Goal: Task Accomplishment & Management: Complete application form

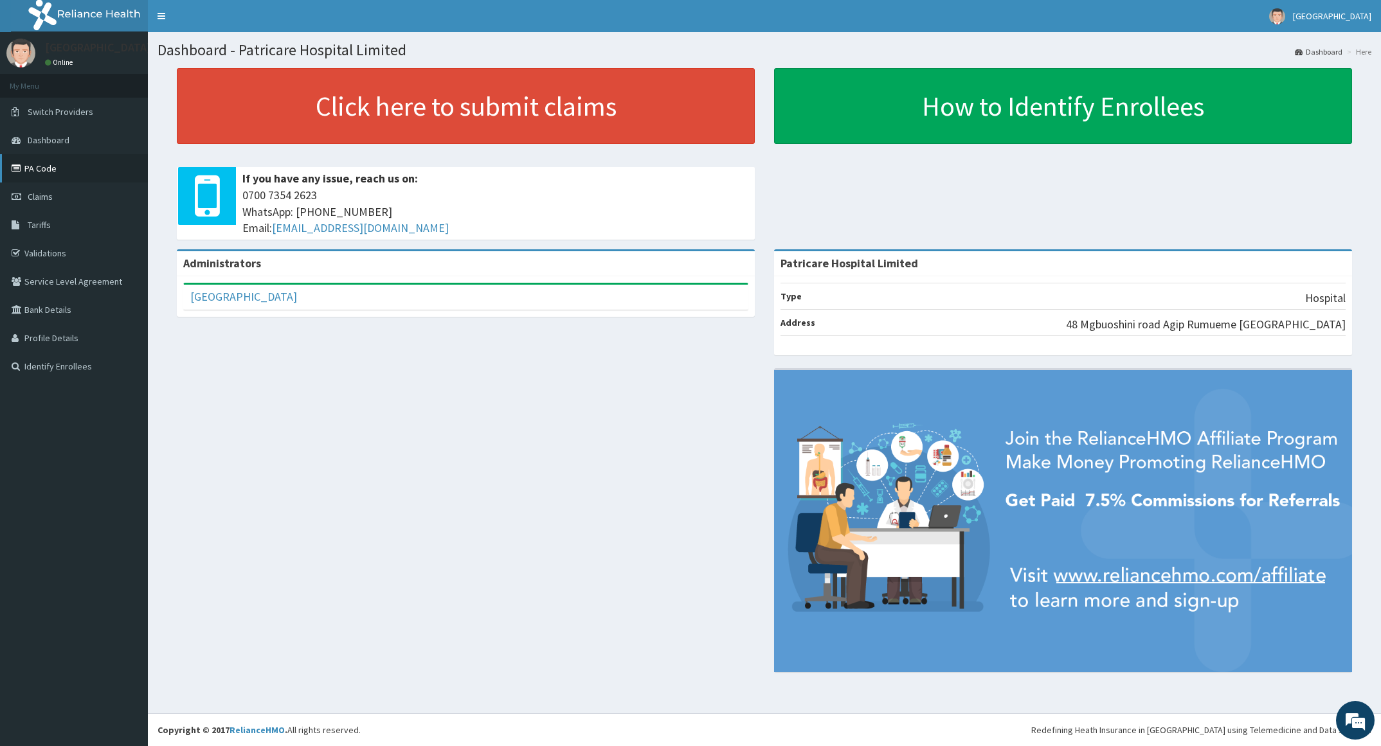
click at [52, 163] on link "PA Code" at bounding box center [74, 168] width 148 height 28
click at [17, 193] on icon at bounding box center [18, 196] width 13 height 9
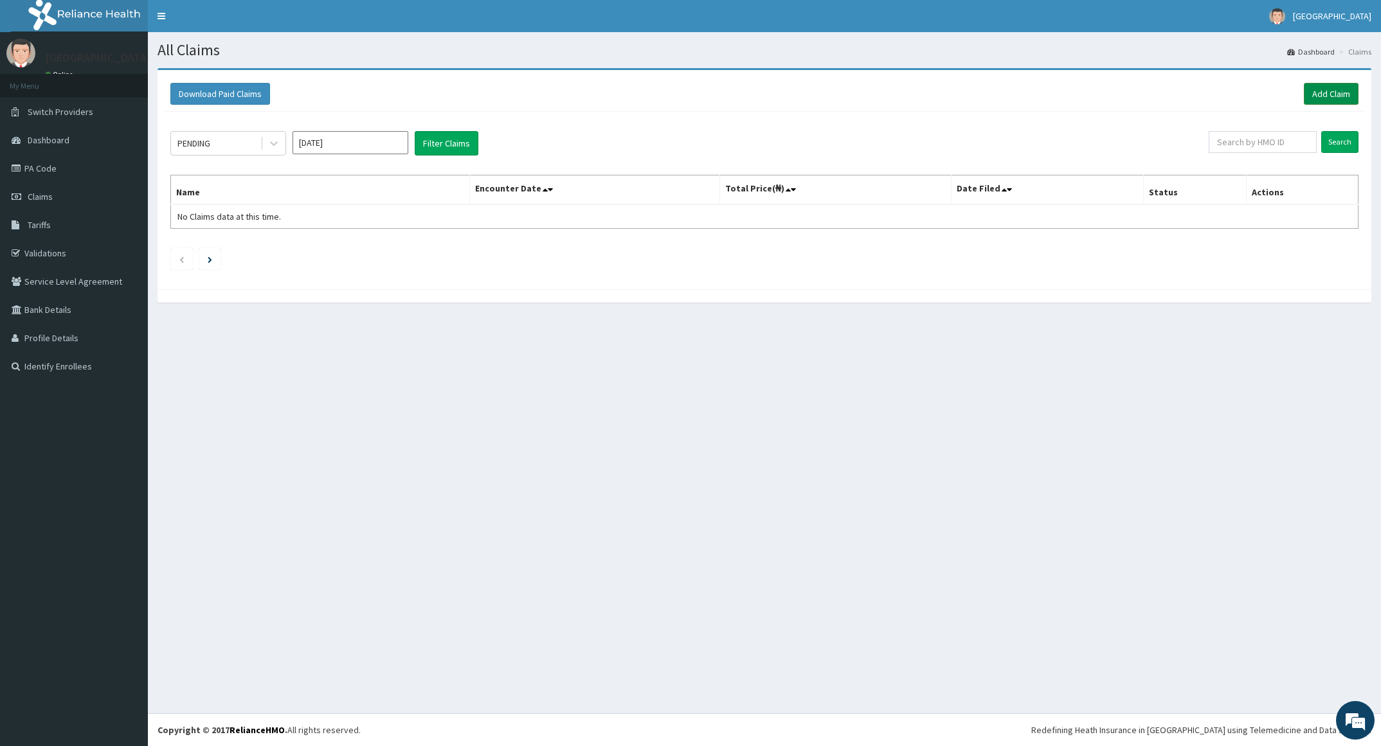
click at [1331, 89] on link "Add Claim" at bounding box center [1331, 94] width 55 height 22
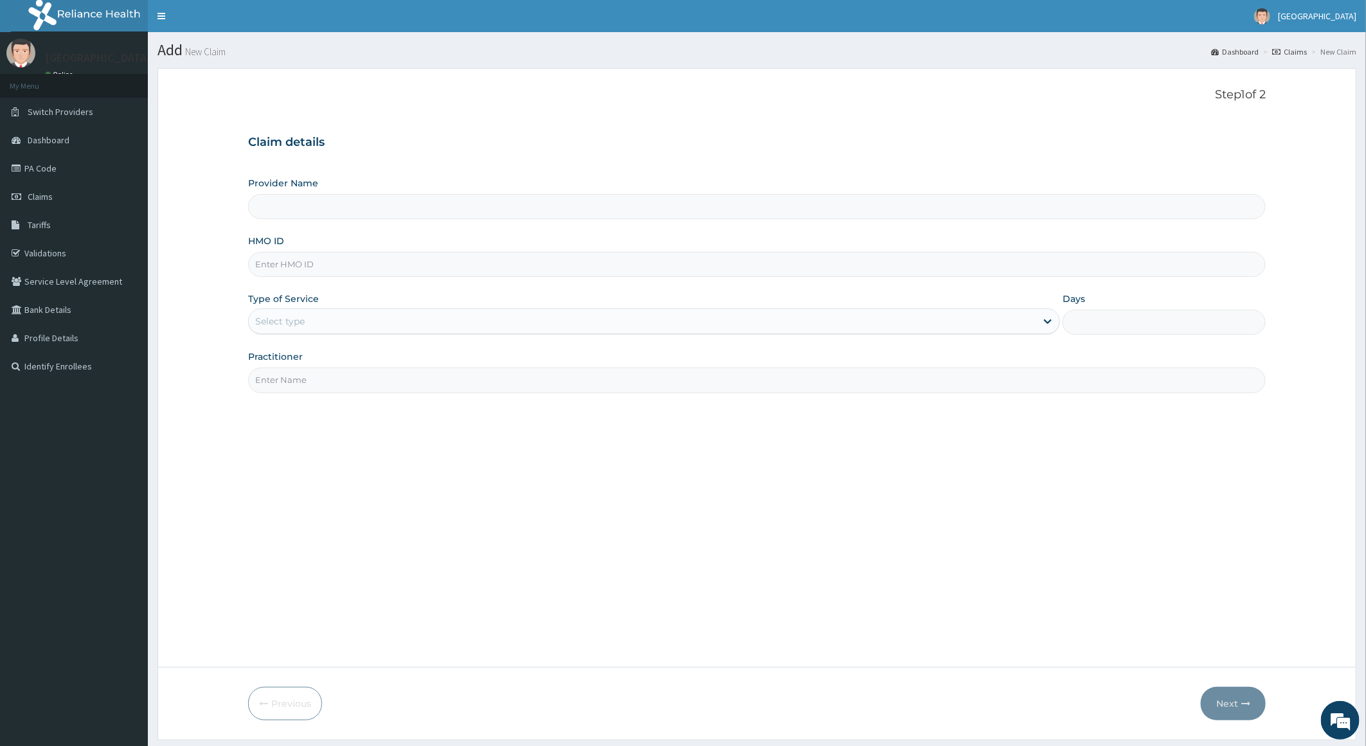
type input "Patricare Hospital Limited"
click at [409, 271] on input "HMO ID" at bounding box center [757, 264] width 1018 height 25
paste input "IHT/10003/A"
type input "IHT/10003/A"
click at [395, 321] on div "Select type" at bounding box center [643, 321] width 788 height 21
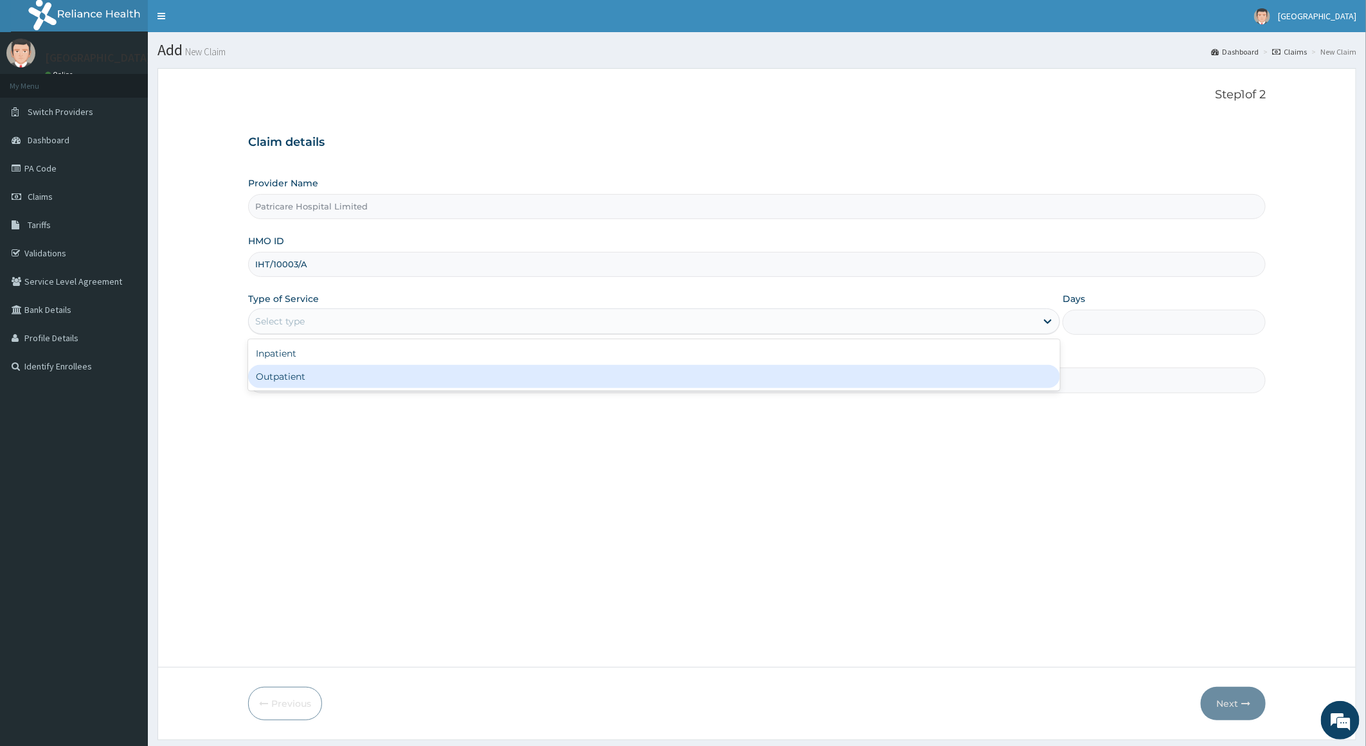
click at [398, 378] on div "Outpatient" at bounding box center [654, 376] width 812 height 23
type input "1"
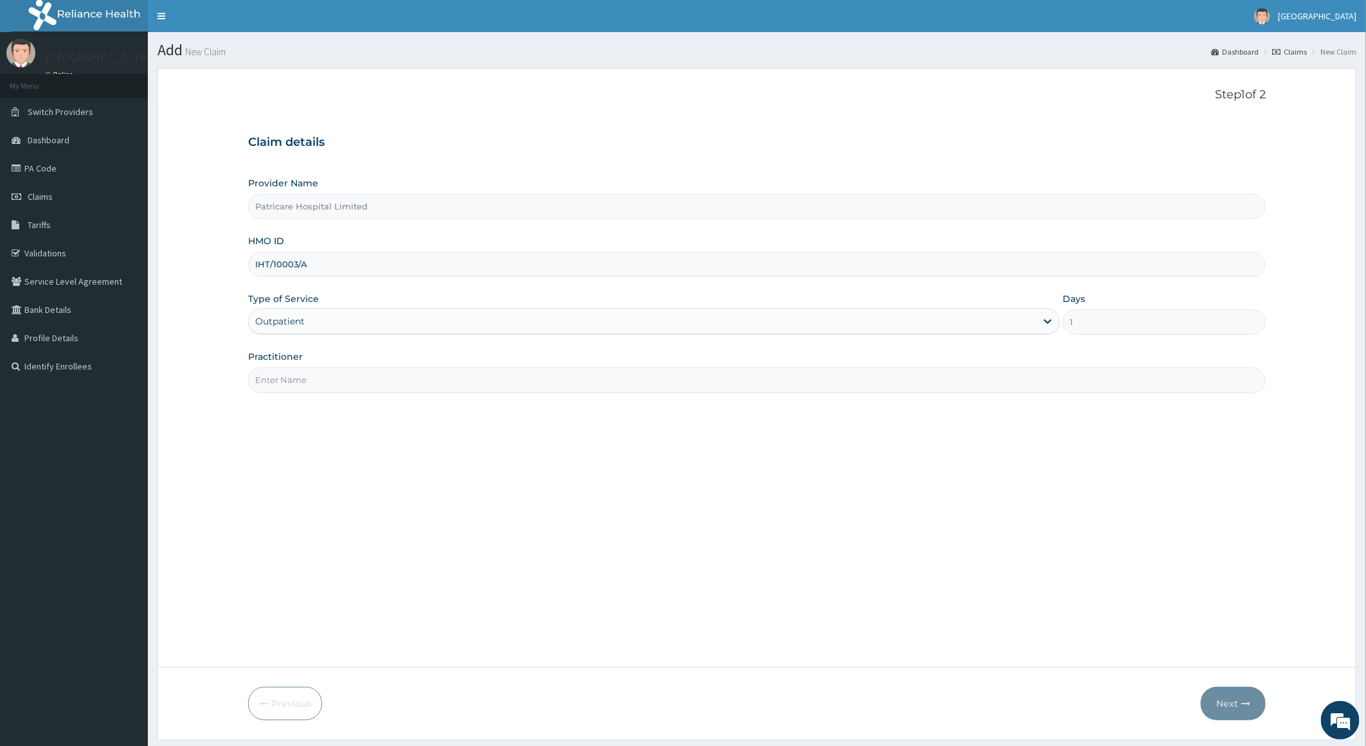
click at [398, 378] on input "Practitioner" at bounding box center [757, 380] width 1018 height 25
click at [382, 388] on input "Practitioner" at bounding box center [757, 380] width 1018 height 25
type input "DR FLORENCE"
click at [1236, 694] on button "Next" at bounding box center [1233, 703] width 65 height 33
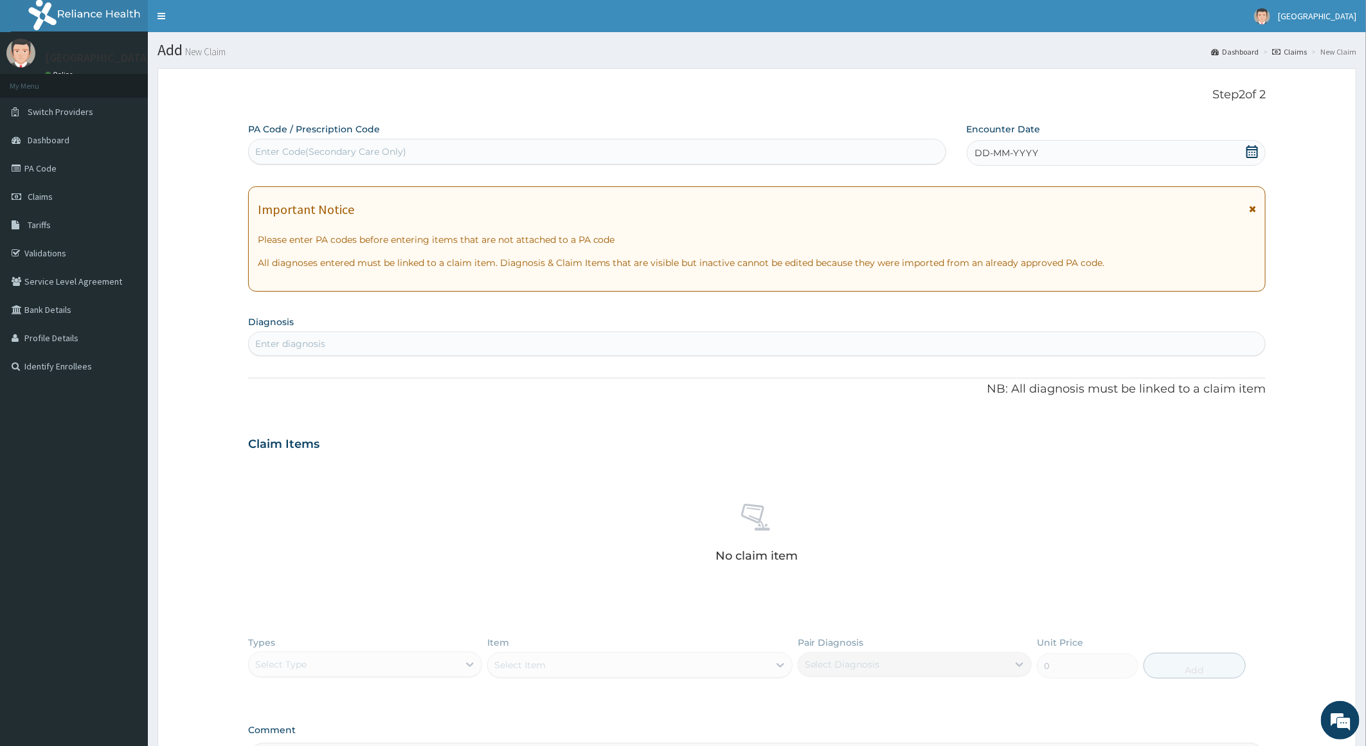
click at [783, 155] on div "Enter Code(Secondary Care Only)" at bounding box center [597, 151] width 697 height 21
click at [278, 155] on div "Enter Code(Secondary Care Only)" at bounding box center [330, 151] width 151 height 13
drag, startPoint x: 278, startPoint y: 155, endPoint x: 271, endPoint y: 155, distance: 7.7
click at [271, 155] on div "Enter Code(Secondary Care Only)" at bounding box center [330, 151] width 151 height 13
paste input "PA/750979"
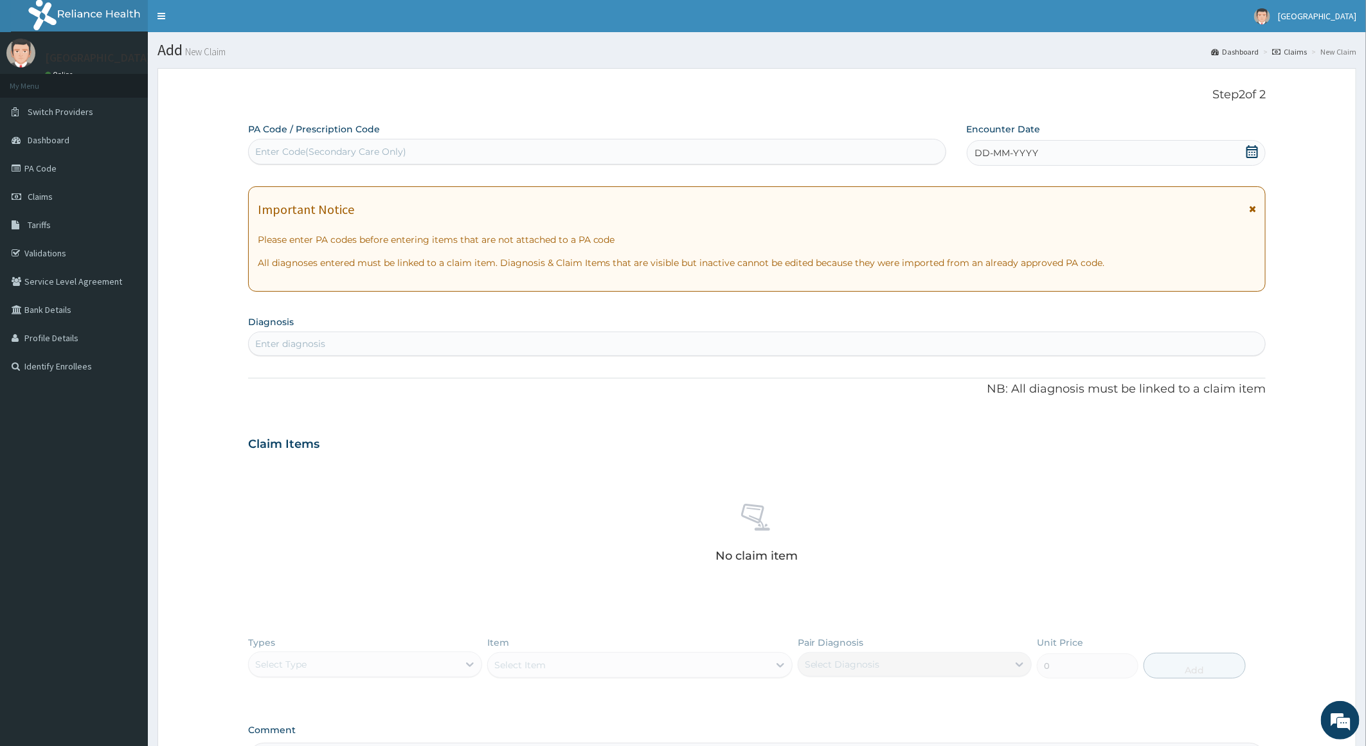
type input "PA/750979"
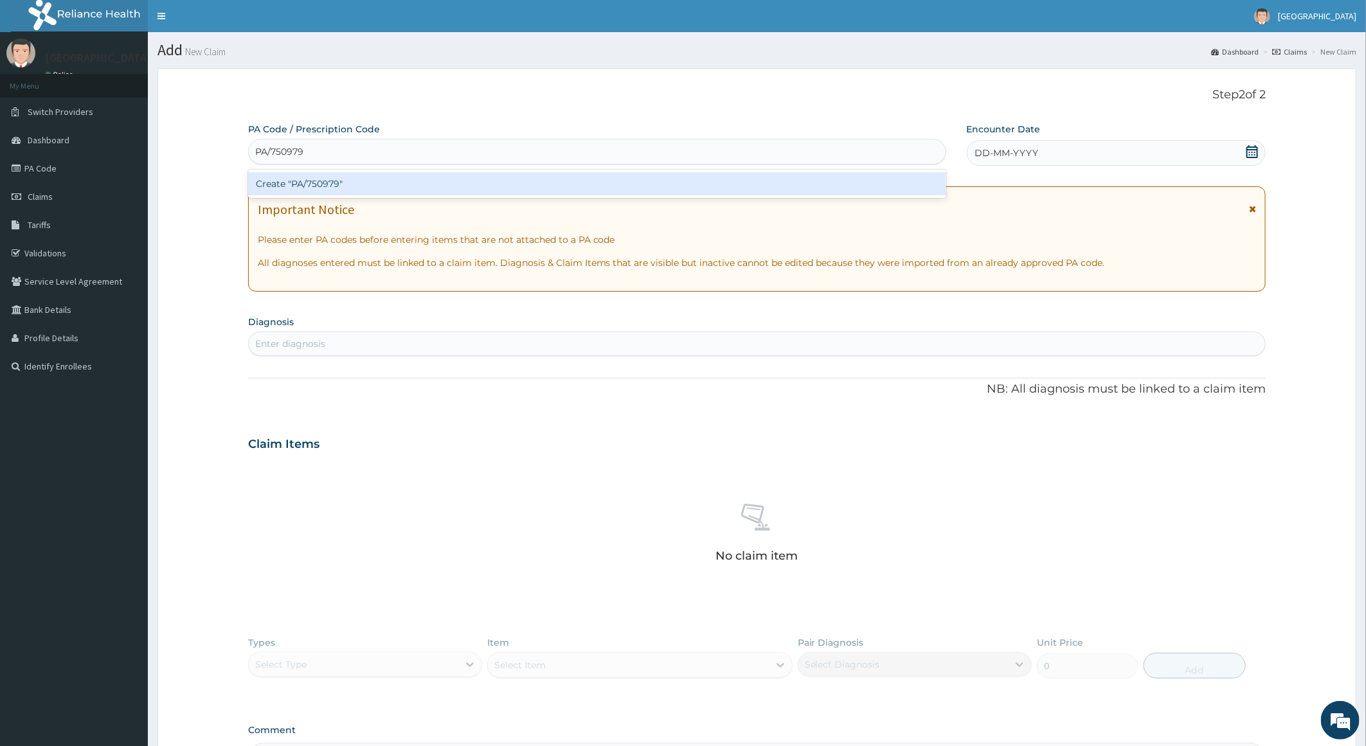
click at [280, 182] on div "Create "PA/750979"" at bounding box center [597, 183] width 698 height 23
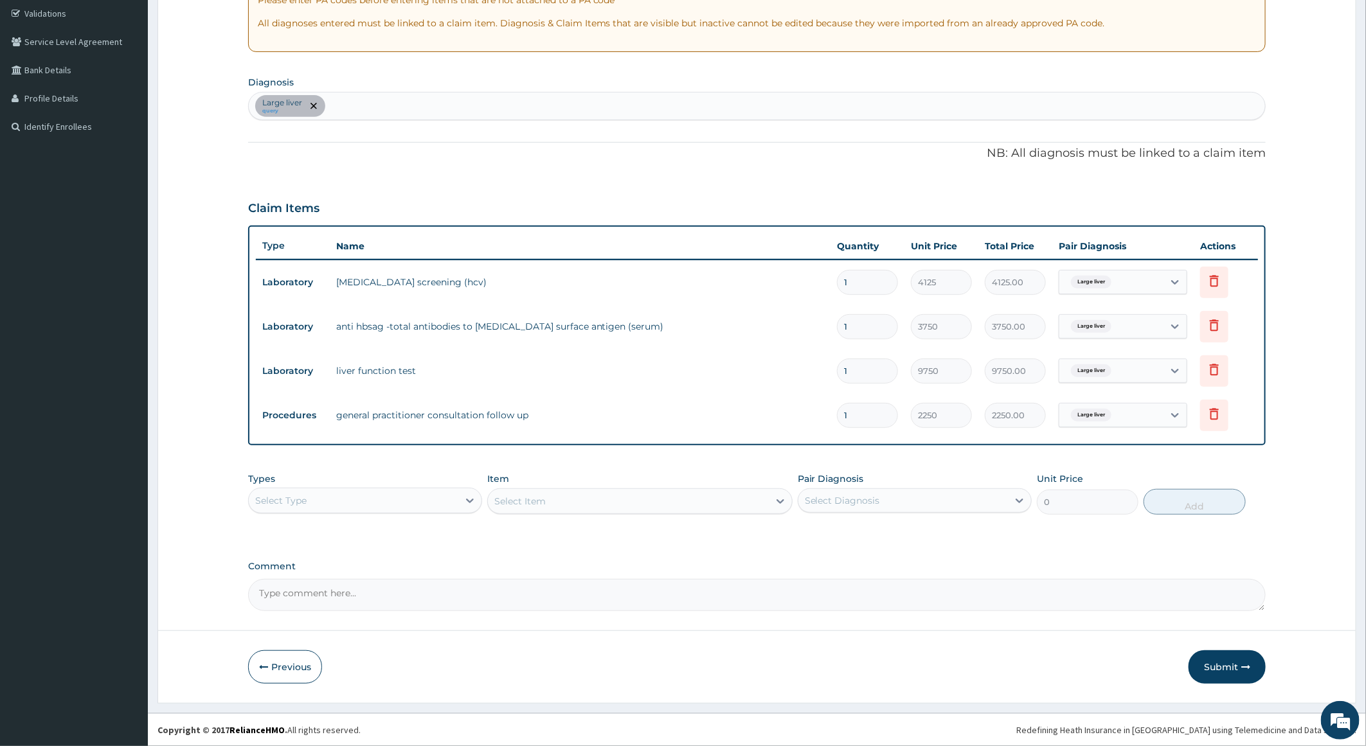
scroll to position [241, 0]
click at [1208, 668] on button "Submit" at bounding box center [1227, 666] width 77 height 33
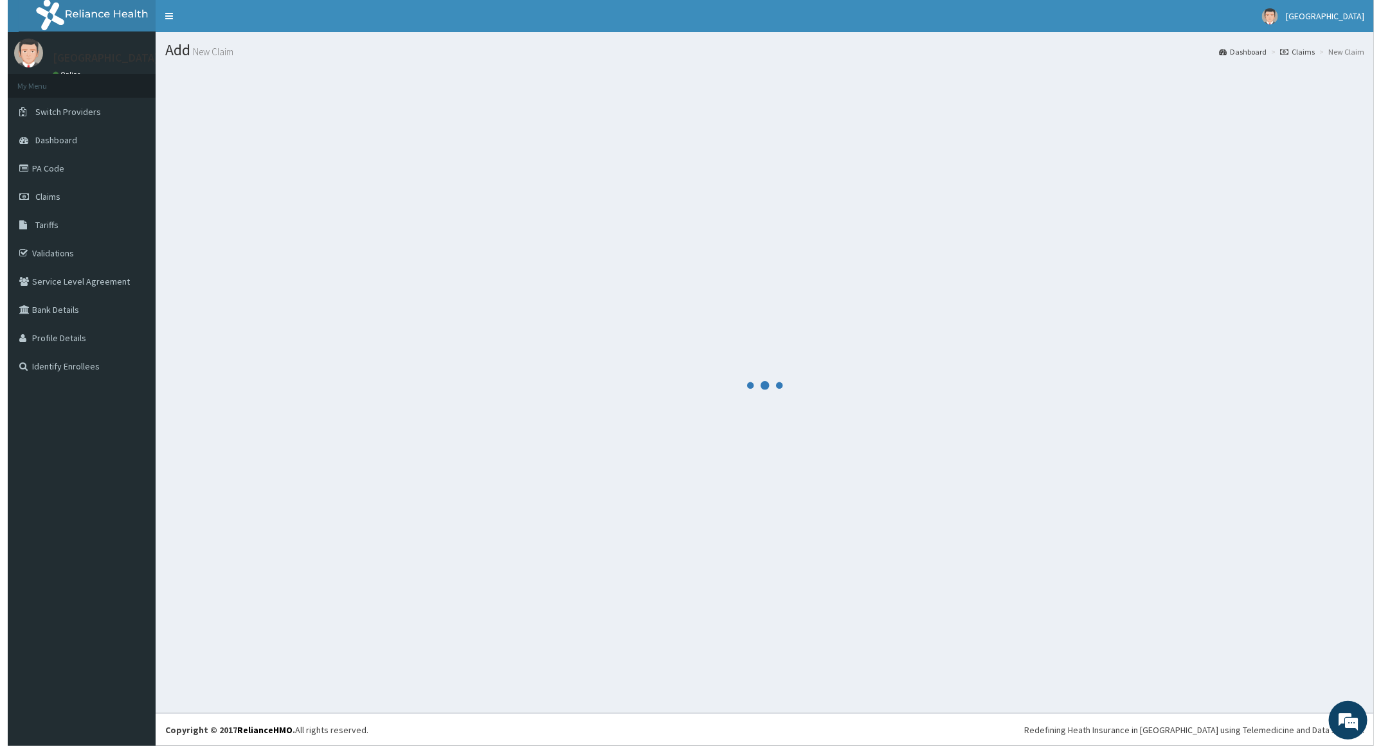
scroll to position [0, 0]
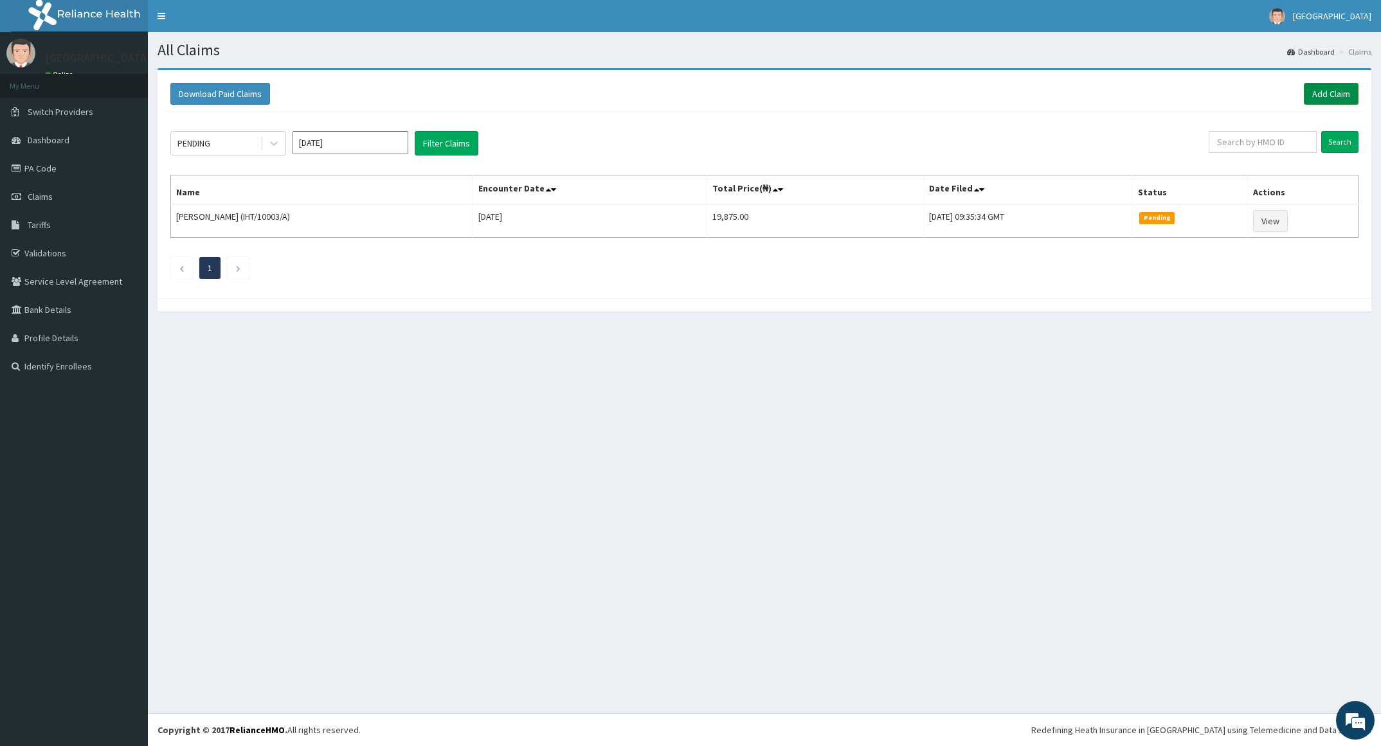
click at [1329, 84] on link "Add Claim" at bounding box center [1331, 94] width 55 height 22
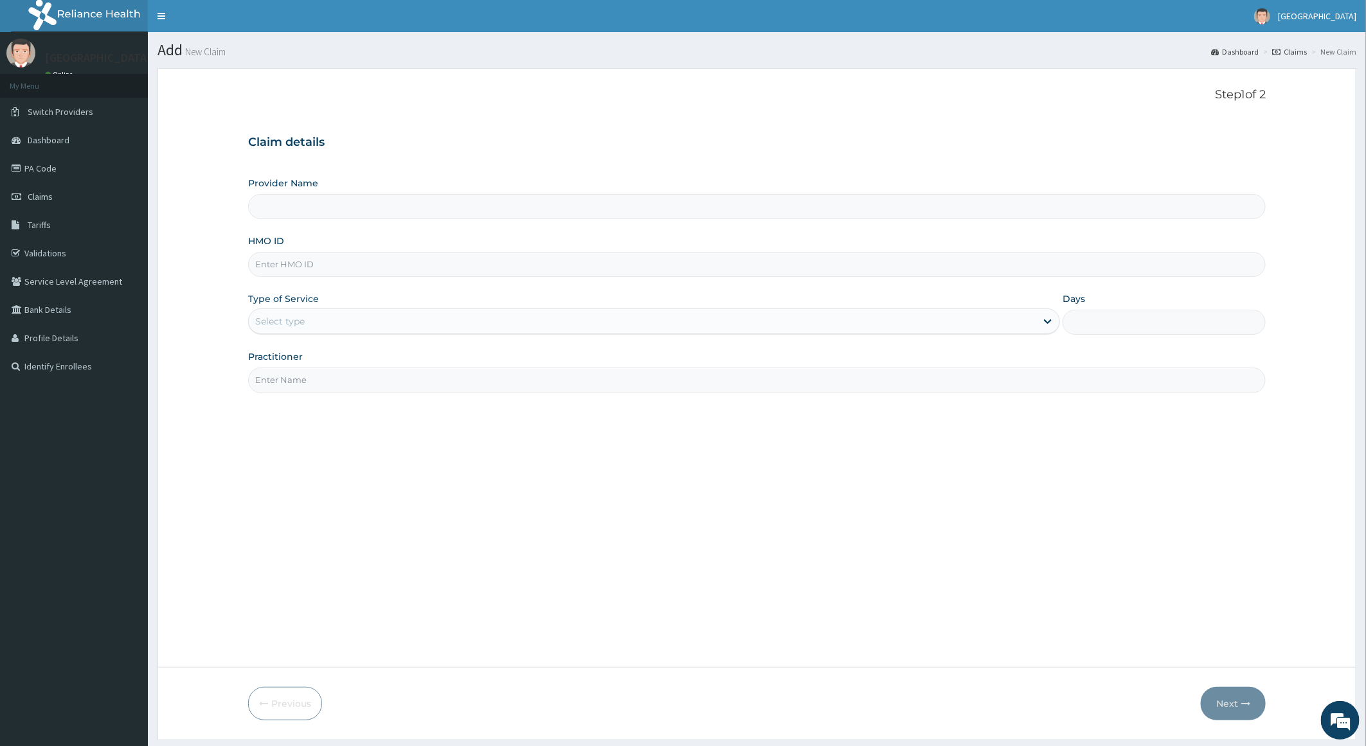
click at [312, 274] on input "HMO ID" at bounding box center [757, 264] width 1018 height 25
paste input "IHT/10003/A"
type input "IHT/10003/A"
click at [324, 332] on div "Select type" at bounding box center [643, 321] width 788 height 21
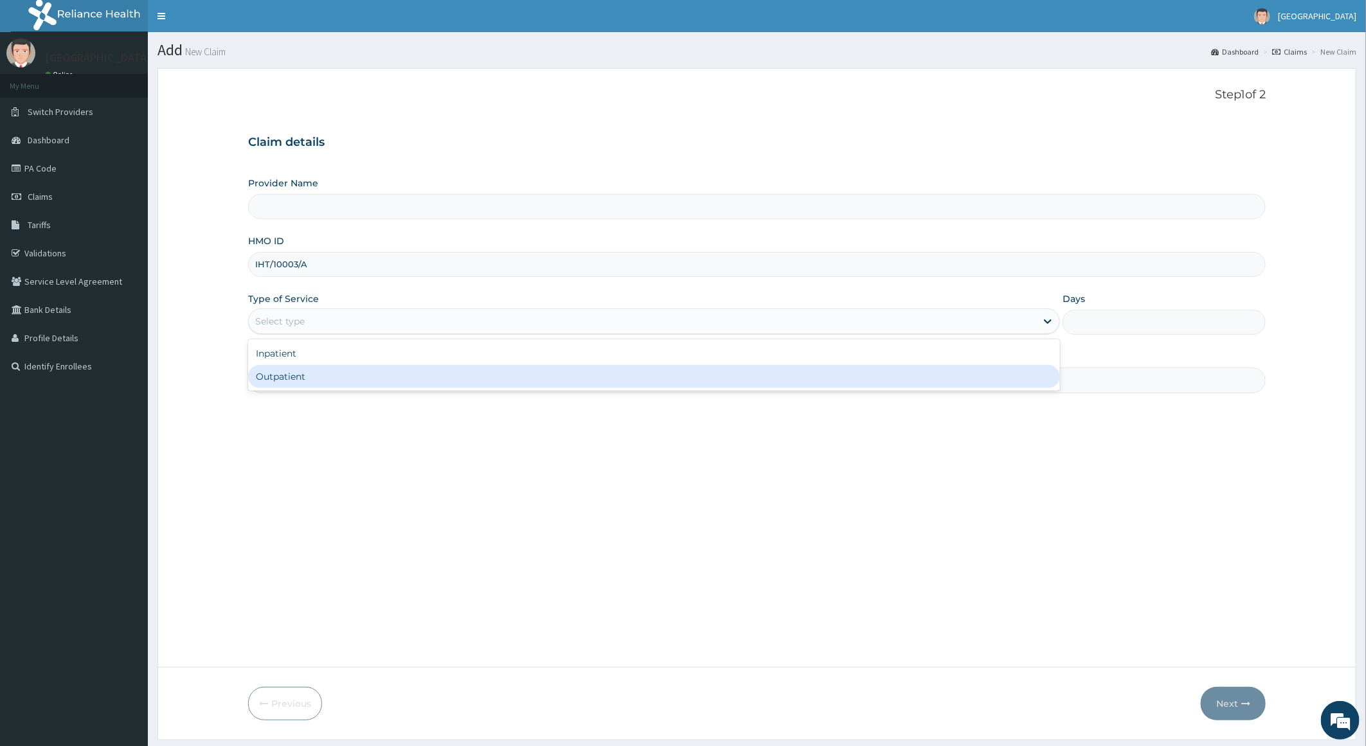
click at [332, 379] on div "Outpatient" at bounding box center [654, 376] width 812 height 23
type input "1"
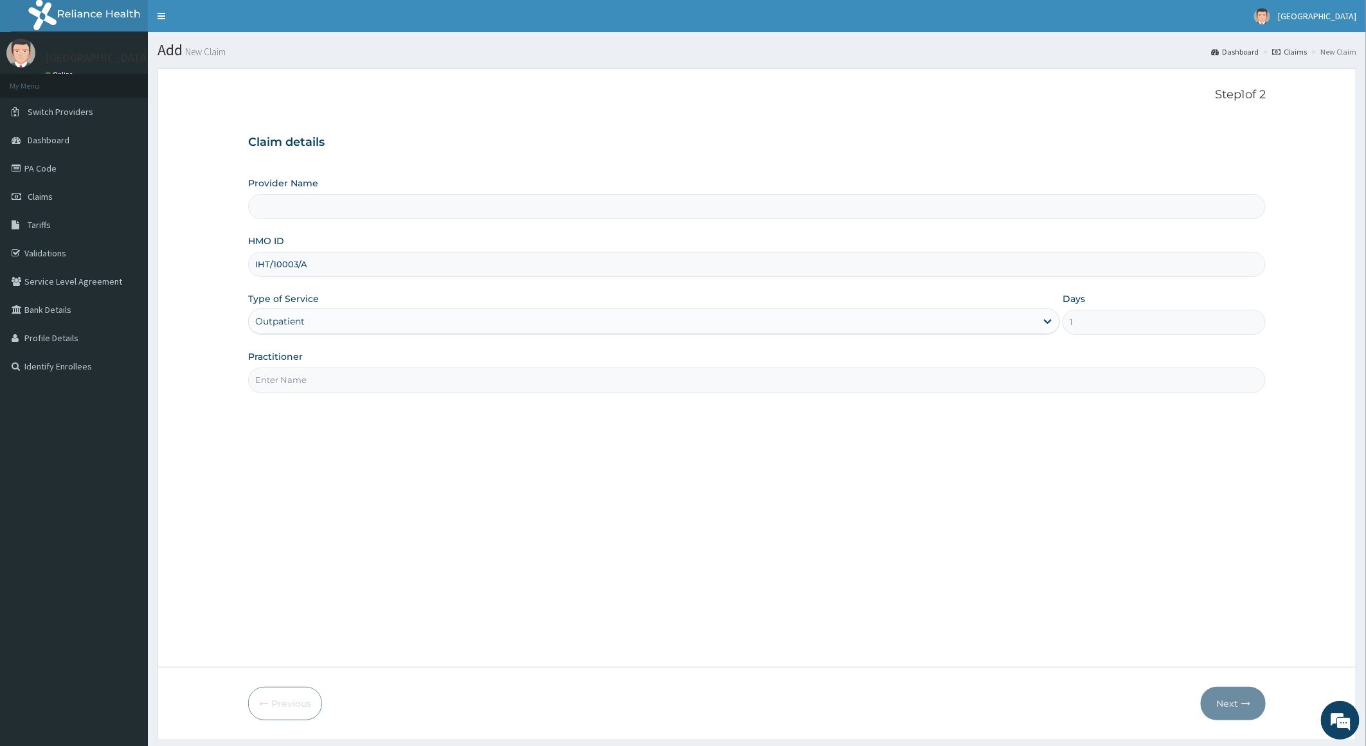
click at [332, 379] on input "Practitioner" at bounding box center [757, 380] width 1018 height 25
type input "DR ANIZOBA"
click at [1221, 697] on button "Next" at bounding box center [1233, 703] width 65 height 33
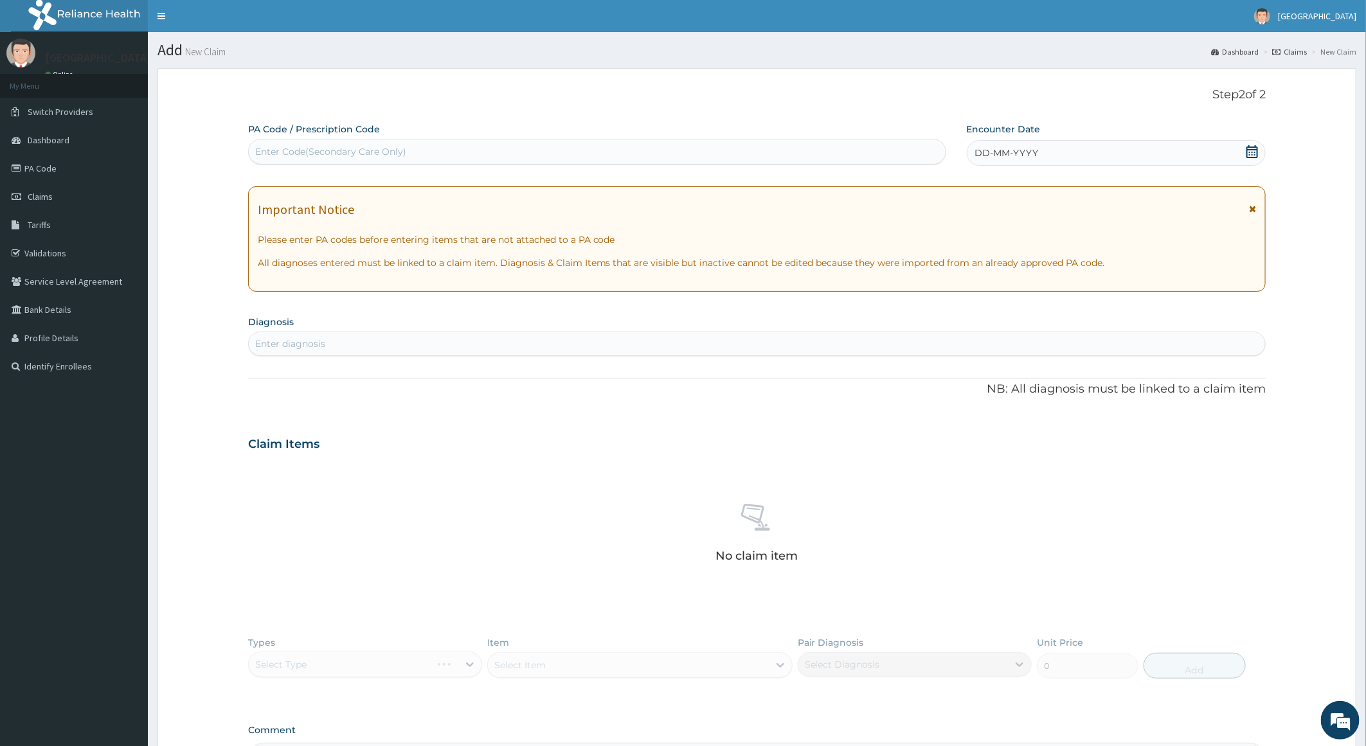
click at [458, 147] on div "Enter Code(Secondary Care Only)" at bounding box center [597, 151] width 697 height 21
paste input "PA/3CDE5A"
type input "PA/3CDE5A"
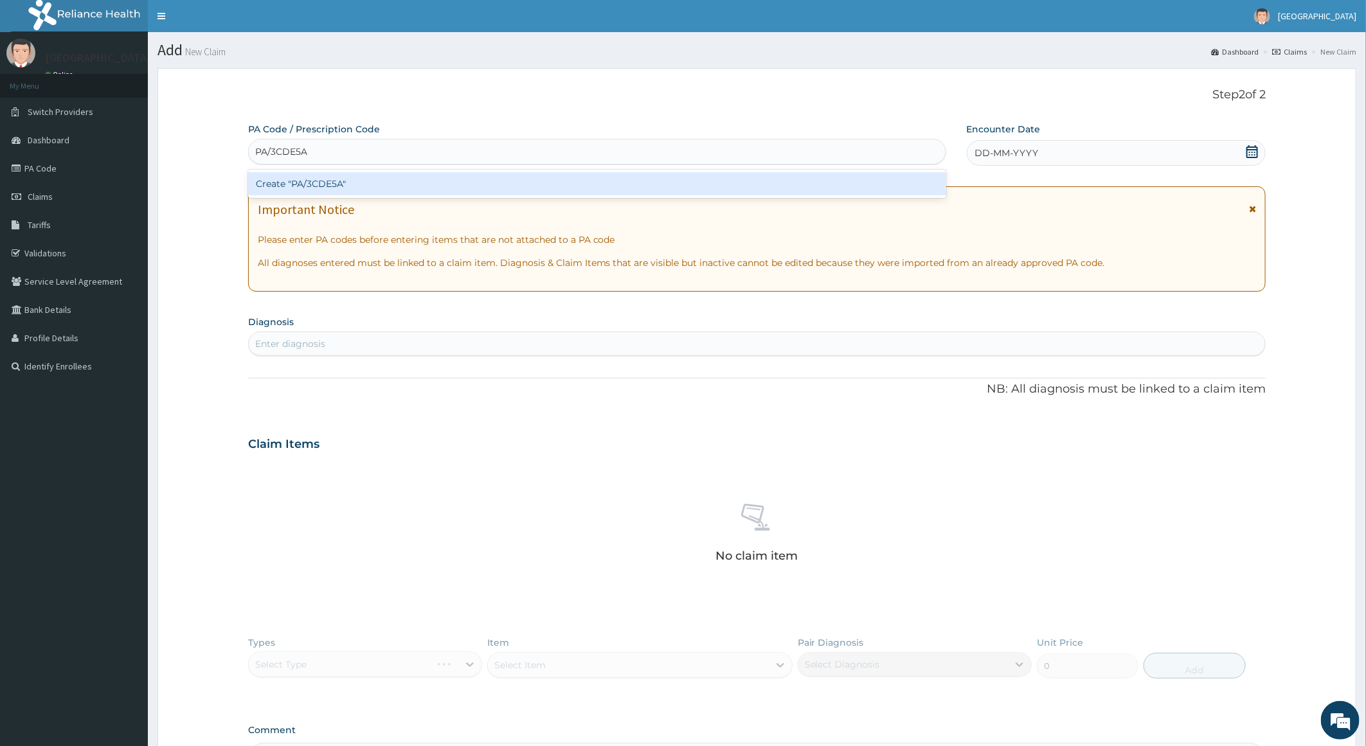
click at [420, 191] on div "Create "PA/3CDE5A"" at bounding box center [597, 183] width 698 height 23
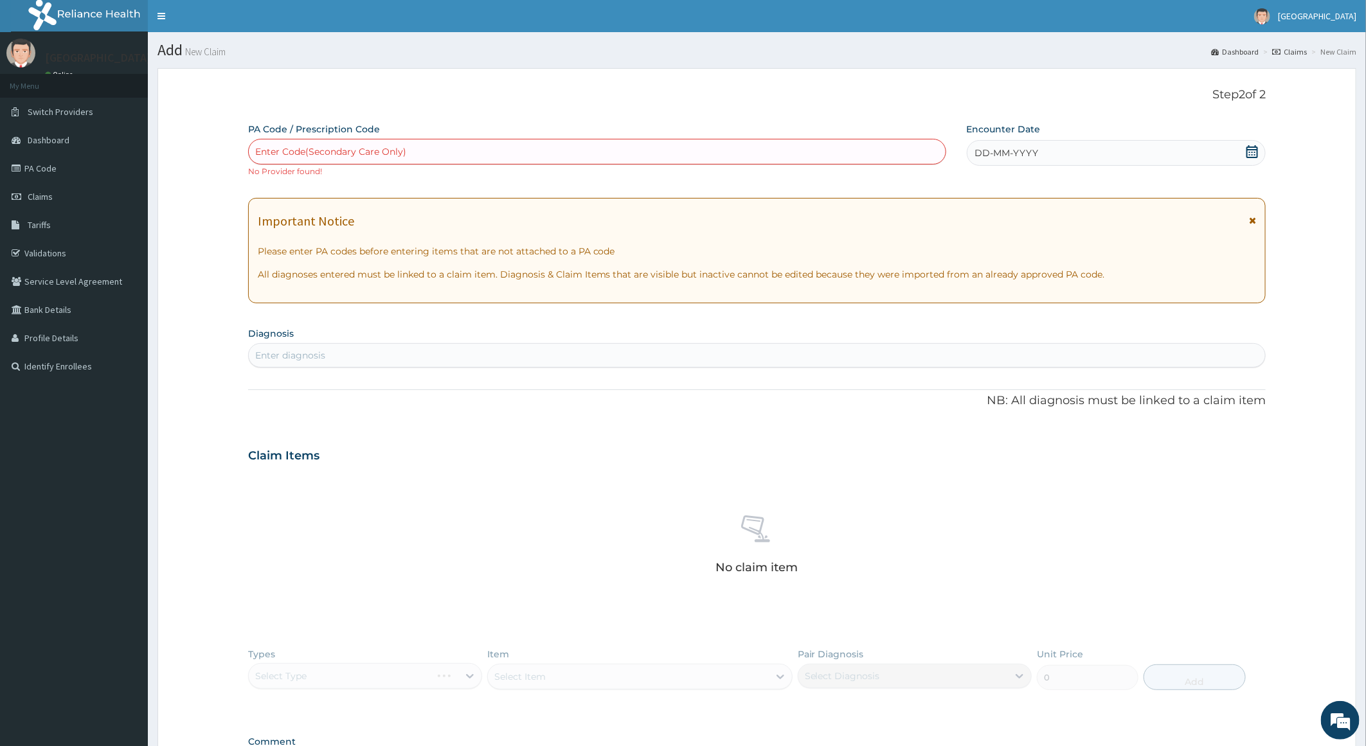
click at [438, 153] on div "Enter Code(Secondary Care Only)" at bounding box center [597, 151] width 697 height 21
paste input "PA/3CDE5A"
type input "PA/3CDE5A"
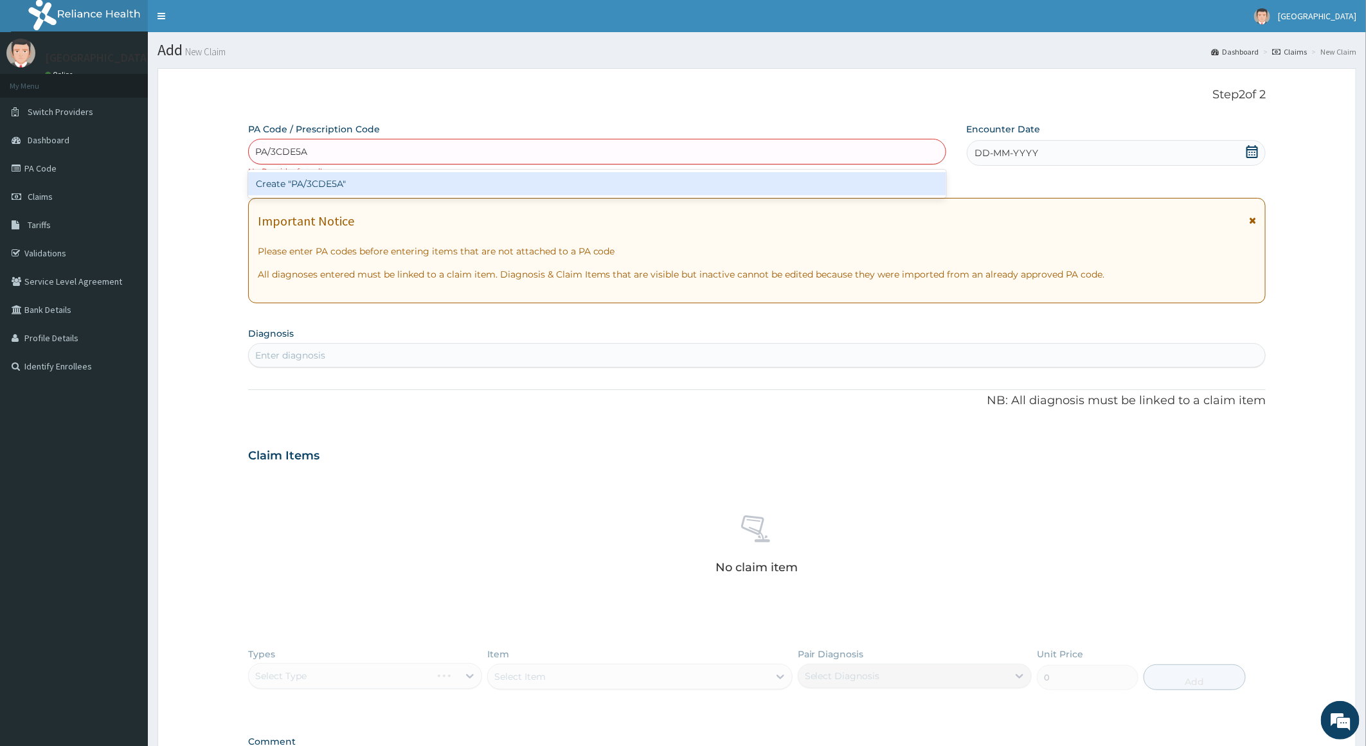
click at [438, 195] on div "Create "PA/3CDE5A"" at bounding box center [597, 183] width 698 height 23
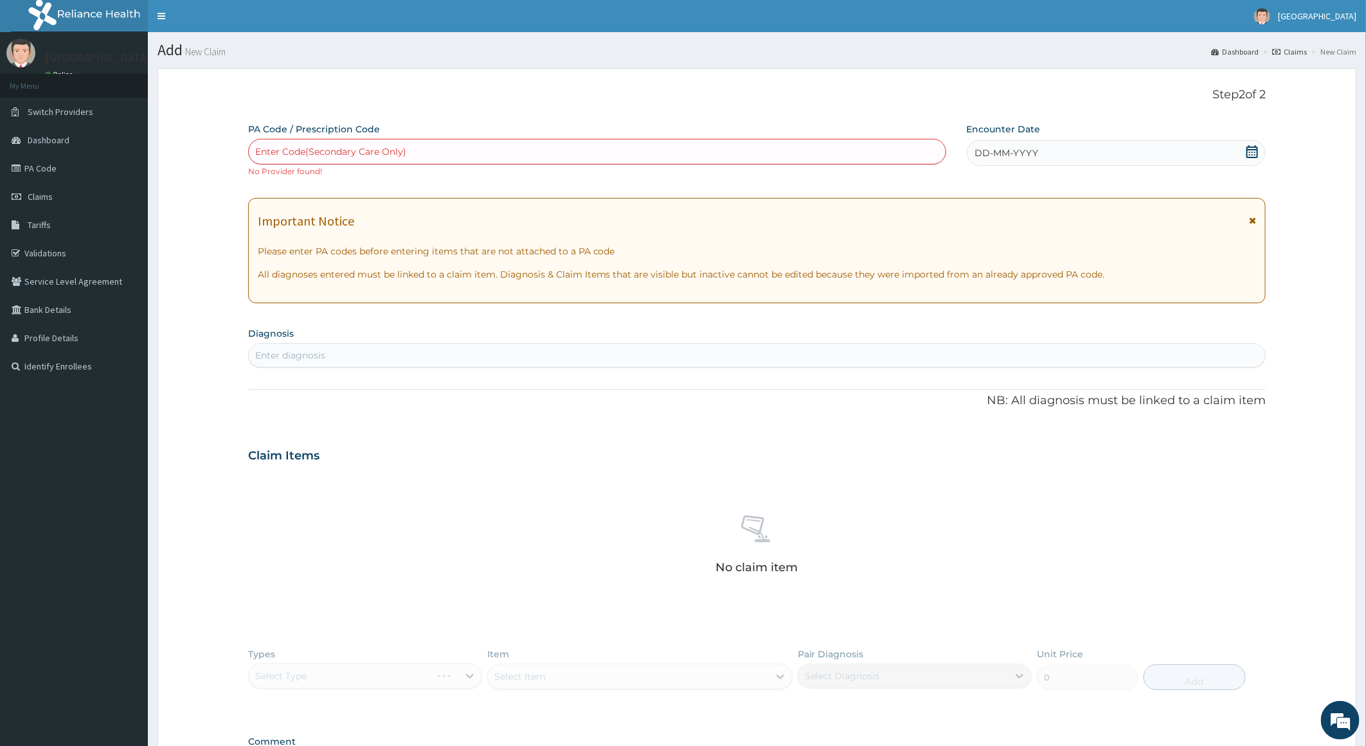
click at [338, 150] on div "Enter Code(Secondary Care Only)" at bounding box center [330, 151] width 151 height 13
paste input "PA/3CDE5A"
type input "PA/3CDE5A"
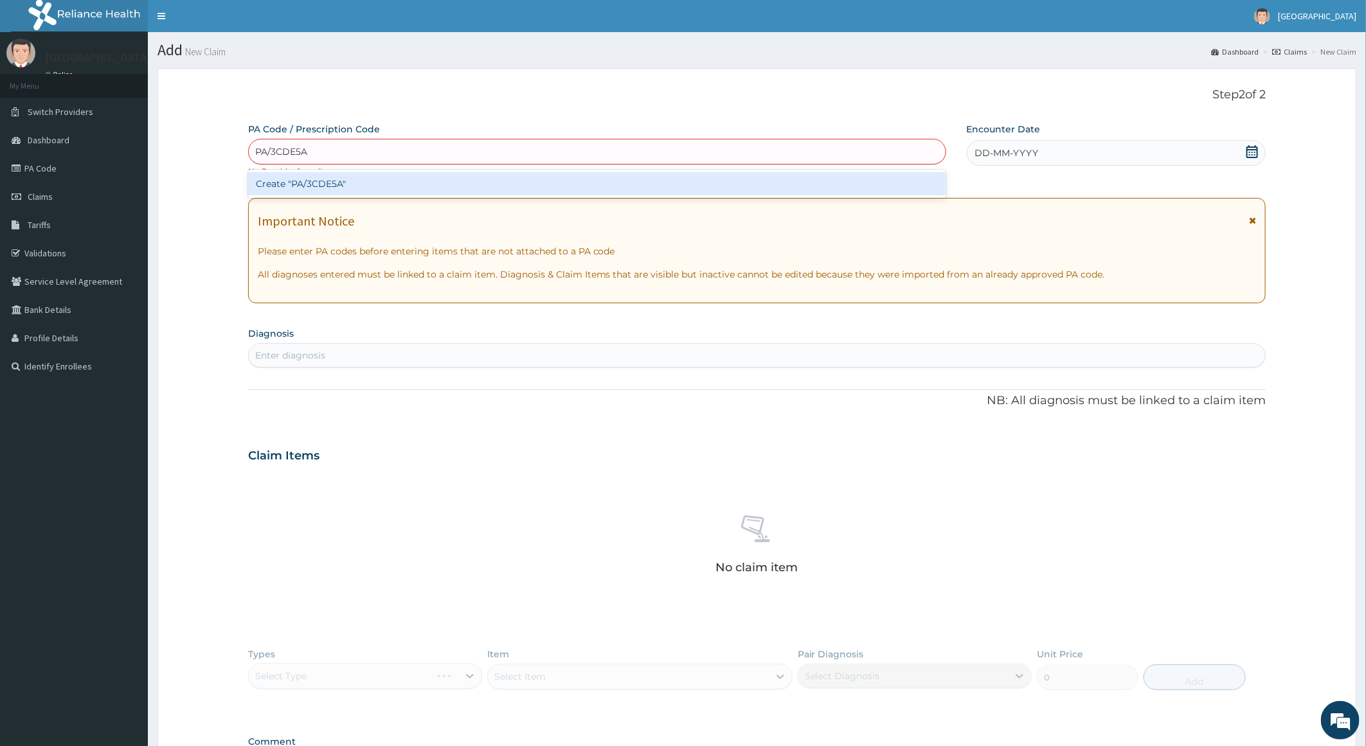
click at [361, 193] on div "Create "PA/3CDE5A"" at bounding box center [597, 183] width 698 height 23
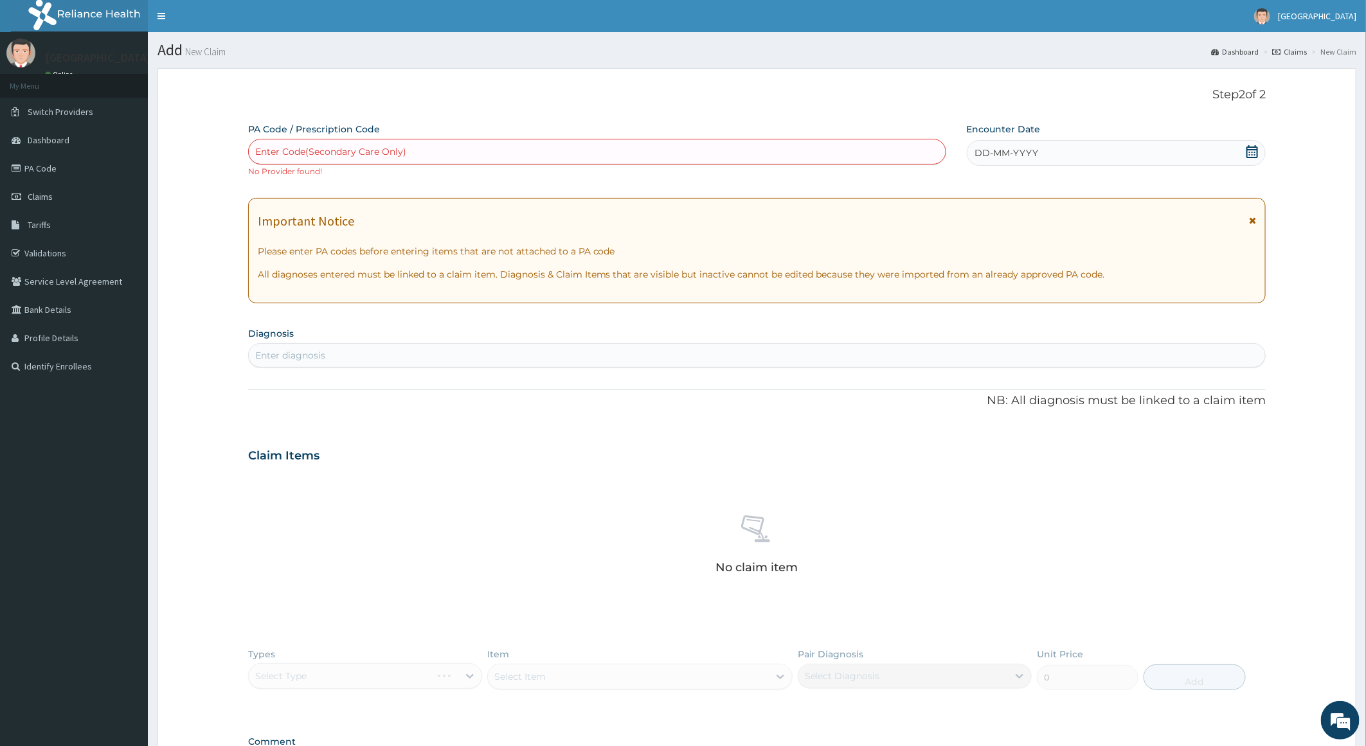
click at [1252, 148] on icon at bounding box center [1252, 151] width 13 height 13
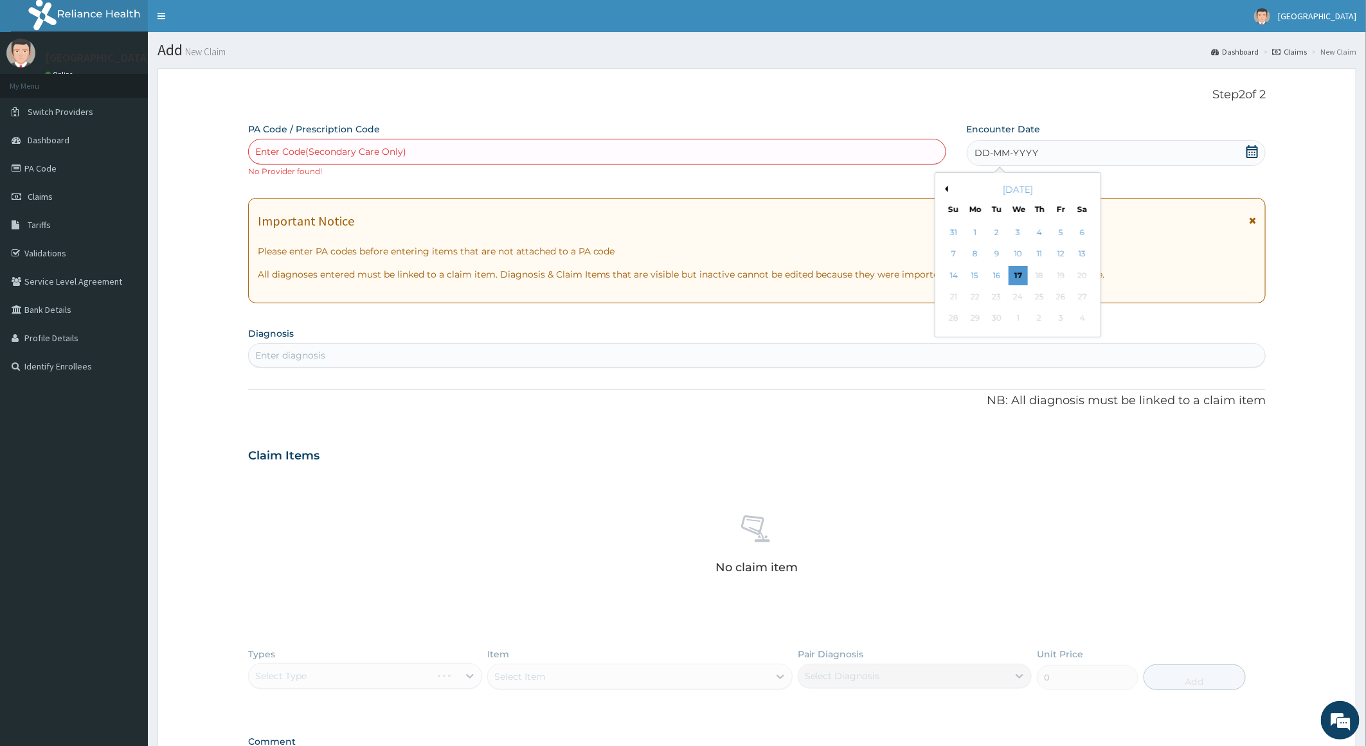
click at [996, 276] on div "16" at bounding box center [996, 275] width 19 height 19
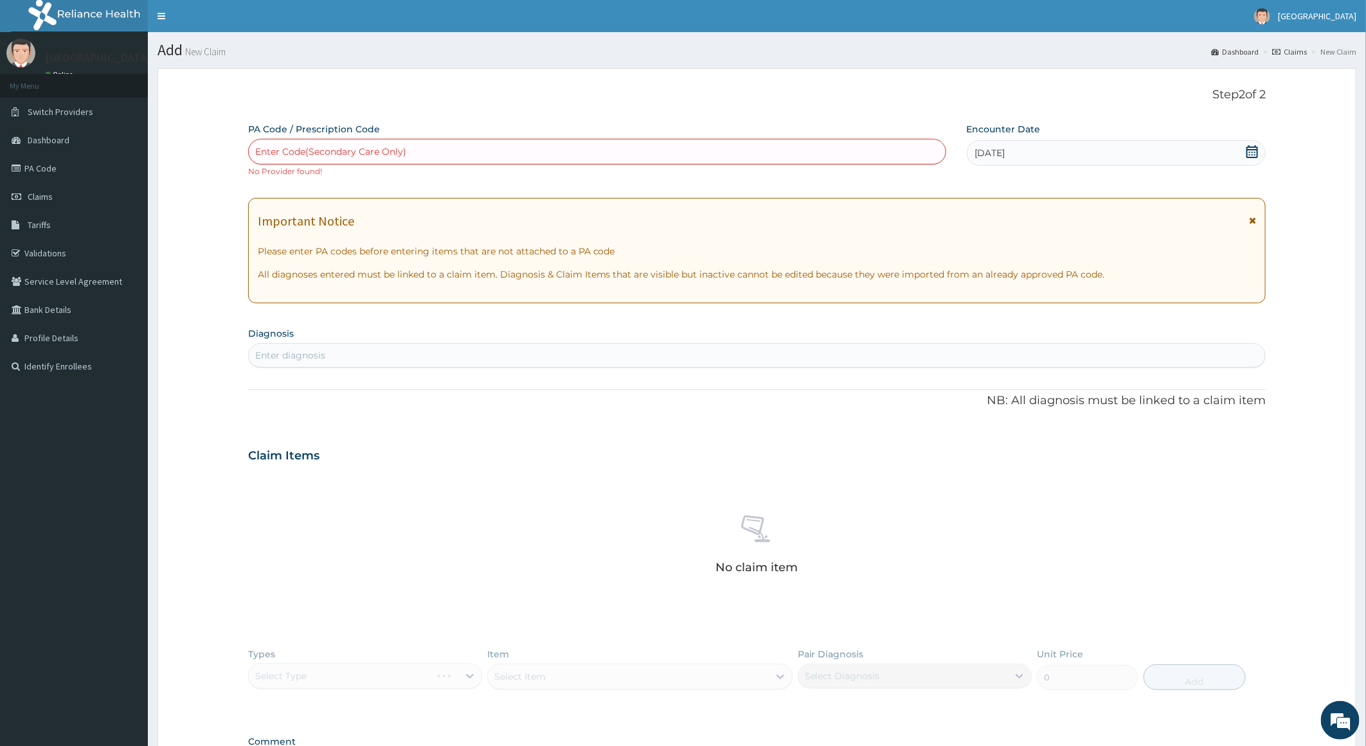
click at [1255, 155] on icon at bounding box center [1252, 151] width 13 height 13
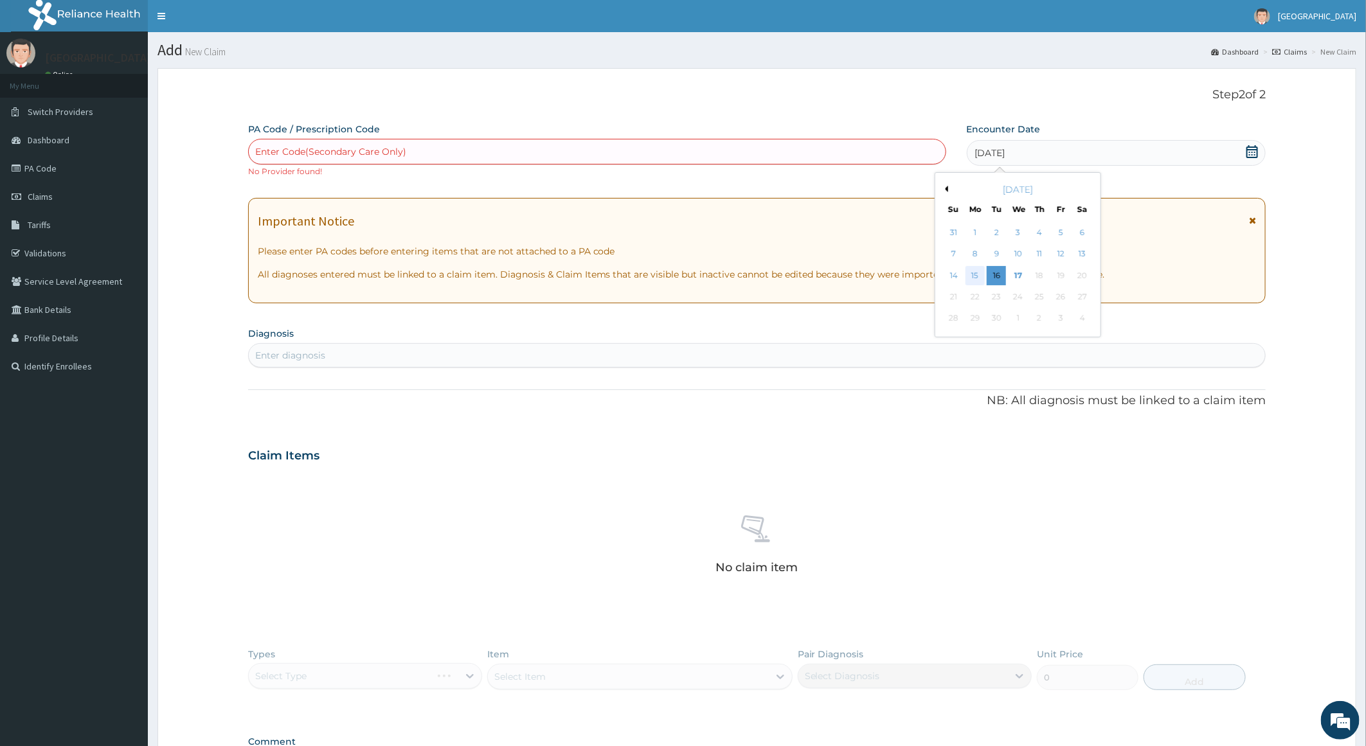
click at [982, 272] on div "15" at bounding box center [974, 275] width 19 height 19
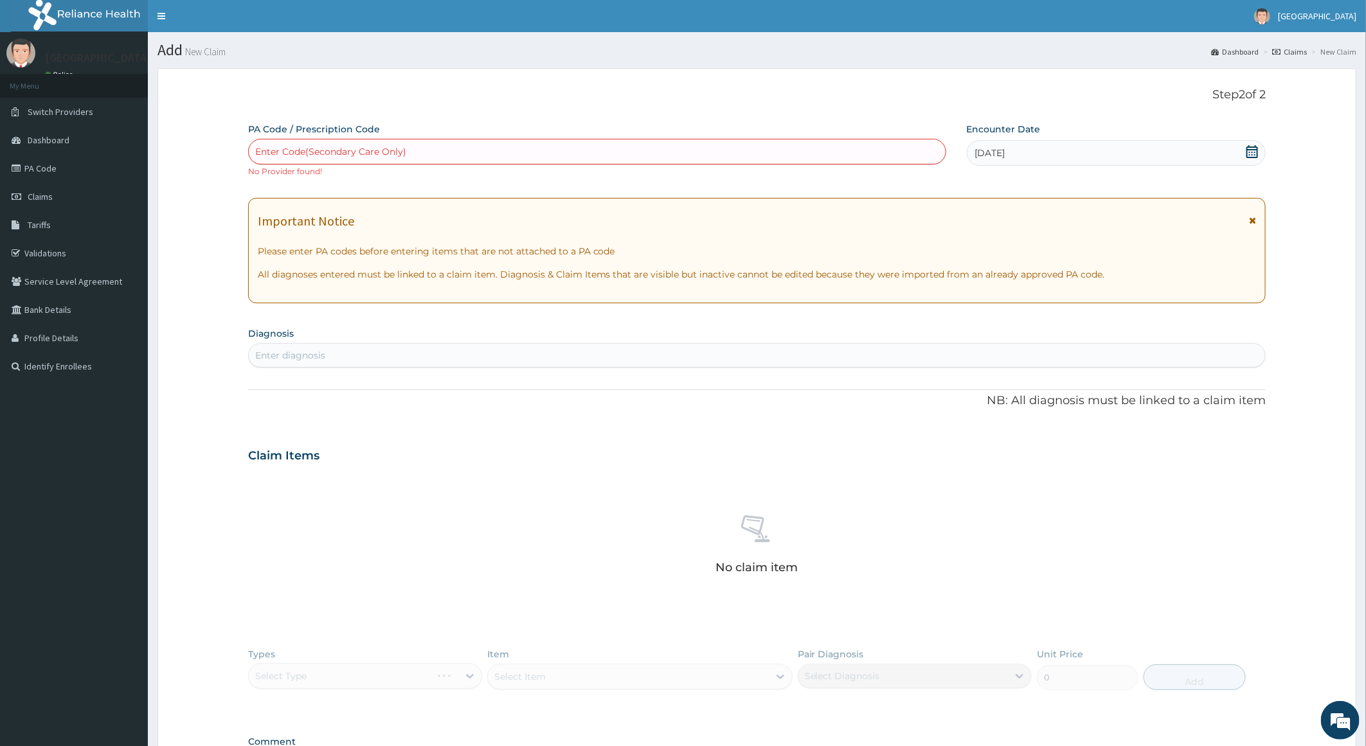
click at [463, 363] on div "Enter diagnosis" at bounding box center [757, 355] width 1017 height 21
click at [346, 353] on div "Enter diagnosis" at bounding box center [757, 355] width 1017 height 21
click at [330, 355] on div "Enter diagnosis" at bounding box center [757, 355] width 1017 height 21
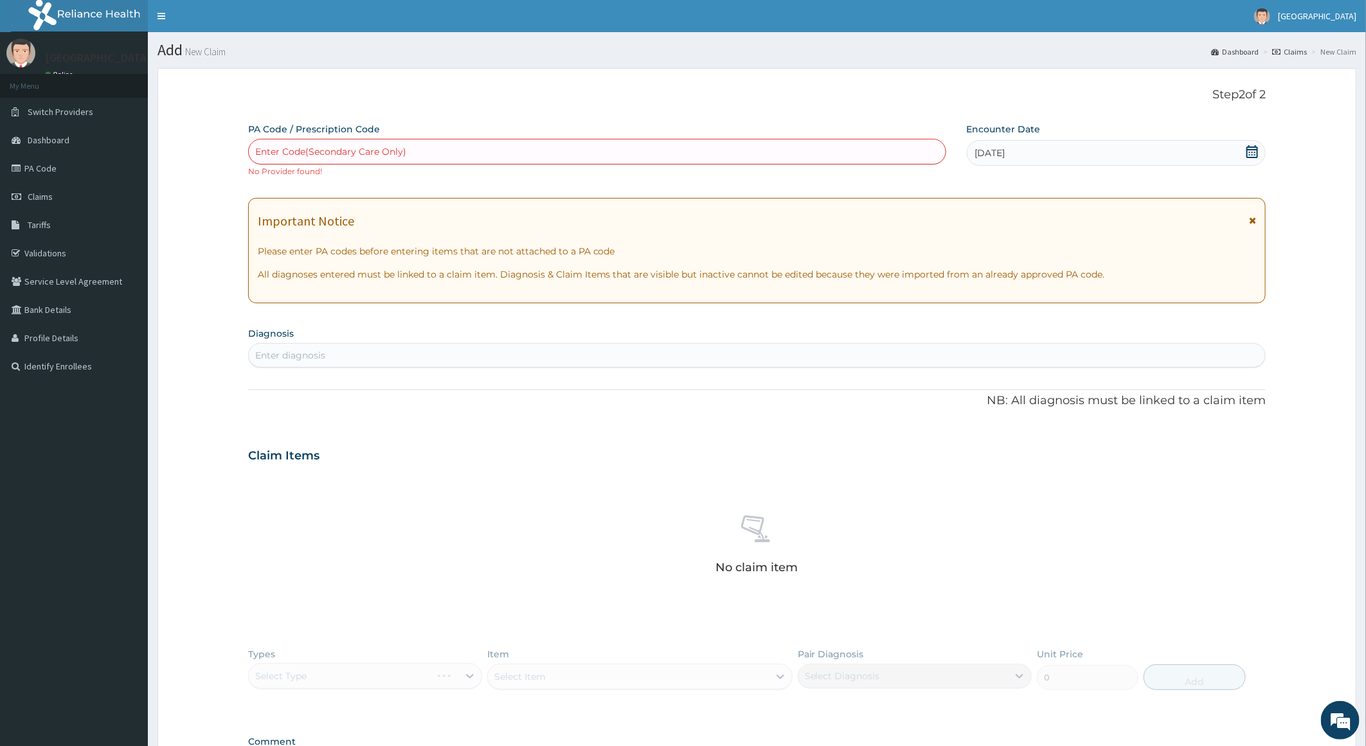
paste input "D"
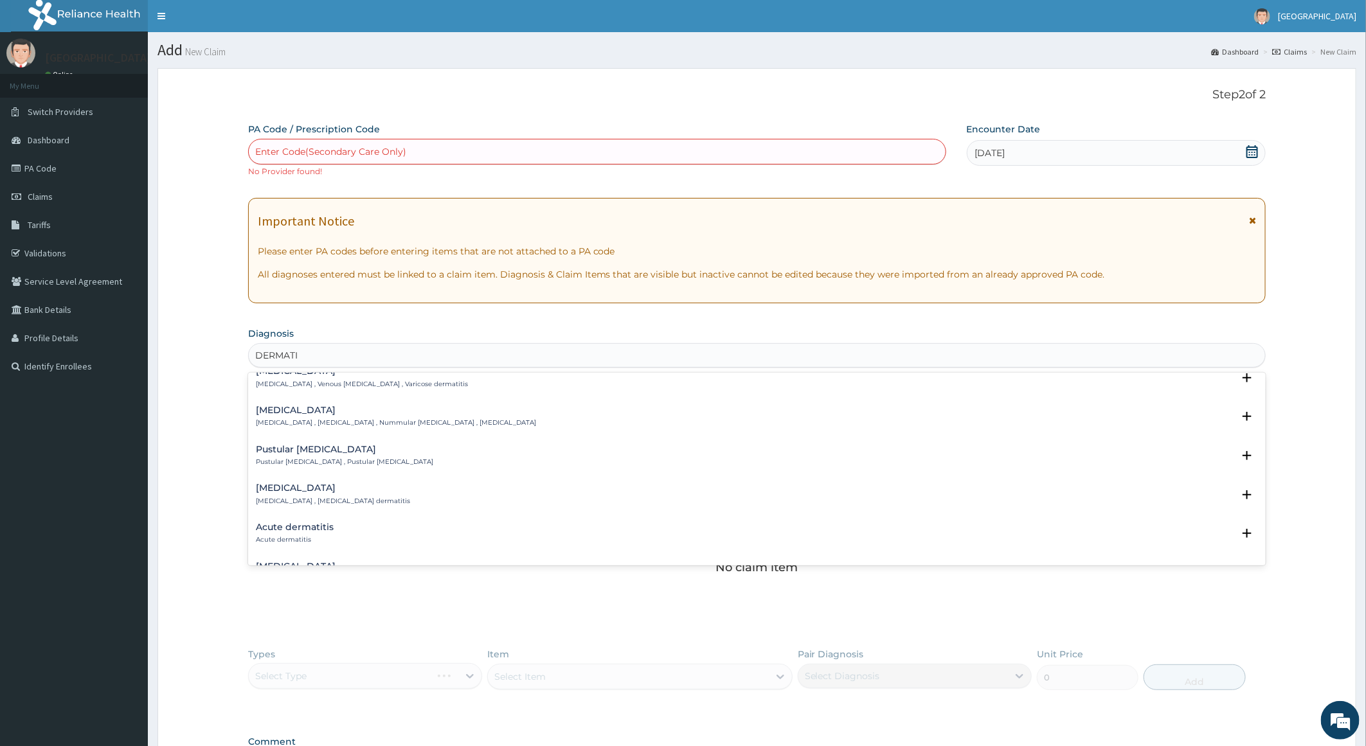
scroll to position [579, 0]
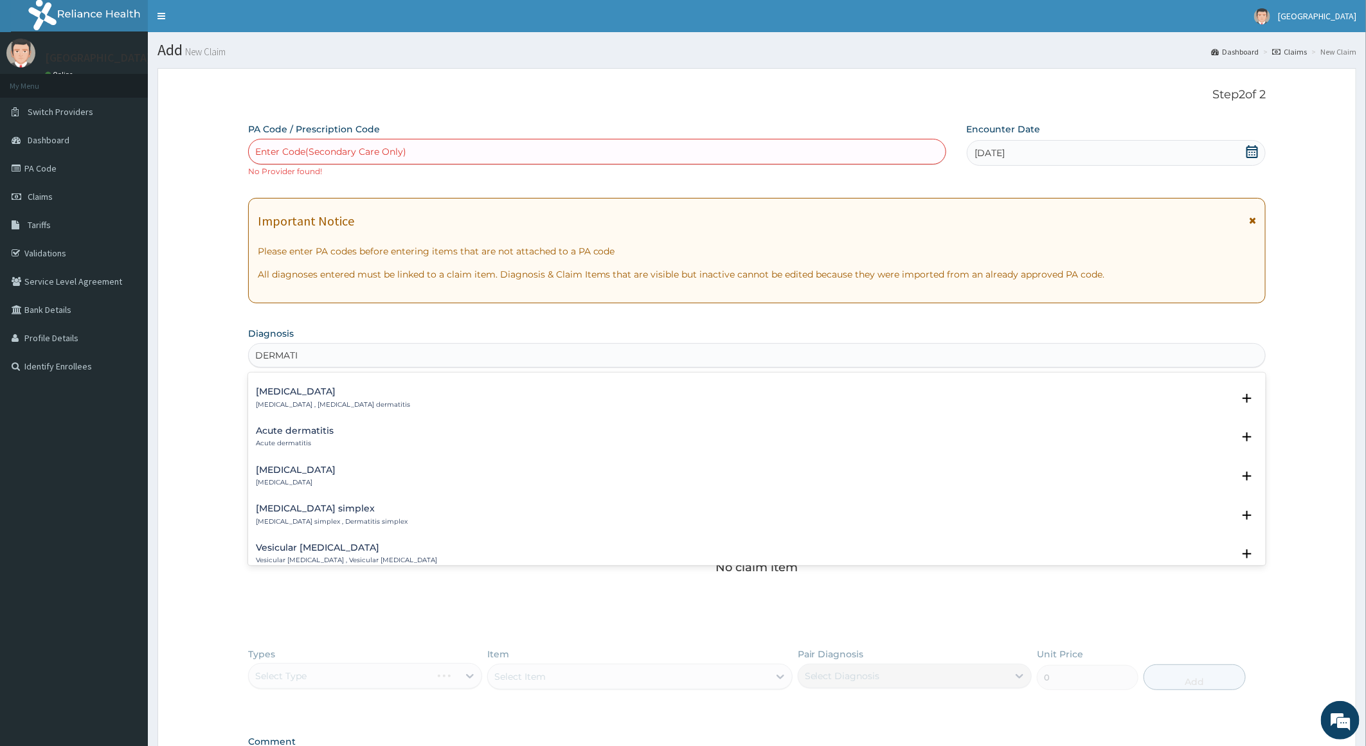
click at [344, 446] on div "Acute dermatitis Acute dermatitis" at bounding box center [757, 437] width 1003 height 22
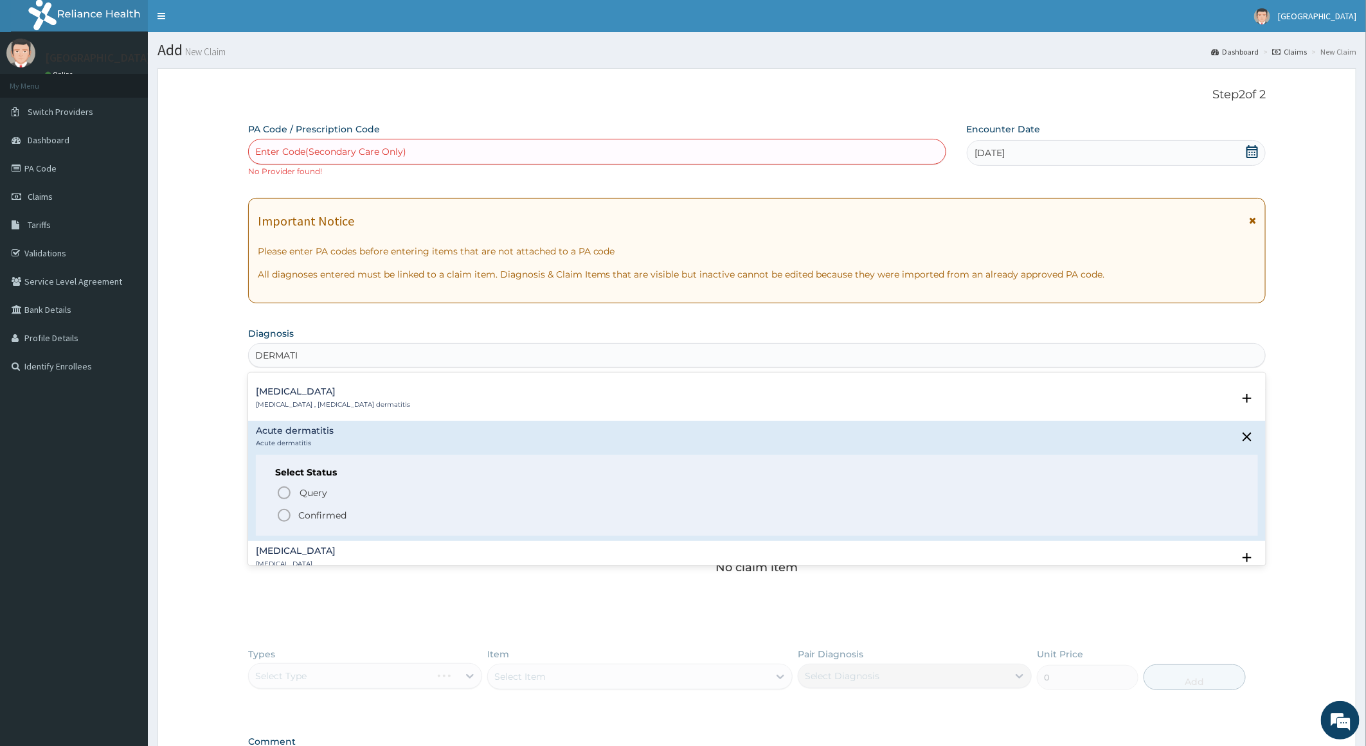
type input "DERMATI"
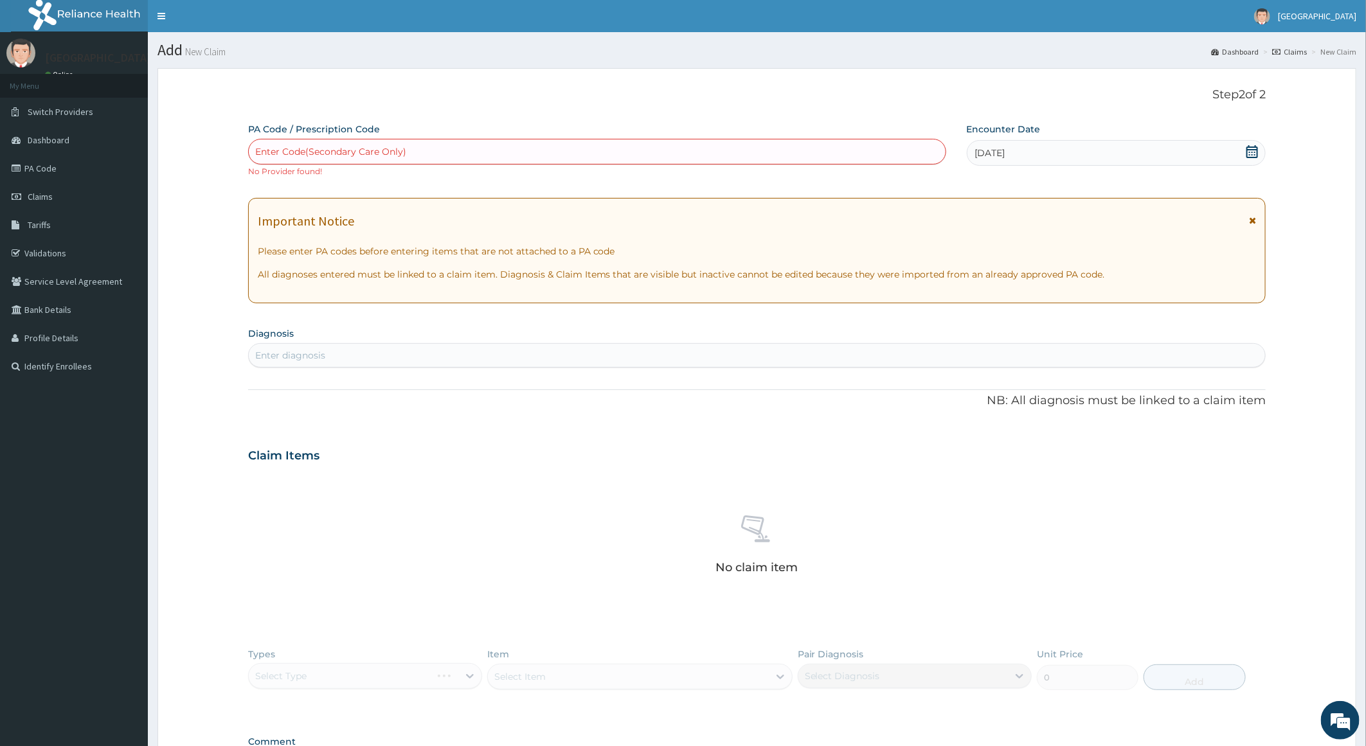
click at [521, 361] on div "Enter diagnosis" at bounding box center [757, 355] width 1017 height 21
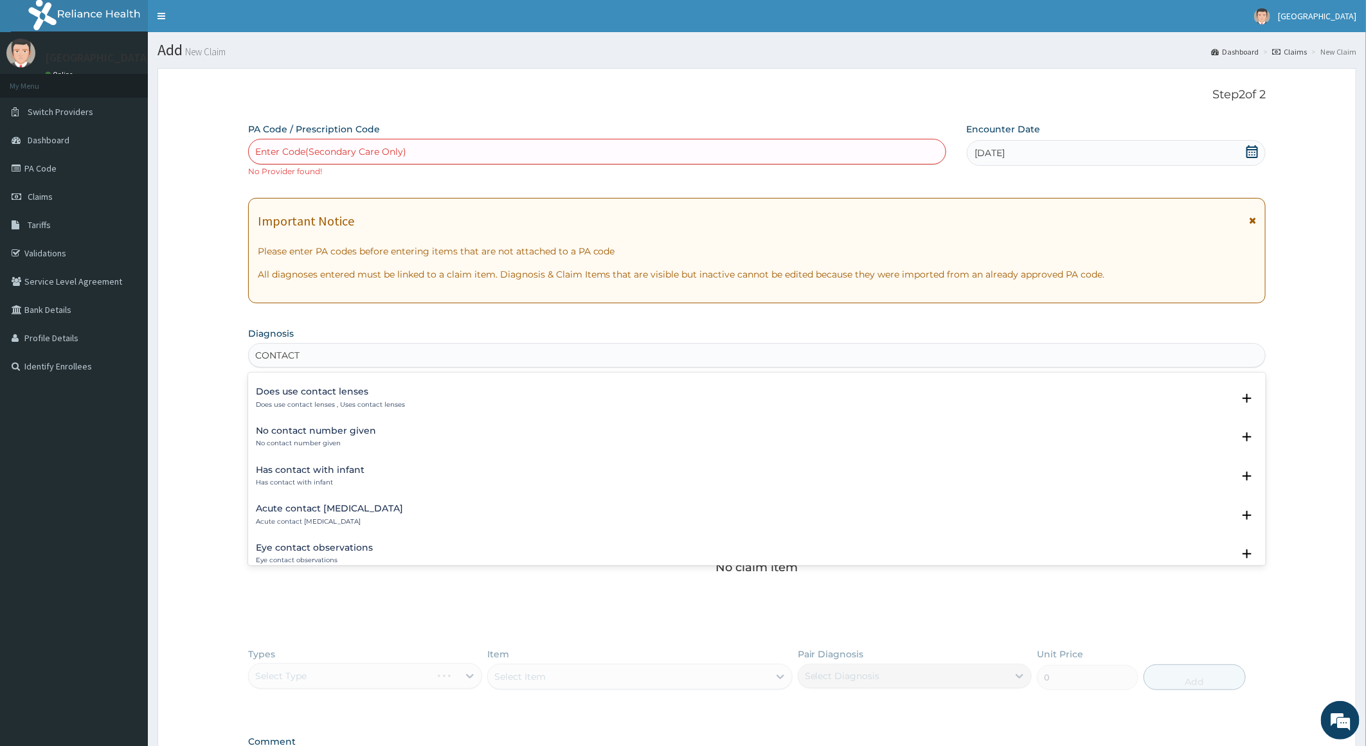
scroll to position [675, 0]
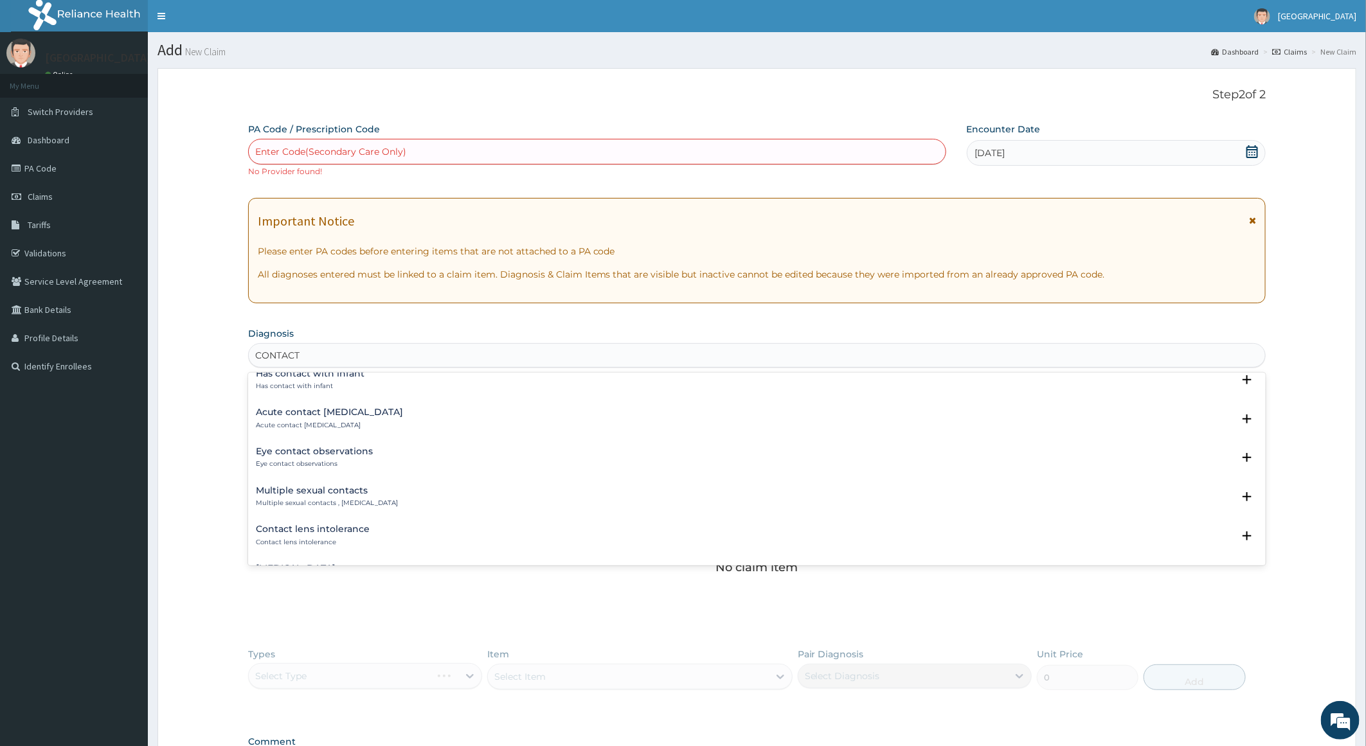
type input "CONTACT"
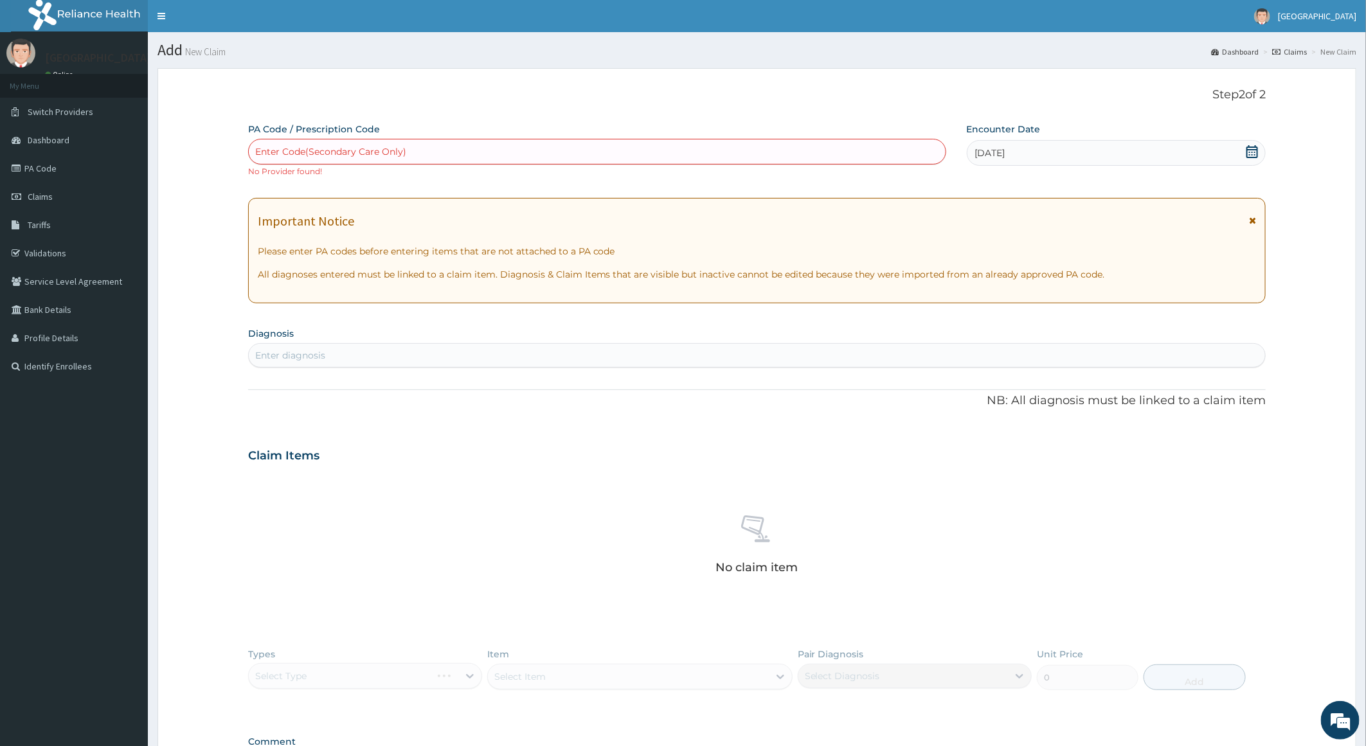
click at [602, 463] on div "Claim Items" at bounding box center [757, 452] width 1018 height 33
click at [438, 361] on div "Enter diagnosis" at bounding box center [757, 355] width 1017 height 21
type input "CONTACT"
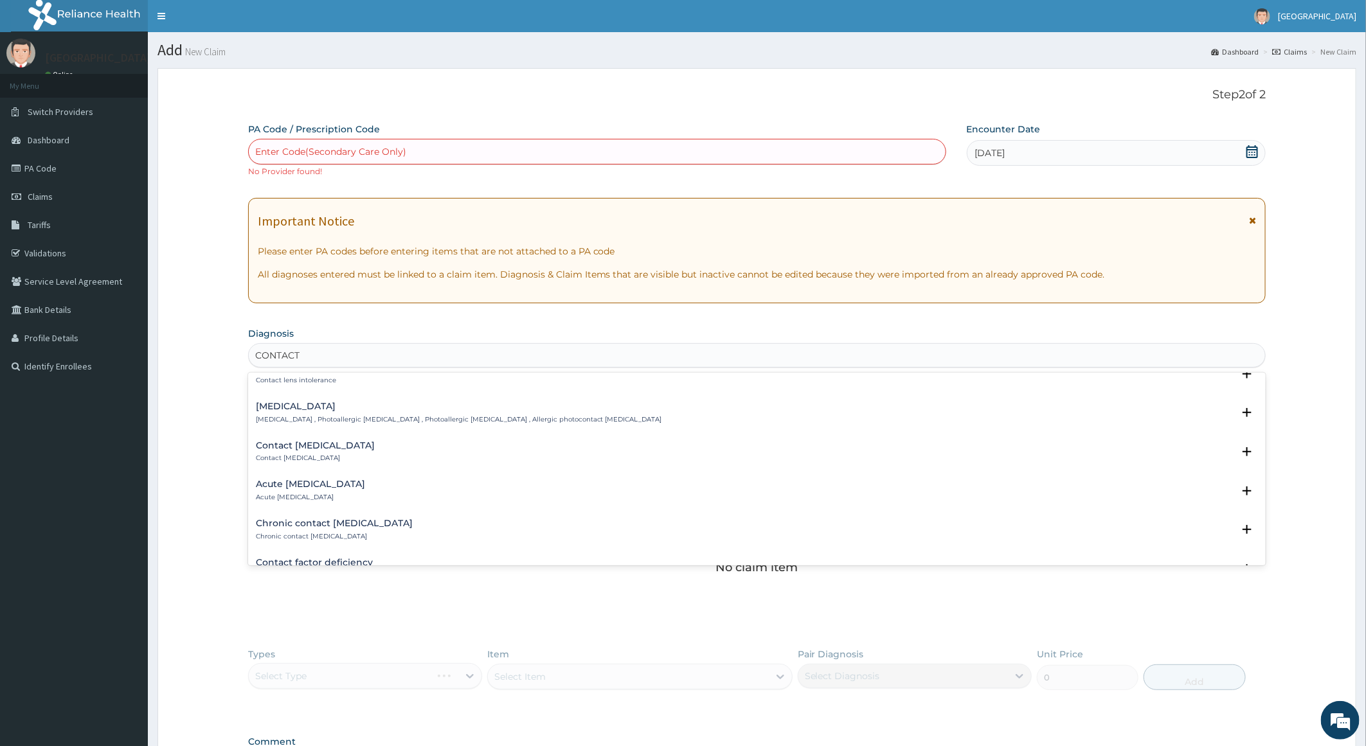
scroll to position [868, 0]
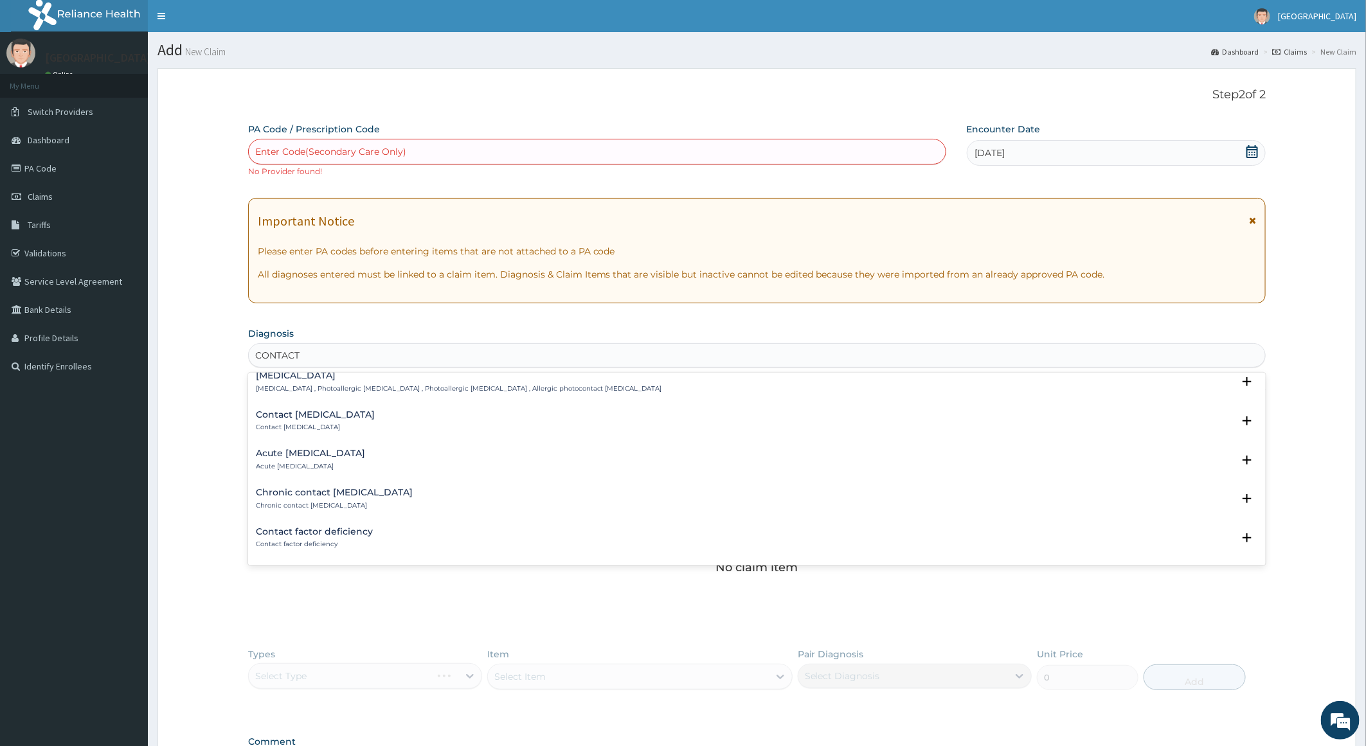
click at [280, 460] on div "Acute contact dermatitis Acute contact dermatitis" at bounding box center [310, 460] width 109 height 22
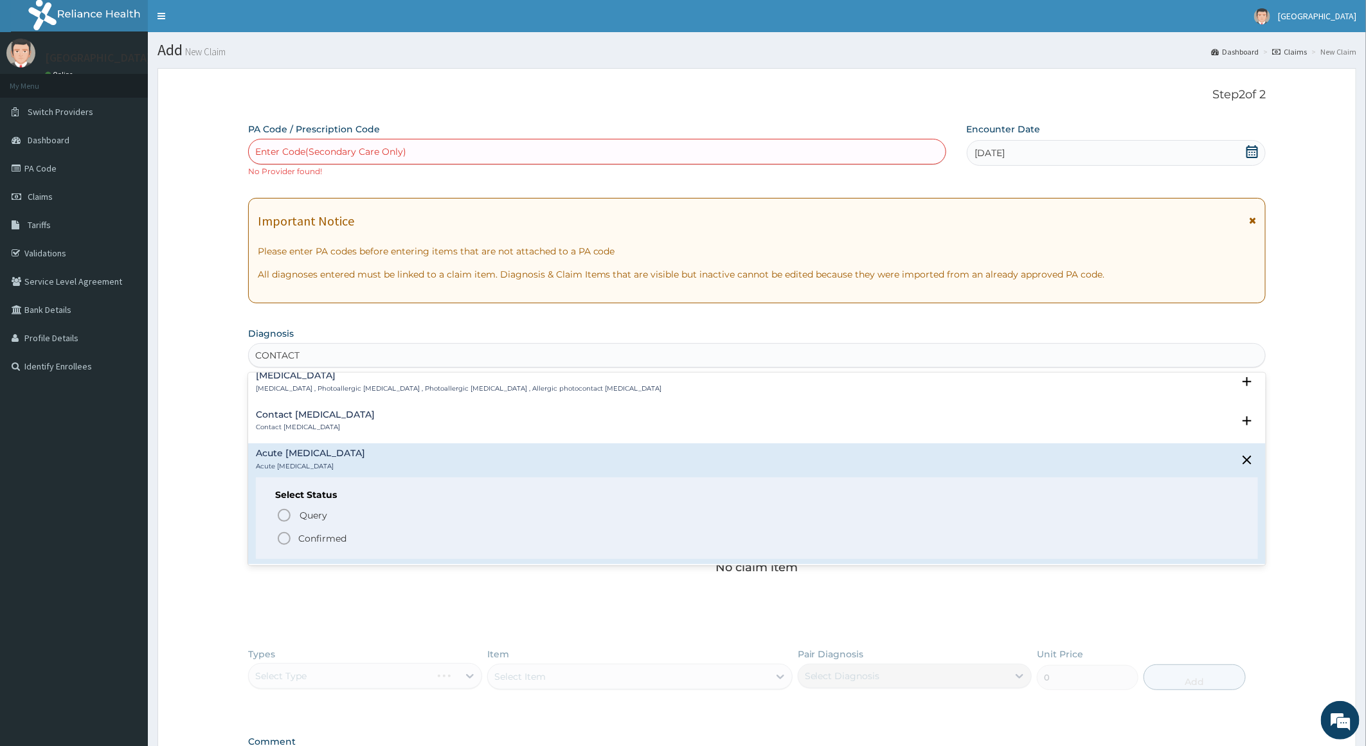
click at [298, 534] on p "Confirmed" at bounding box center [322, 538] width 48 height 13
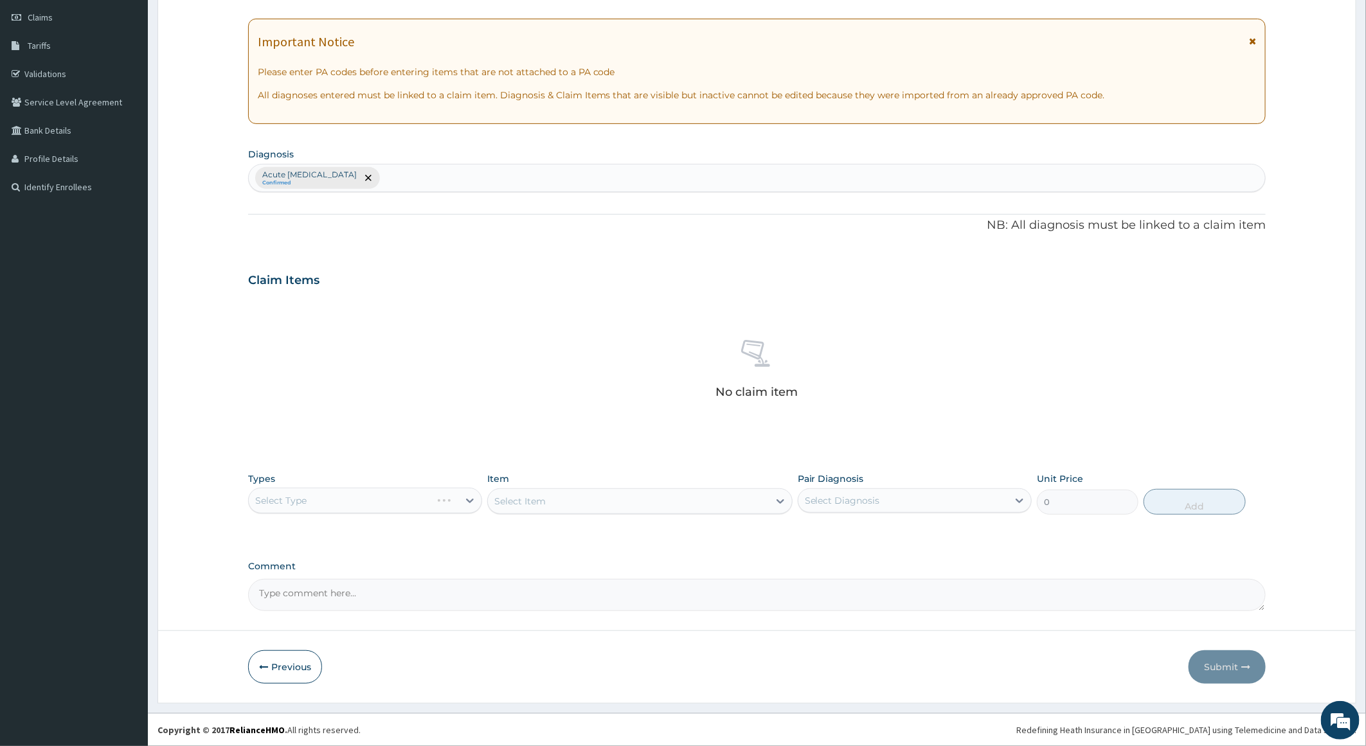
scroll to position [182, 0]
click at [409, 504] on div "Select Type" at bounding box center [365, 501] width 234 height 26
click at [469, 499] on div "Select Type" at bounding box center [365, 501] width 234 height 26
click at [531, 502] on div "Select Item" at bounding box center [639, 502] width 305 height 26
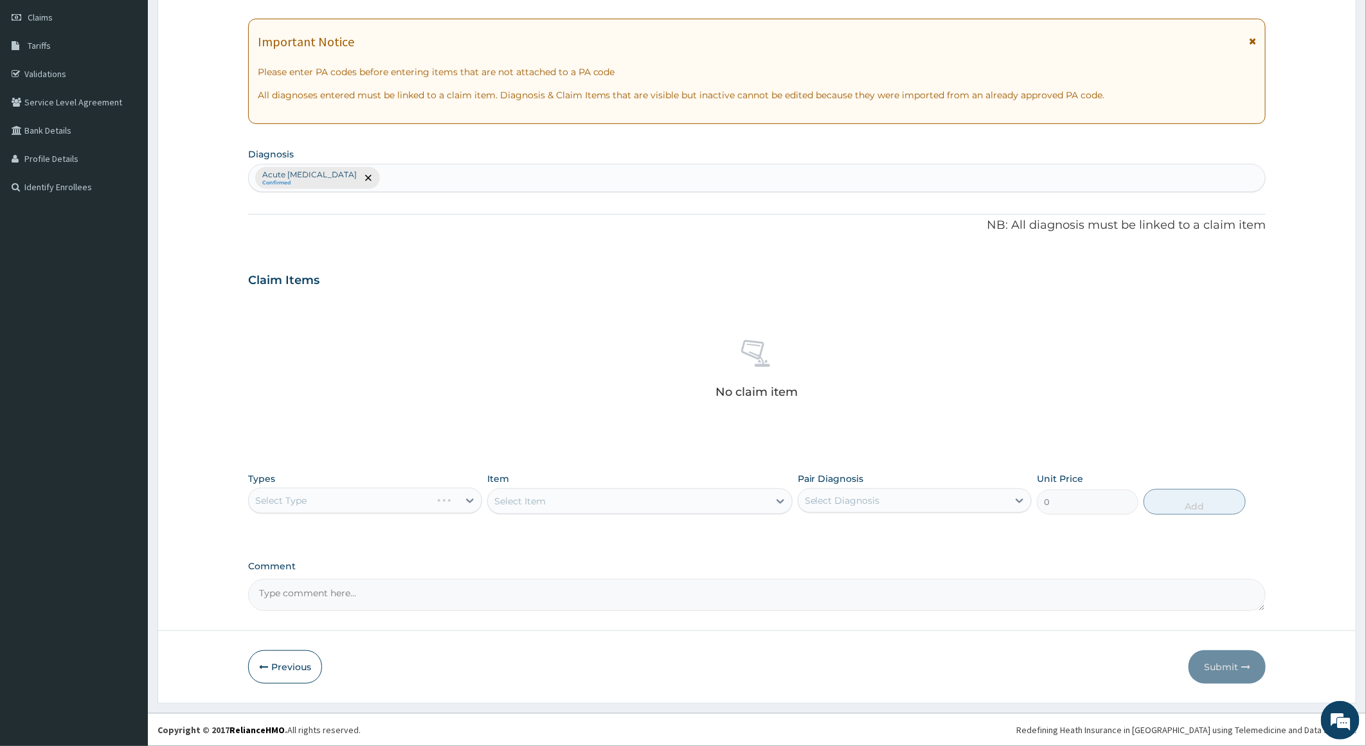
click at [459, 496] on div "Select Type" at bounding box center [365, 501] width 234 height 26
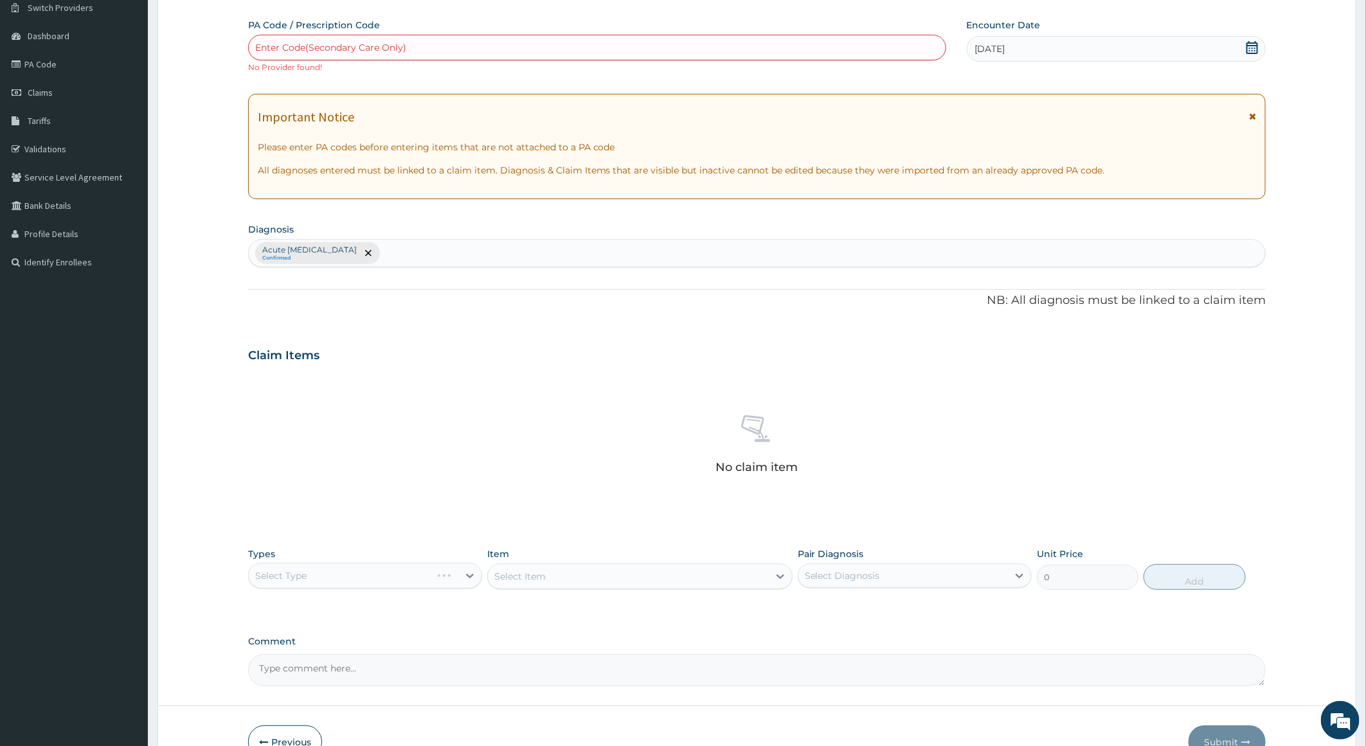
scroll to position [0, 0]
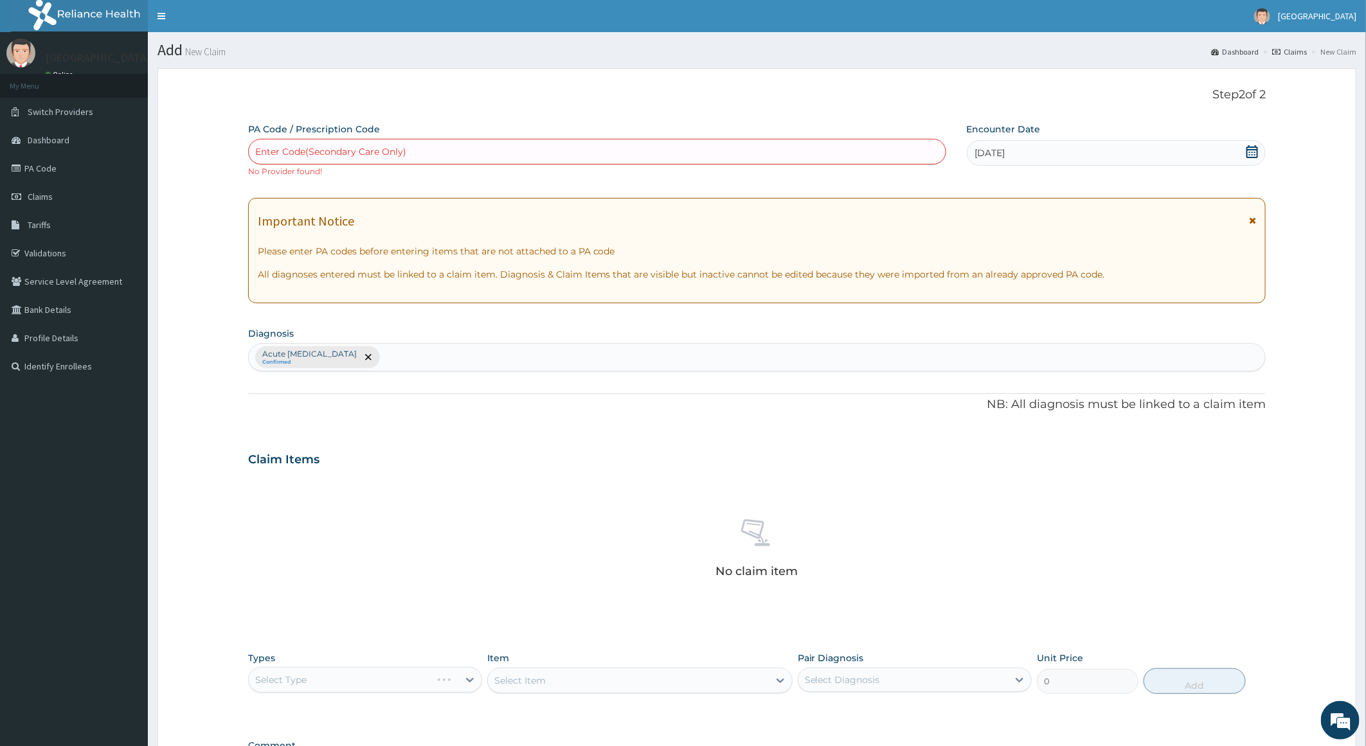
click at [417, 156] on div "Enter Code(Secondary Care Only)" at bounding box center [597, 151] width 697 height 21
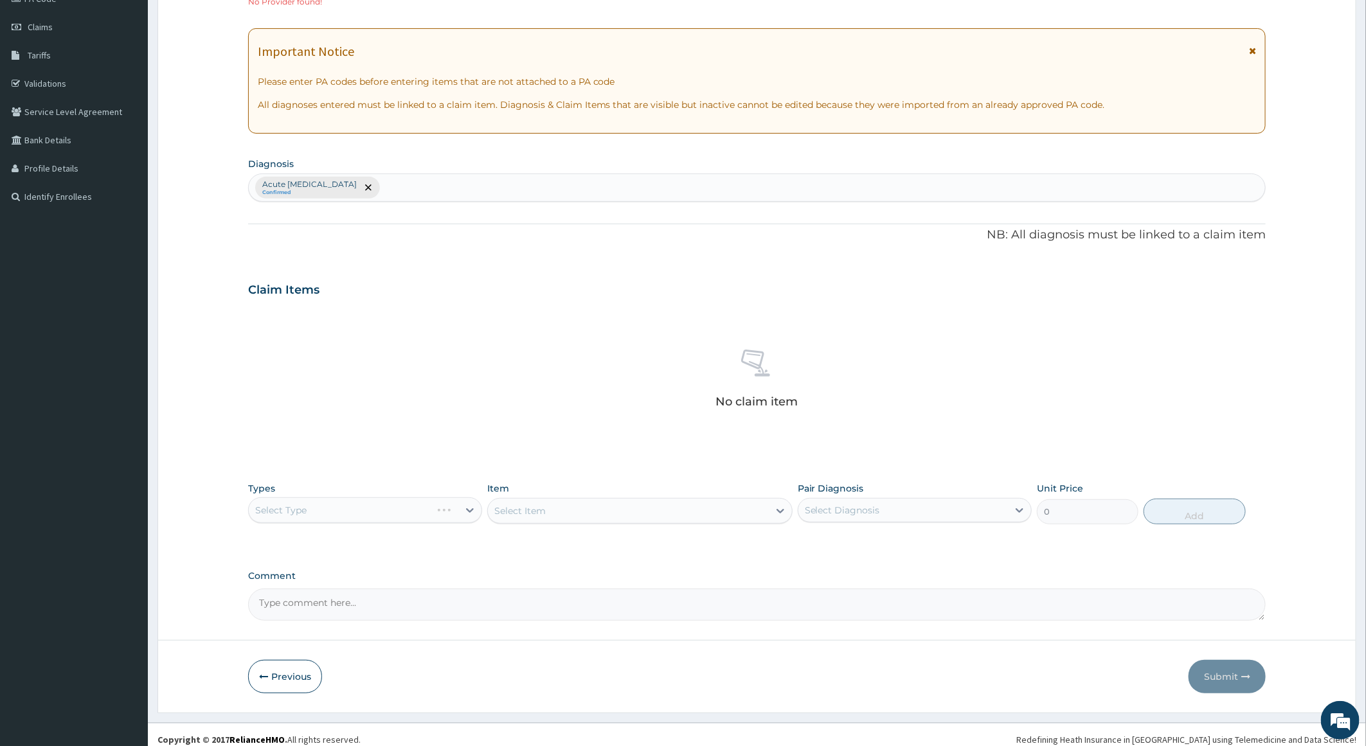
scroll to position [182, 0]
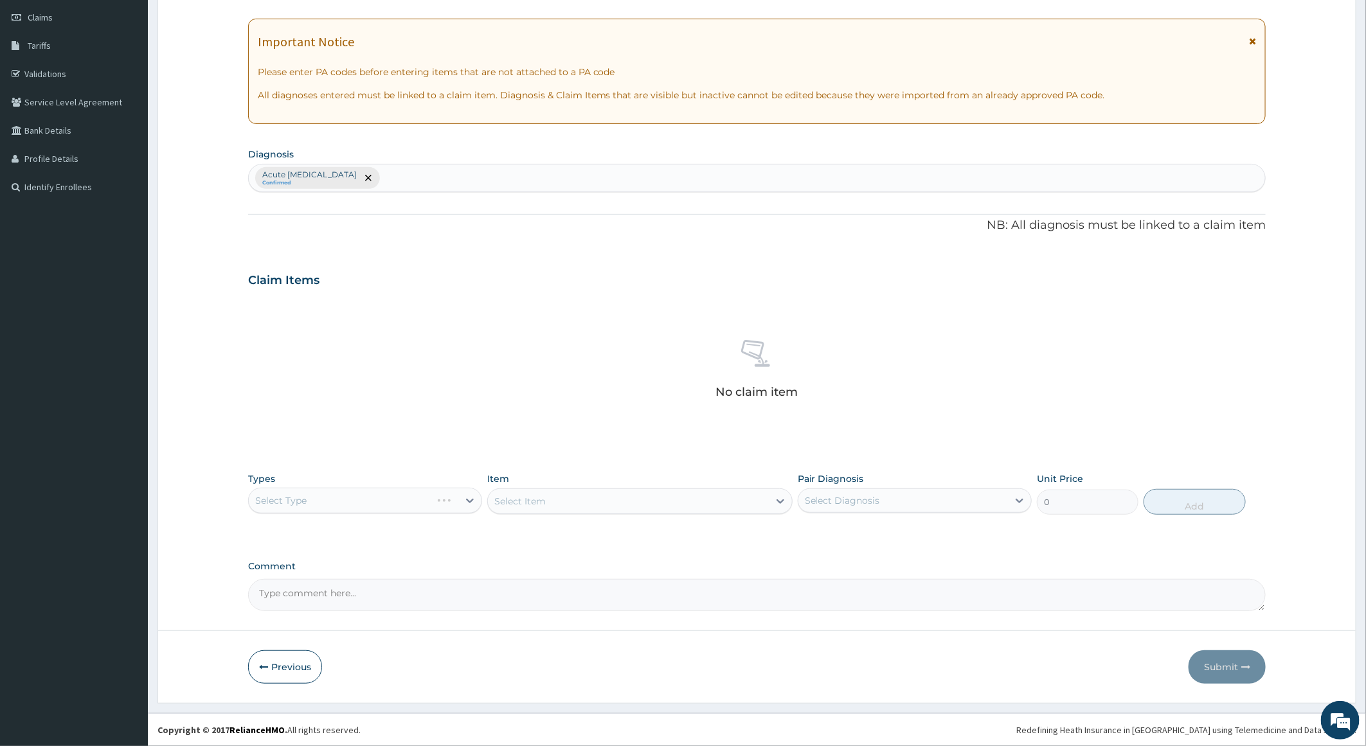
click at [423, 499] on div "Select Type" at bounding box center [365, 501] width 234 height 26
click at [548, 505] on div "Select Item" at bounding box center [639, 502] width 305 height 26
click at [427, 505] on div "Select Type" at bounding box center [365, 501] width 234 height 26
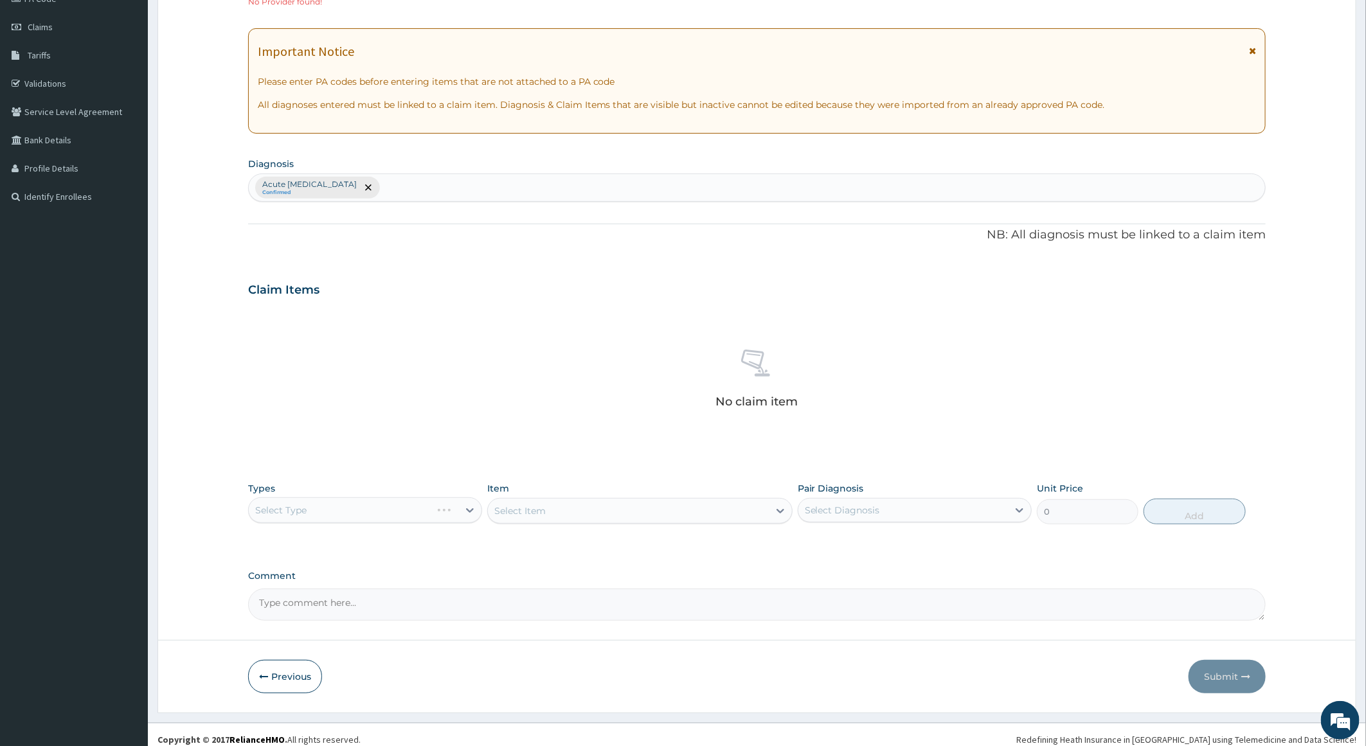
scroll to position [0, 0]
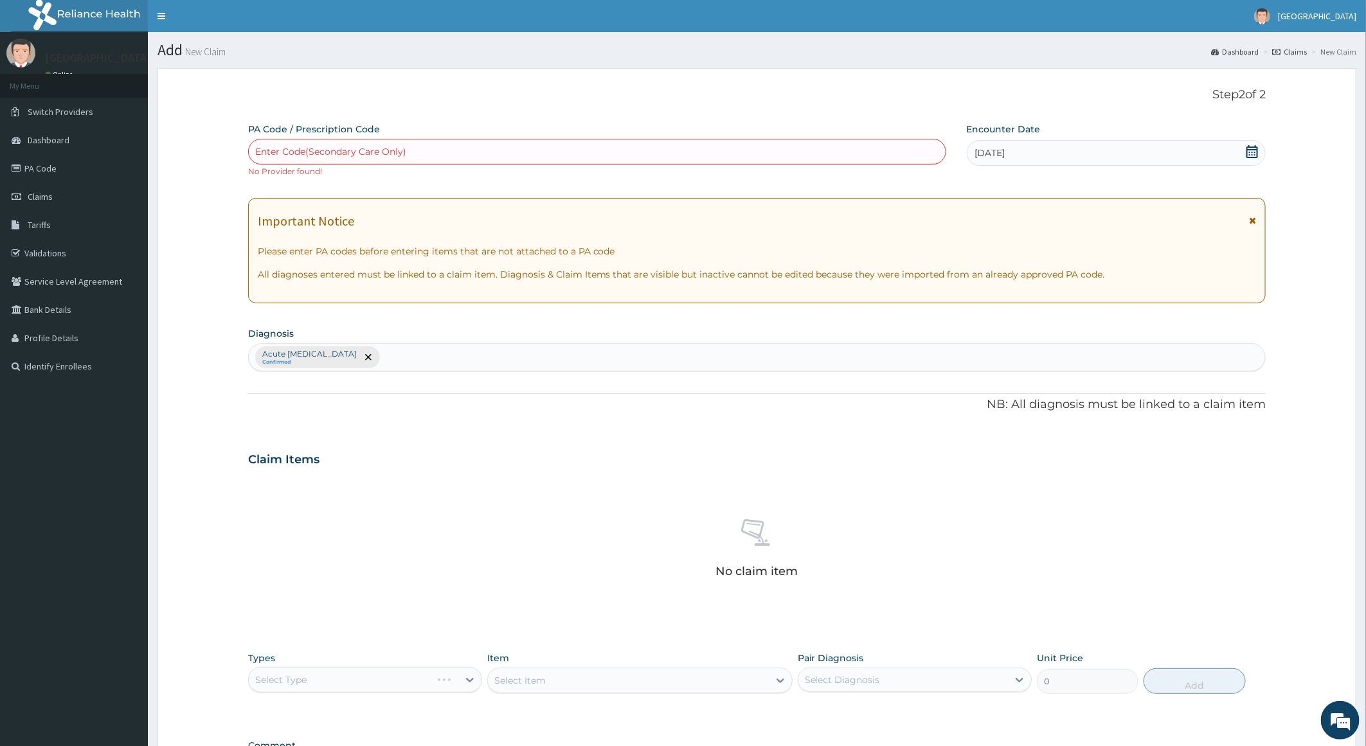
click at [795, 121] on div "Step 2 of 2 PA Code / Prescription Code Enter Code(Secondary Care Only) No Prov…" at bounding box center [757, 439] width 1018 height 702
click at [794, 121] on div "Step 2 of 2 PA Code / Prescription Code Enter Code(Secondary Care Only) No Prov…" at bounding box center [757, 439] width 1018 height 702
click at [548, 186] on div "PA Code / Prescription Code Enter Code(Secondary Care Only) No Provider found! …" at bounding box center [757, 457] width 1018 height 668
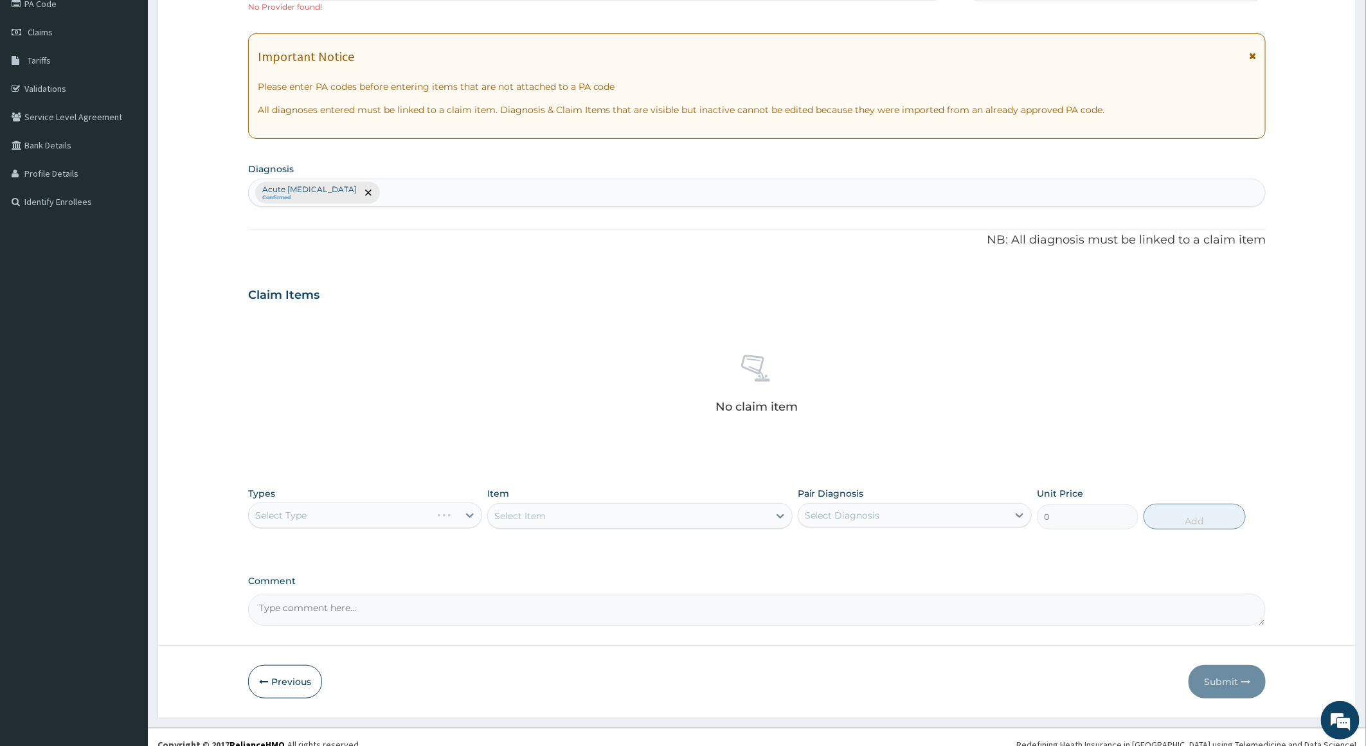
scroll to position [182, 0]
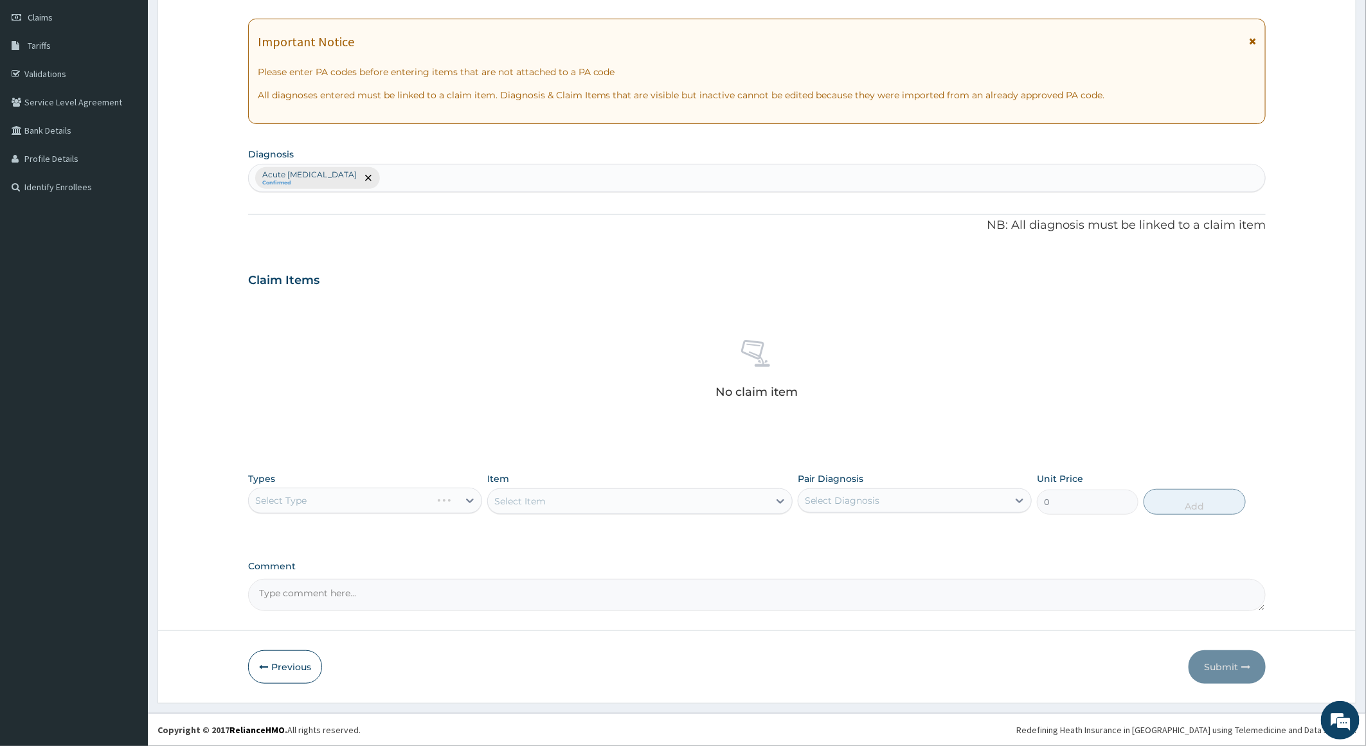
click at [391, 504] on div "Select Type" at bounding box center [365, 501] width 234 height 26
click at [606, 512] on div "Select Item" at bounding box center [639, 502] width 305 height 26
click at [479, 597] on textarea "Comment" at bounding box center [757, 595] width 1018 height 32
click at [369, 494] on div "Select Type" at bounding box center [365, 501] width 234 height 26
click at [379, 508] on div "Select Type" at bounding box center [365, 501] width 234 height 26
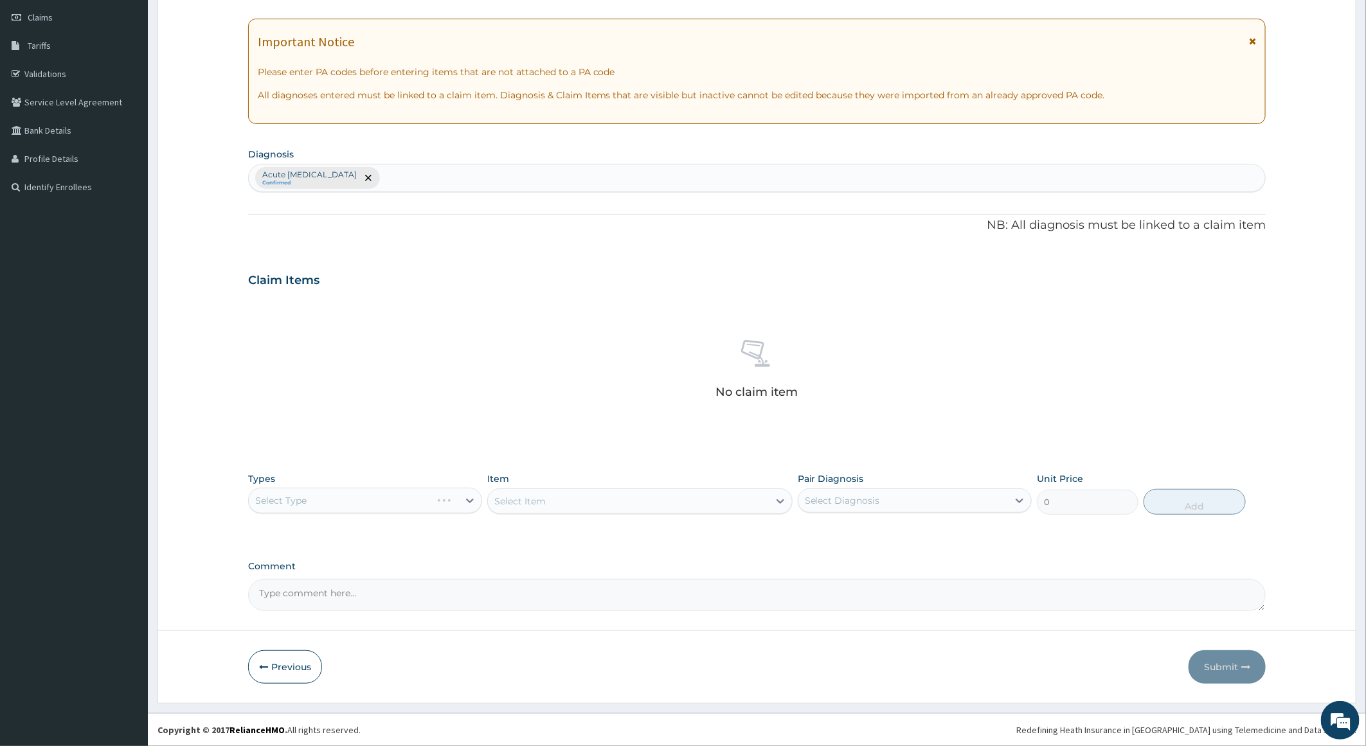
click at [379, 508] on div "Select Type" at bounding box center [365, 501] width 234 height 26
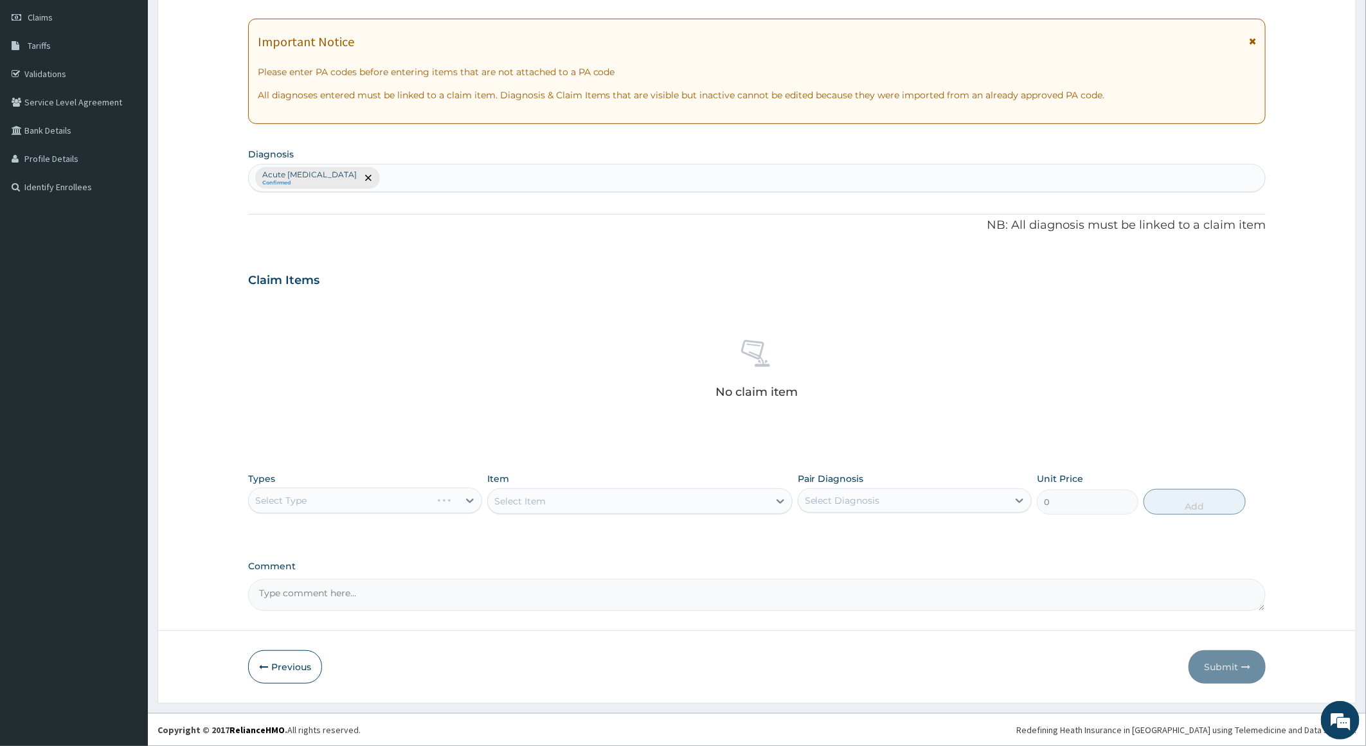
drag, startPoint x: 379, startPoint y: 508, endPoint x: 469, endPoint y: 499, distance: 90.4
click at [469, 499] on div "Select Type" at bounding box center [365, 501] width 234 height 26
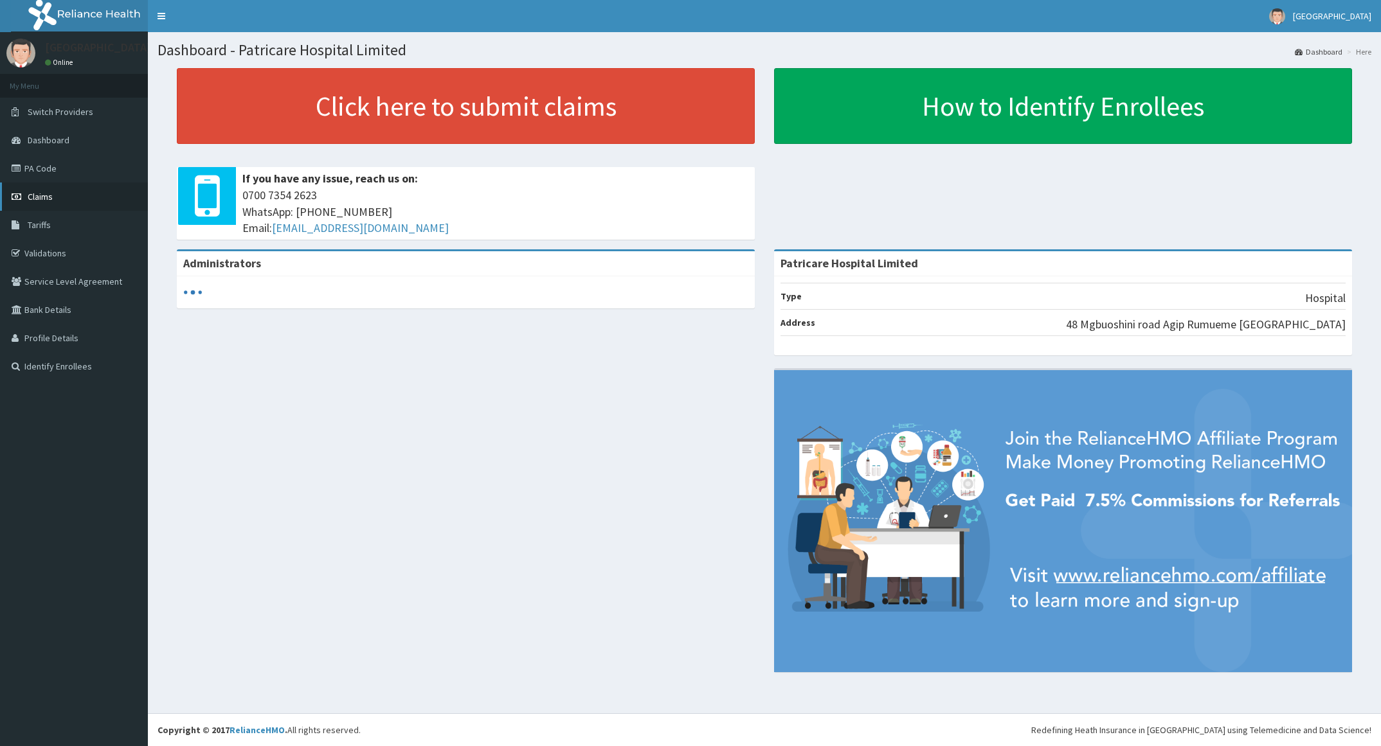
click at [39, 193] on span "Claims" at bounding box center [40, 197] width 25 height 12
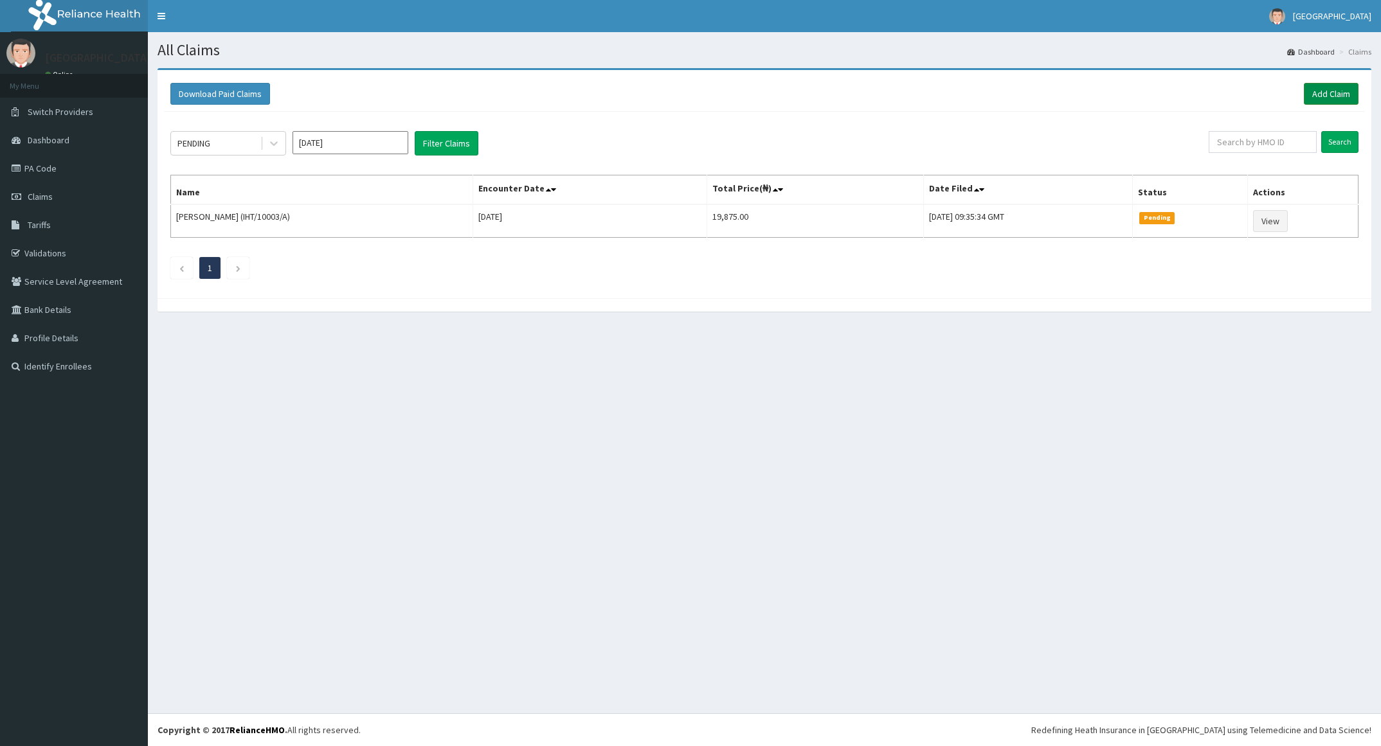
click at [1319, 96] on link "Add Claim" at bounding box center [1331, 94] width 55 height 22
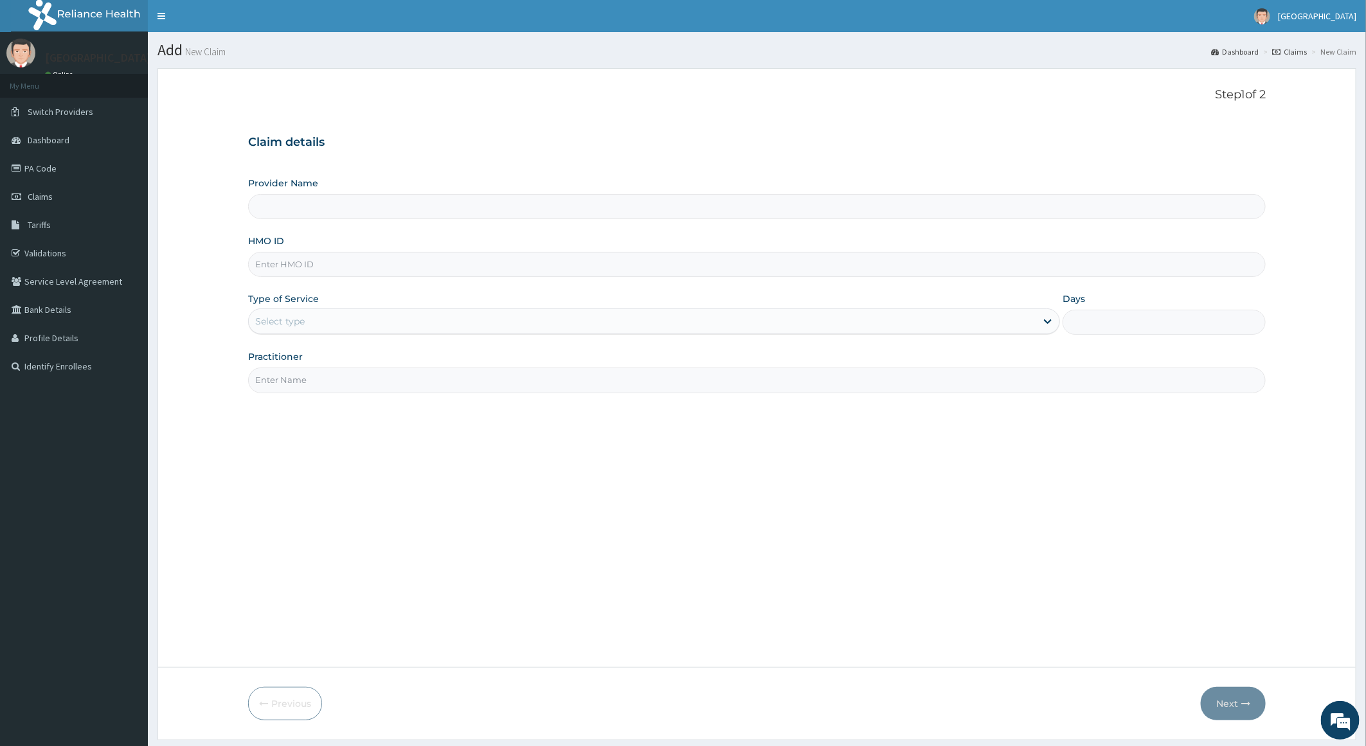
click at [270, 271] on input "HMO ID" at bounding box center [757, 264] width 1018 height 25
type input "Patricare Hospital Limited"
paste input "IHT/10003/A"
type input "IHT/10003/A"
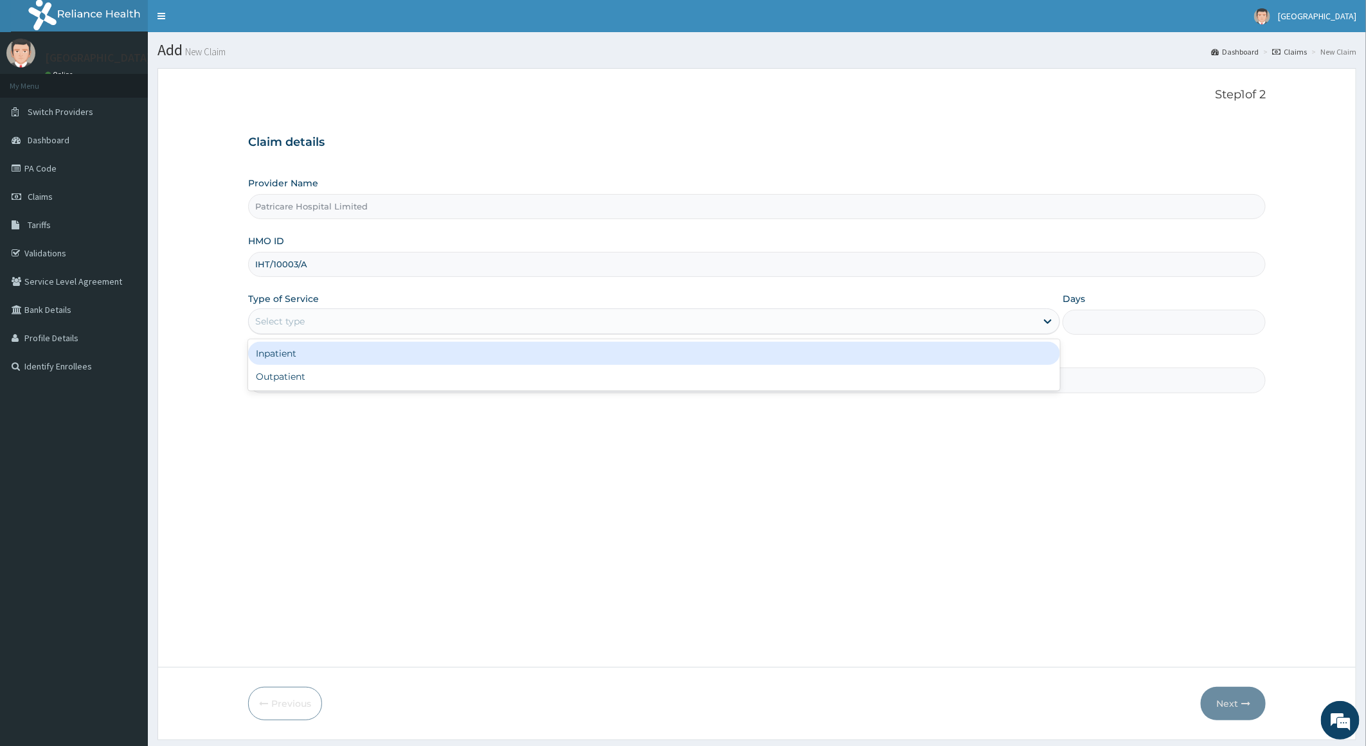
click at [283, 312] on div "Select type" at bounding box center [654, 322] width 812 height 26
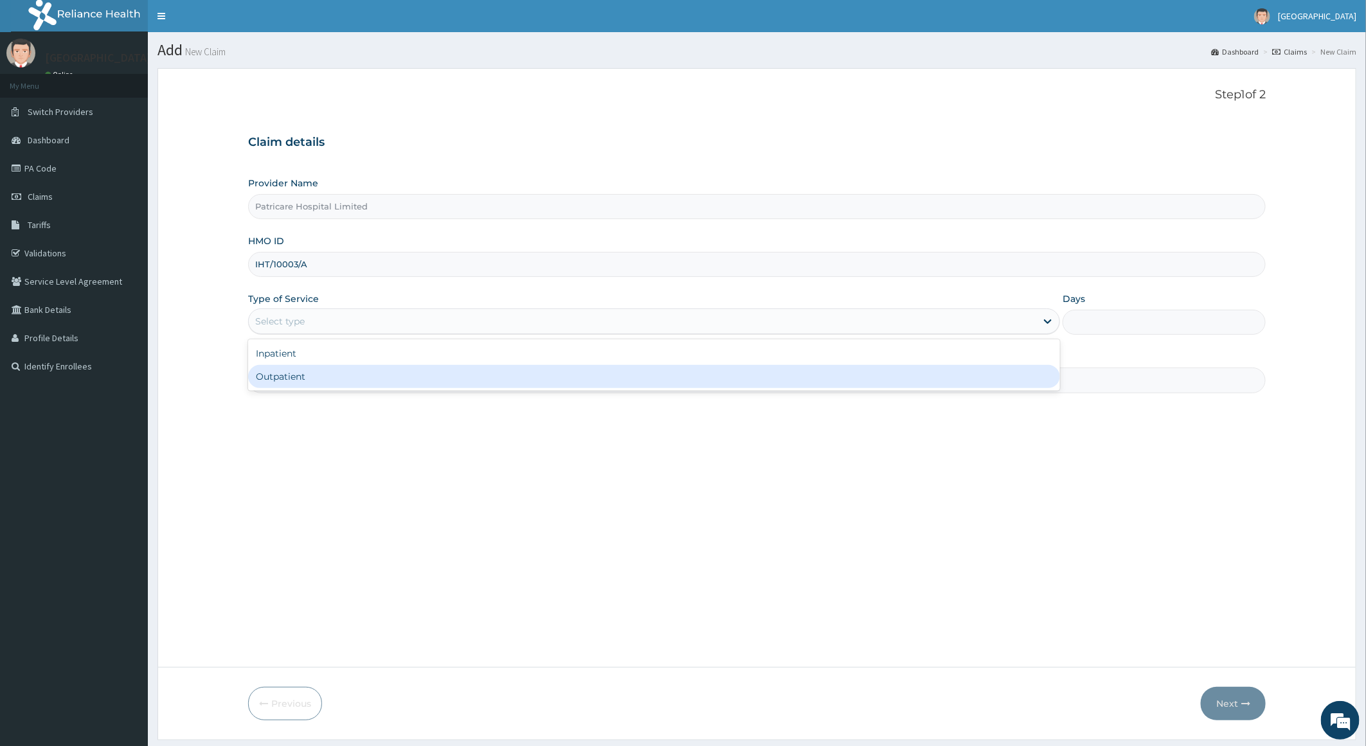
click at [286, 384] on div "Outpatient" at bounding box center [654, 376] width 812 height 23
type input "1"
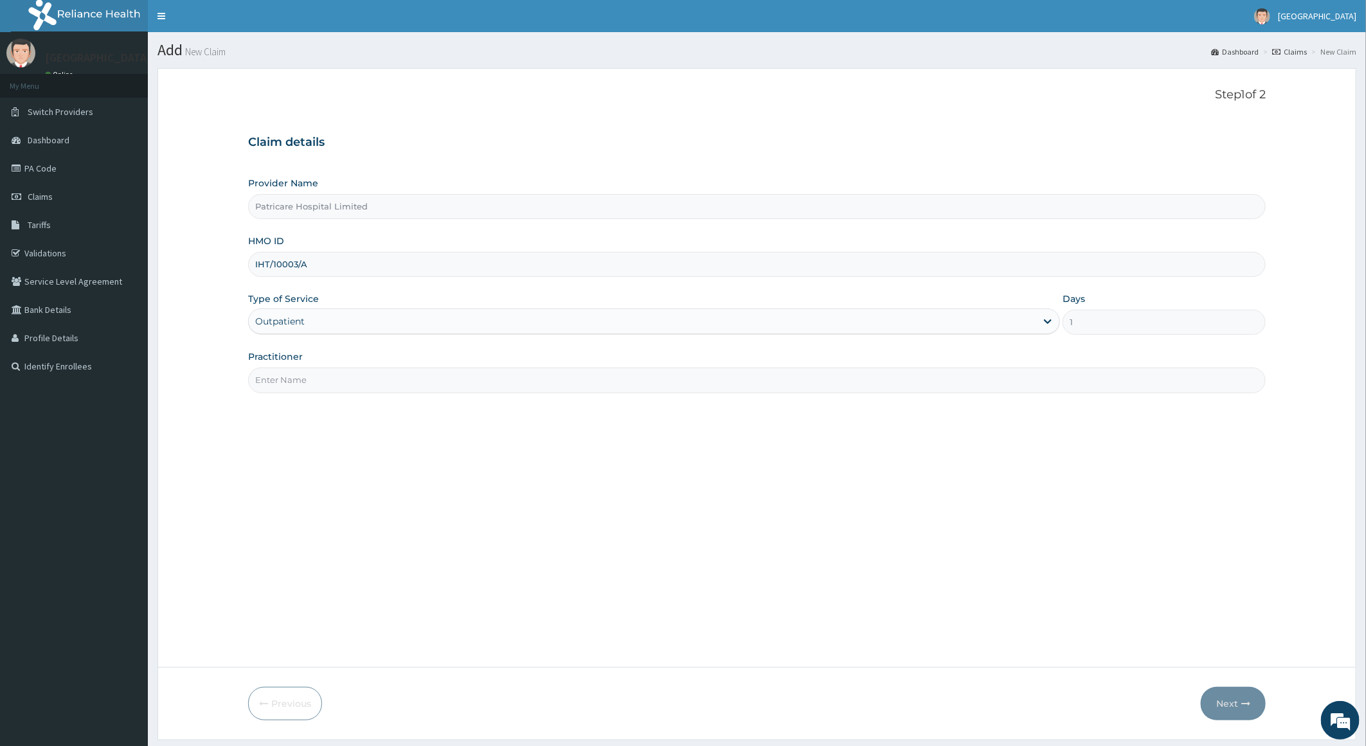
click at [287, 378] on input "Practitioner" at bounding box center [757, 380] width 1018 height 25
type input "DR ANIZOBA"
click at [1236, 708] on button "Next" at bounding box center [1233, 703] width 65 height 33
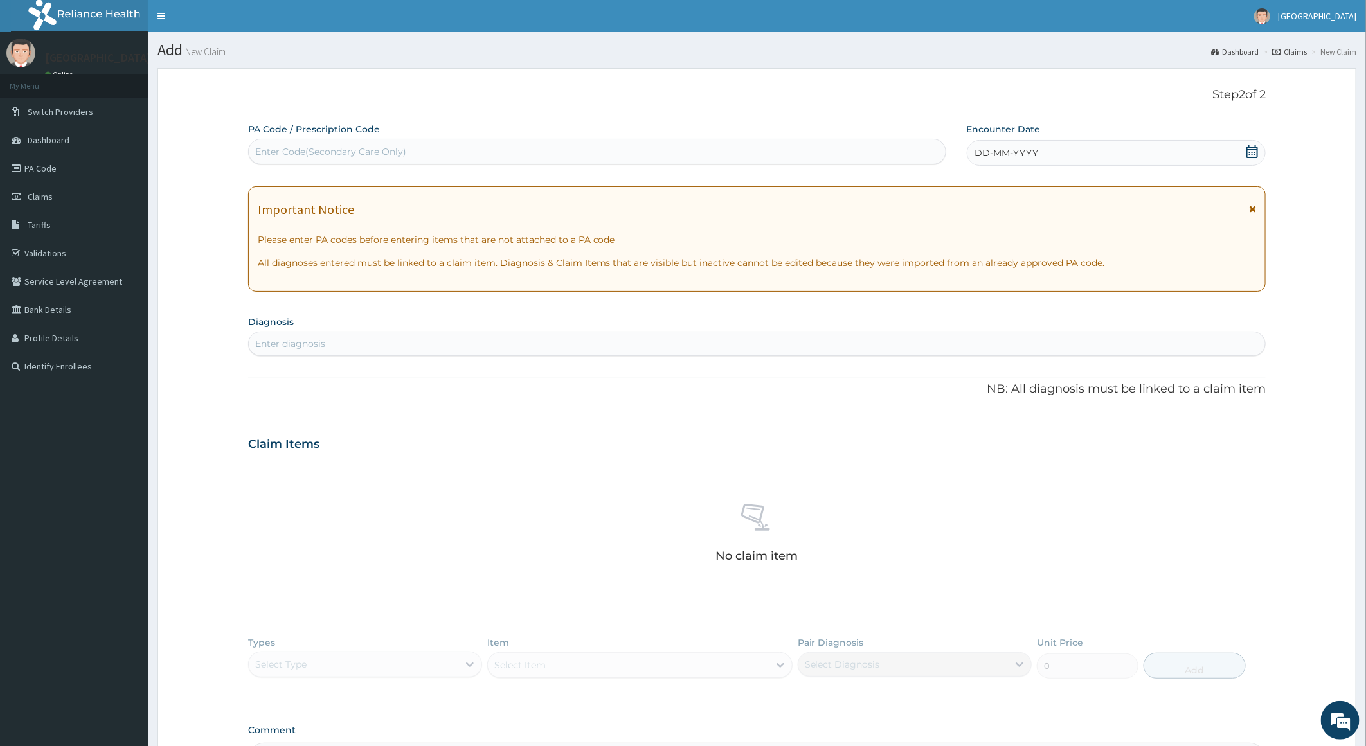
click at [1248, 151] on icon at bounding box center [1252, 151] width 13 height 13
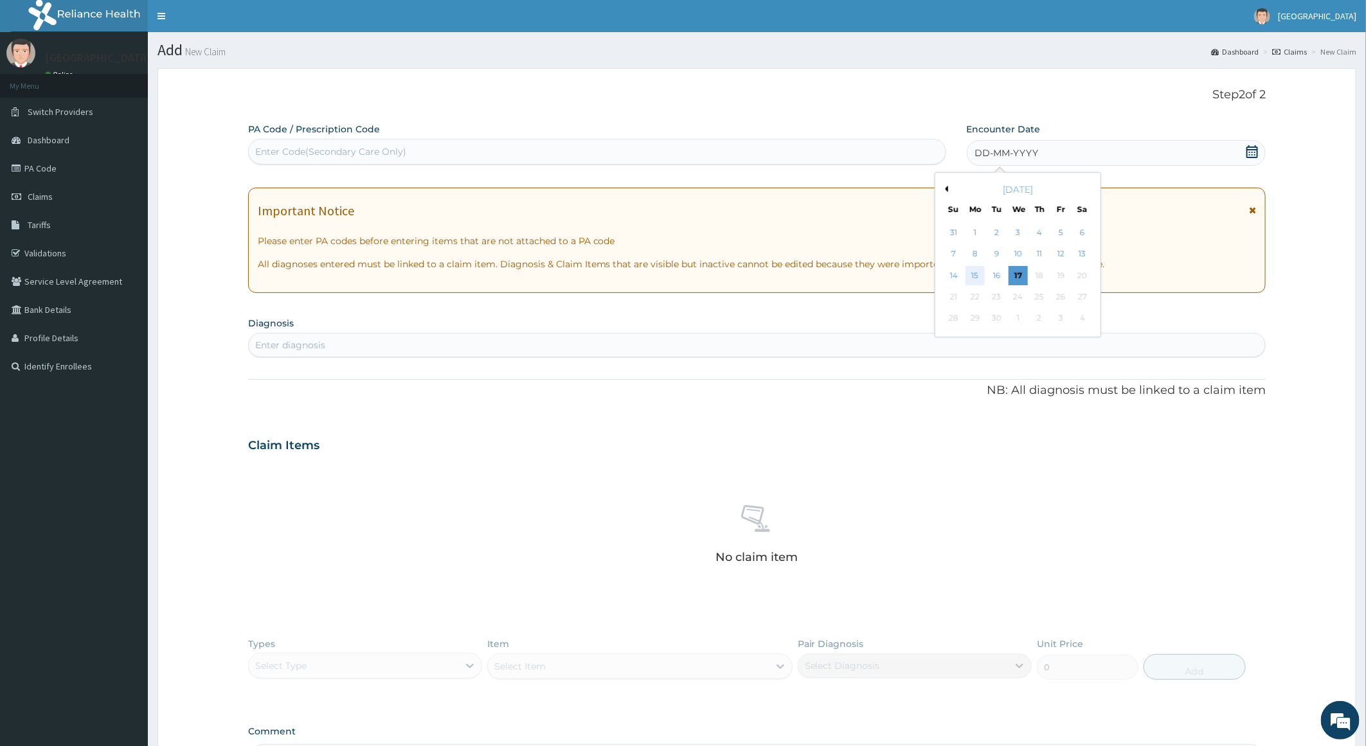
click at [976, 271] on div "15" at bounding box center [974, 275] width 19 height 19
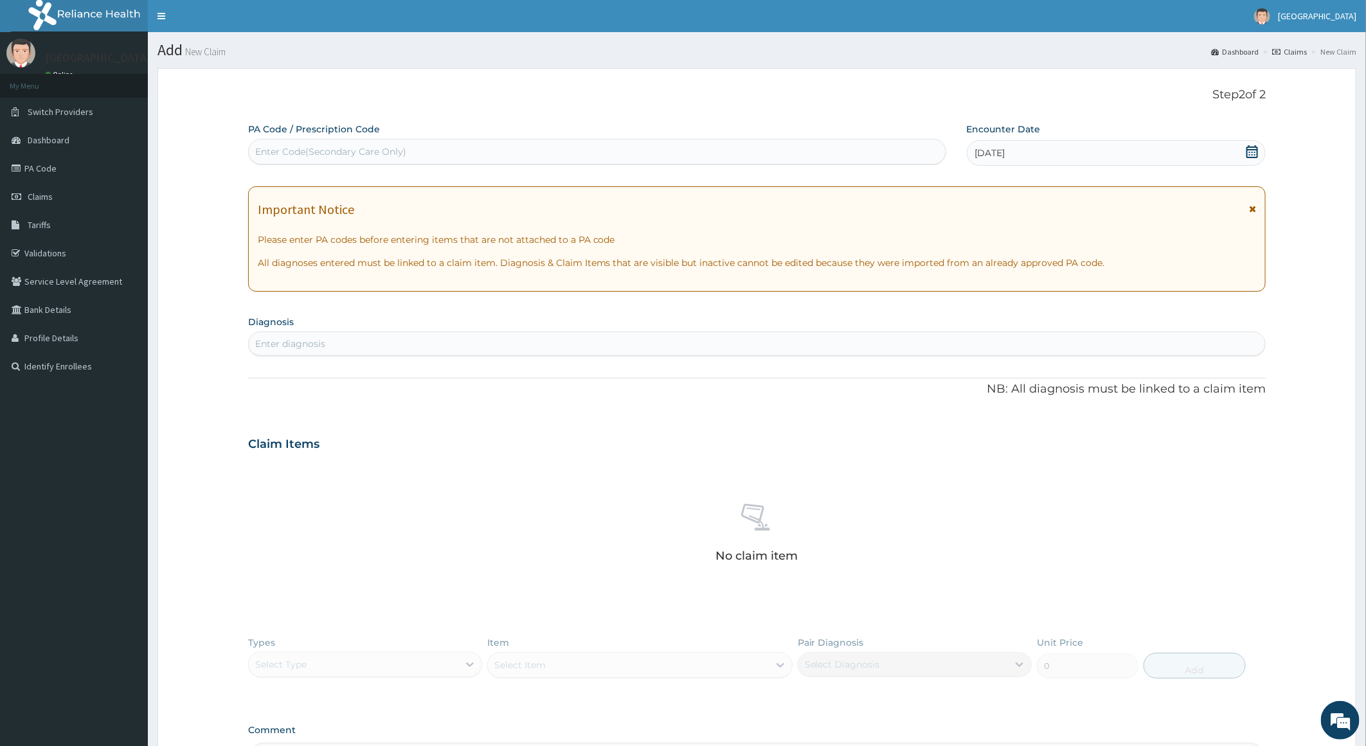
click at [512, 349] on div "Enter diagnosis" at bounding box center [757, 344] width 1017 height 21
type input "CONTACT"
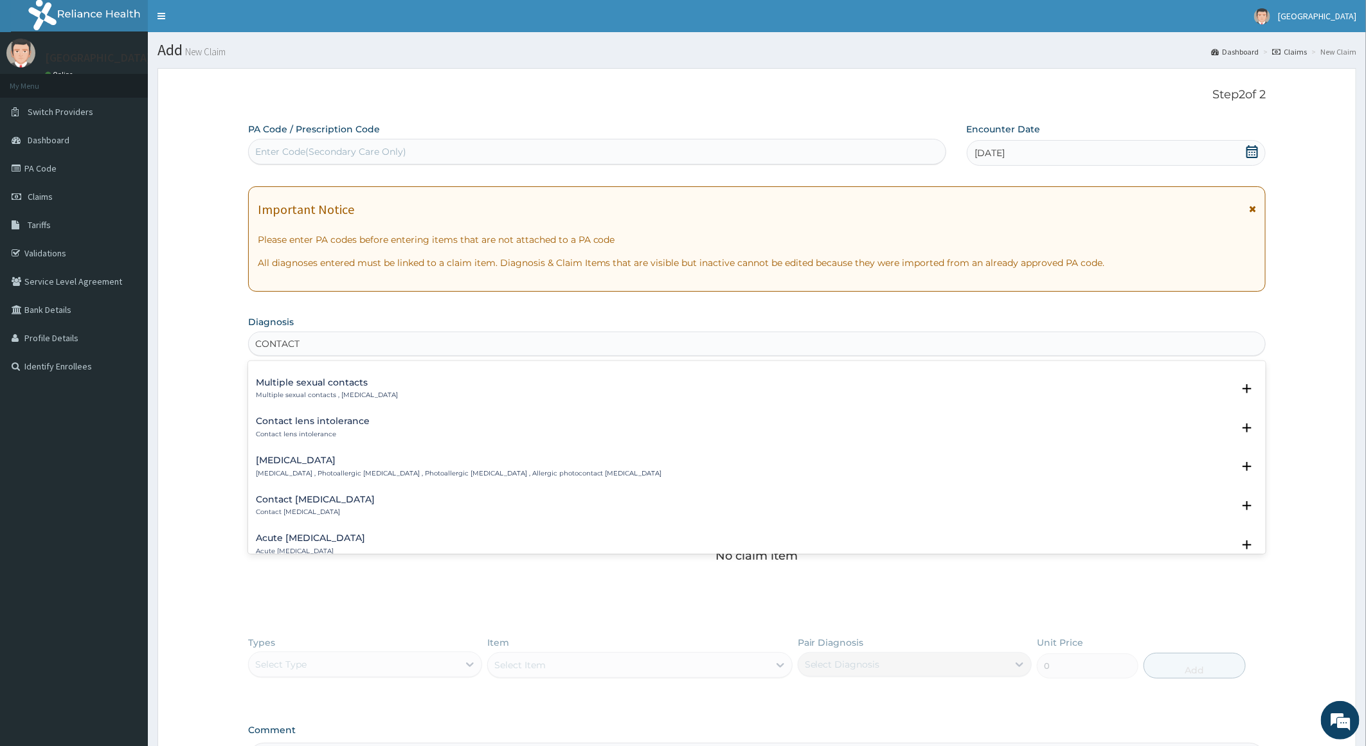
scroll to position [868, 0]
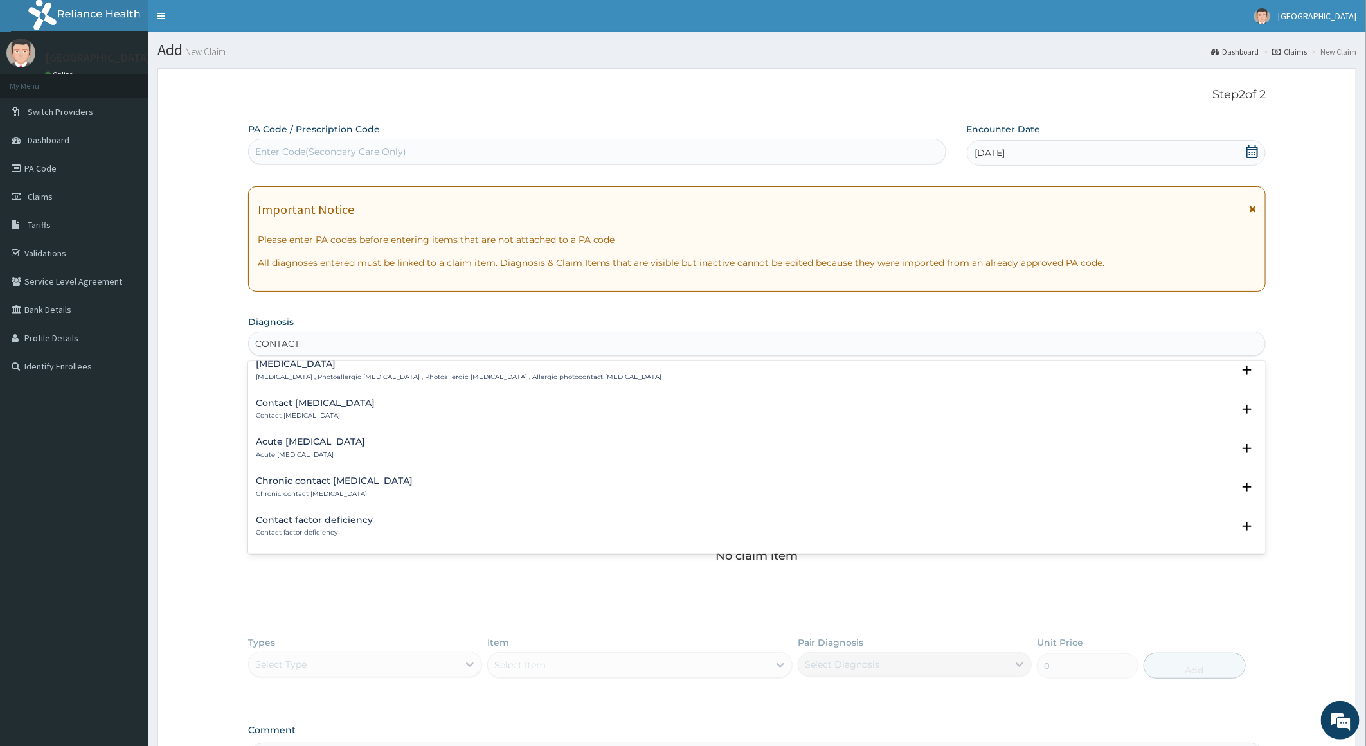
click at [287, 438] on h4 "Acute contact dermatitis" at bounding box center [310, 442] width 109 height 10
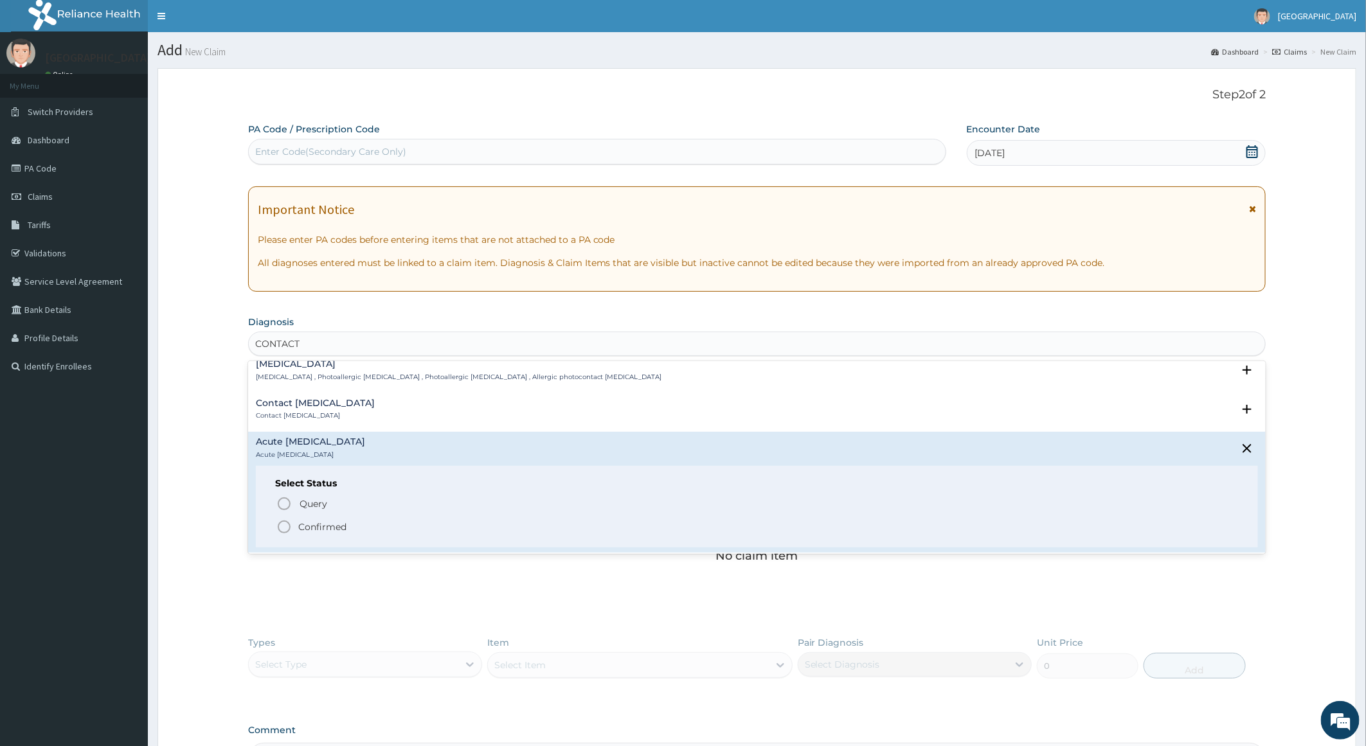
click at [315, 531] on p "Confirmed" at bounding box center [322, 527] width 48 height 13
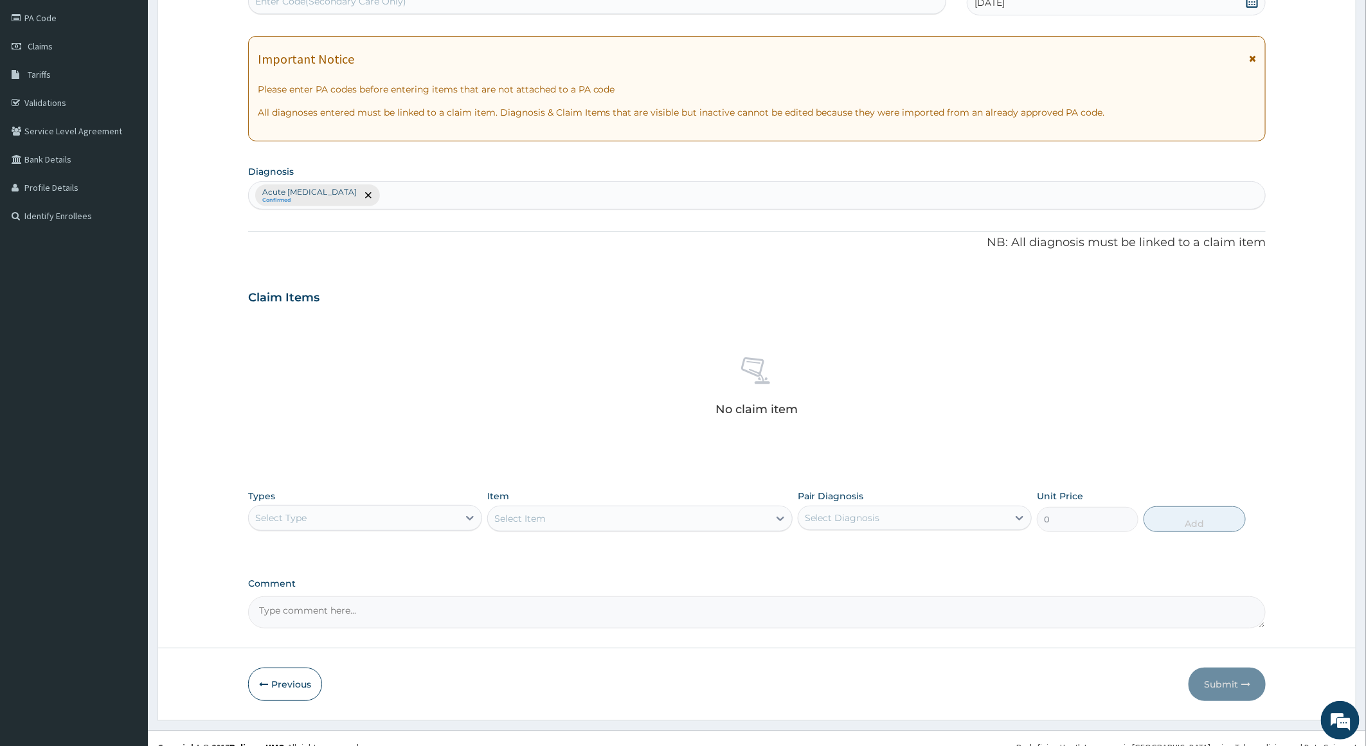
scroll to position [170, 0]
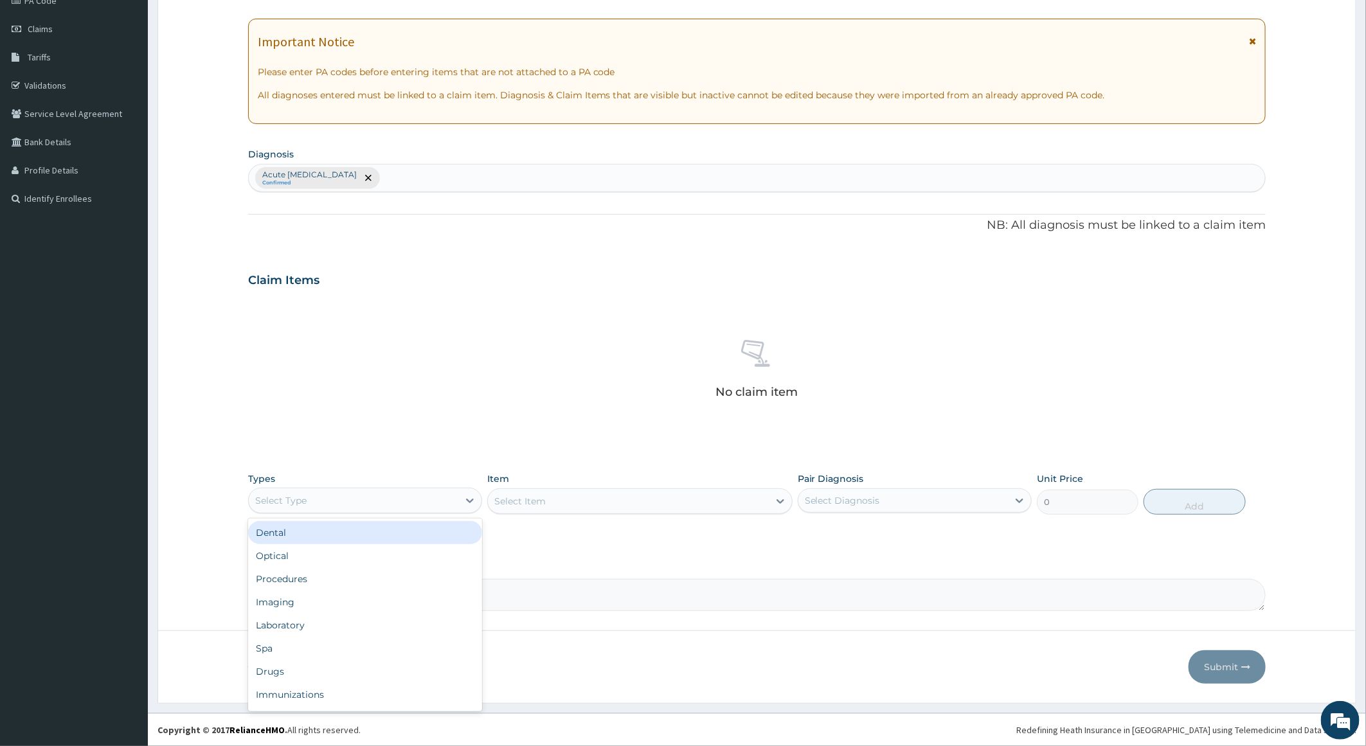
click at [394, 505] on div "Select Type" at bounding box center [354, 500] width 210 height 21
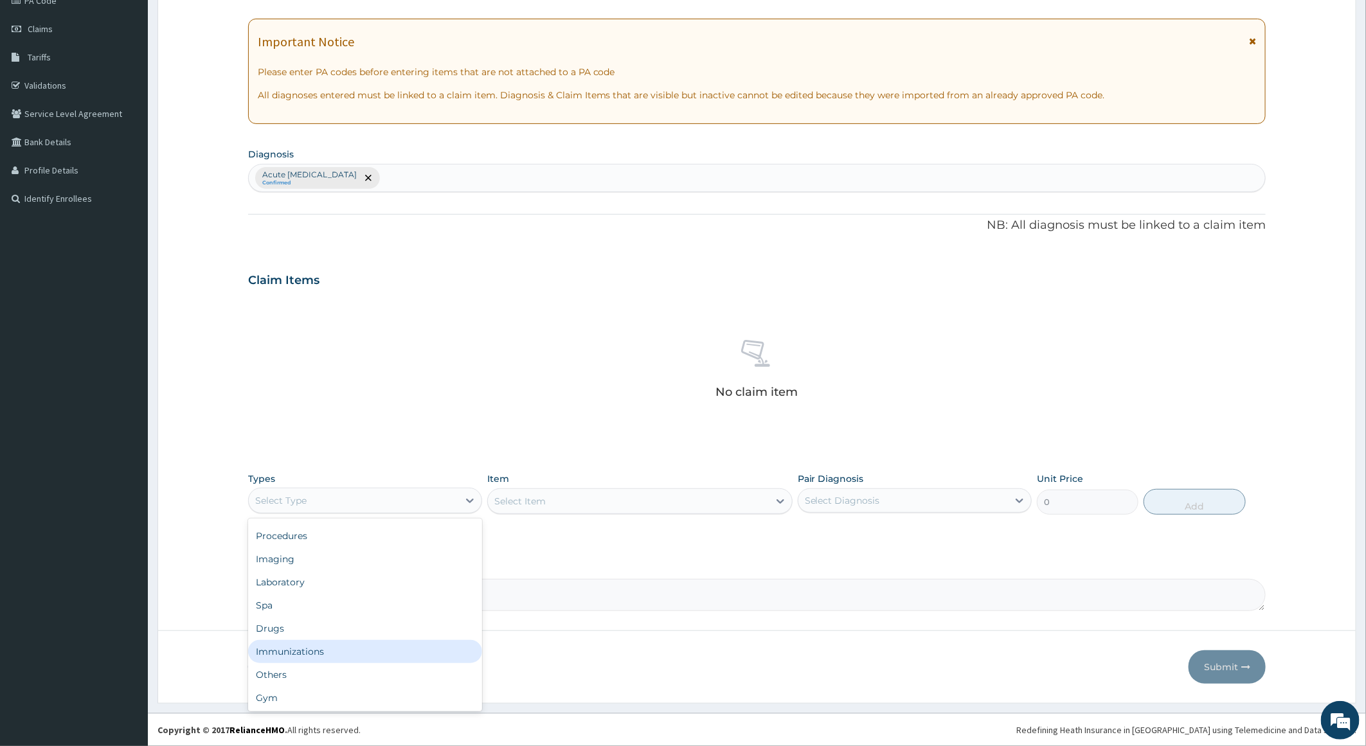
scroll to position [0, 0]
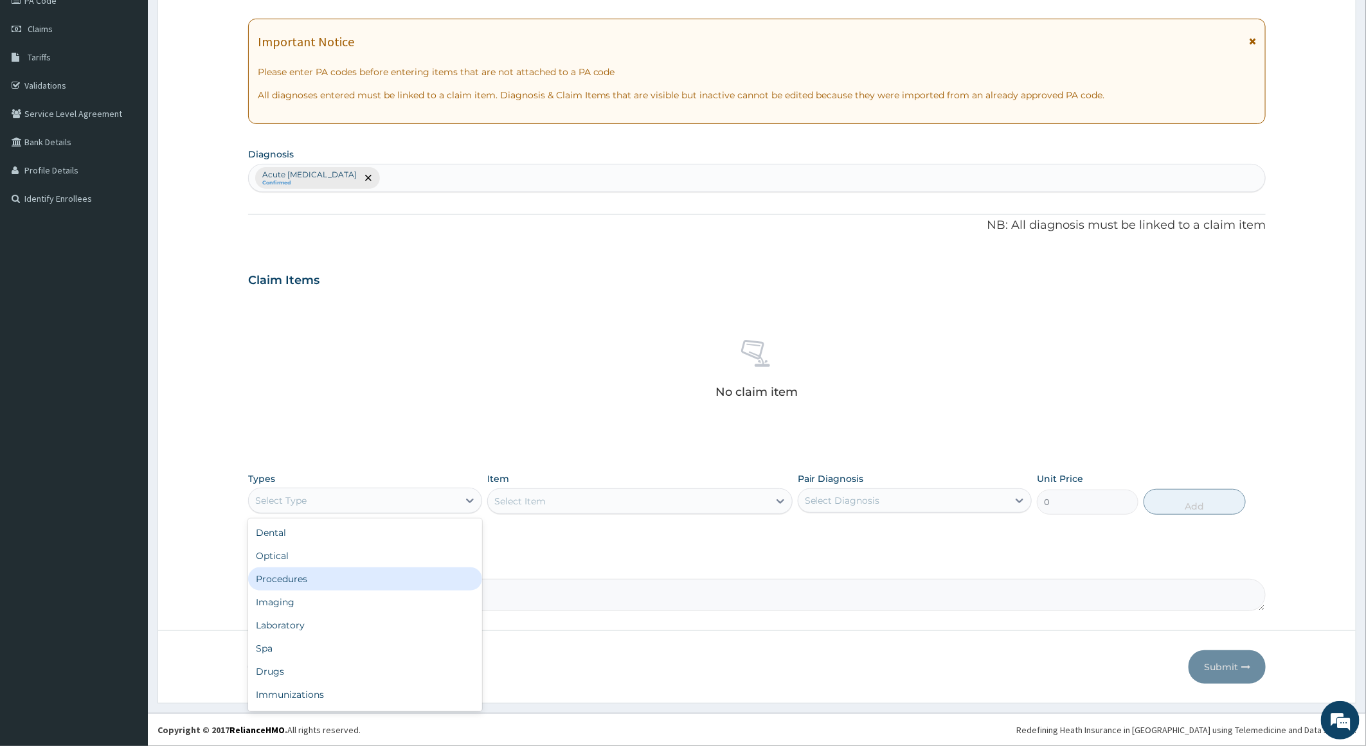
click at [392, 579] on div "Procedures" at bounding box center [365, 579] width 234 height 23
click at [550, 500] on div "Select Item" at bounding box center [639, 502] width 305 height 26
click at [781, 498] on icon at bounding box center [780, 501] width 13 height 13
type input "G"
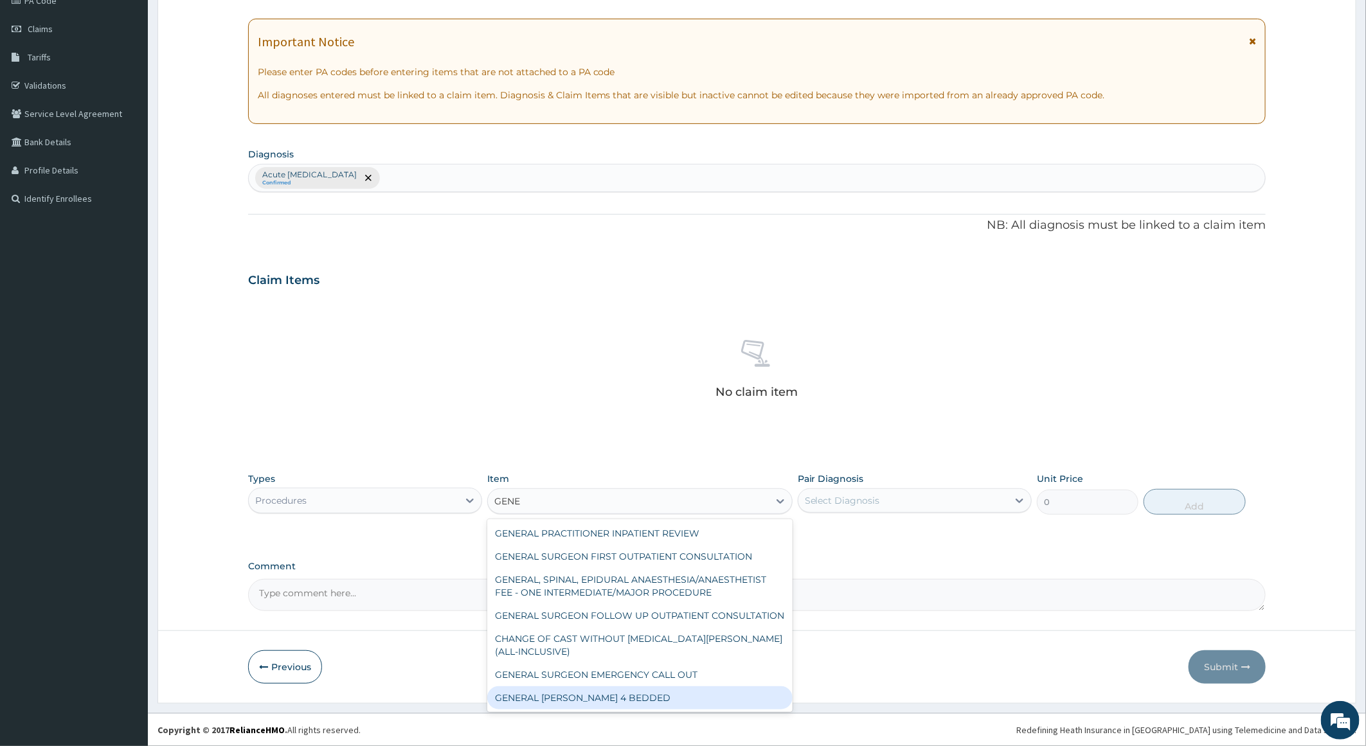
type input "GENE"
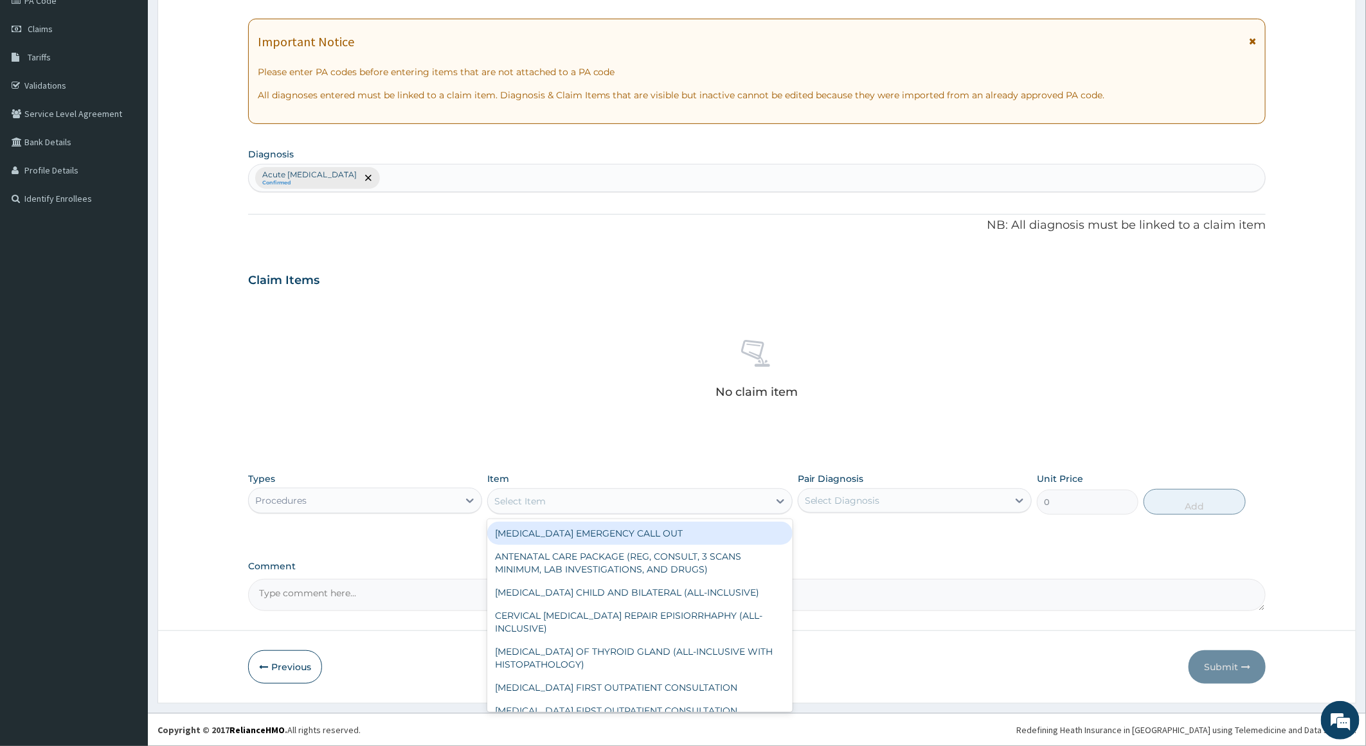
click at [525, 503] on div "Select Item" at bounding box center [519, 501] width 51 height 13
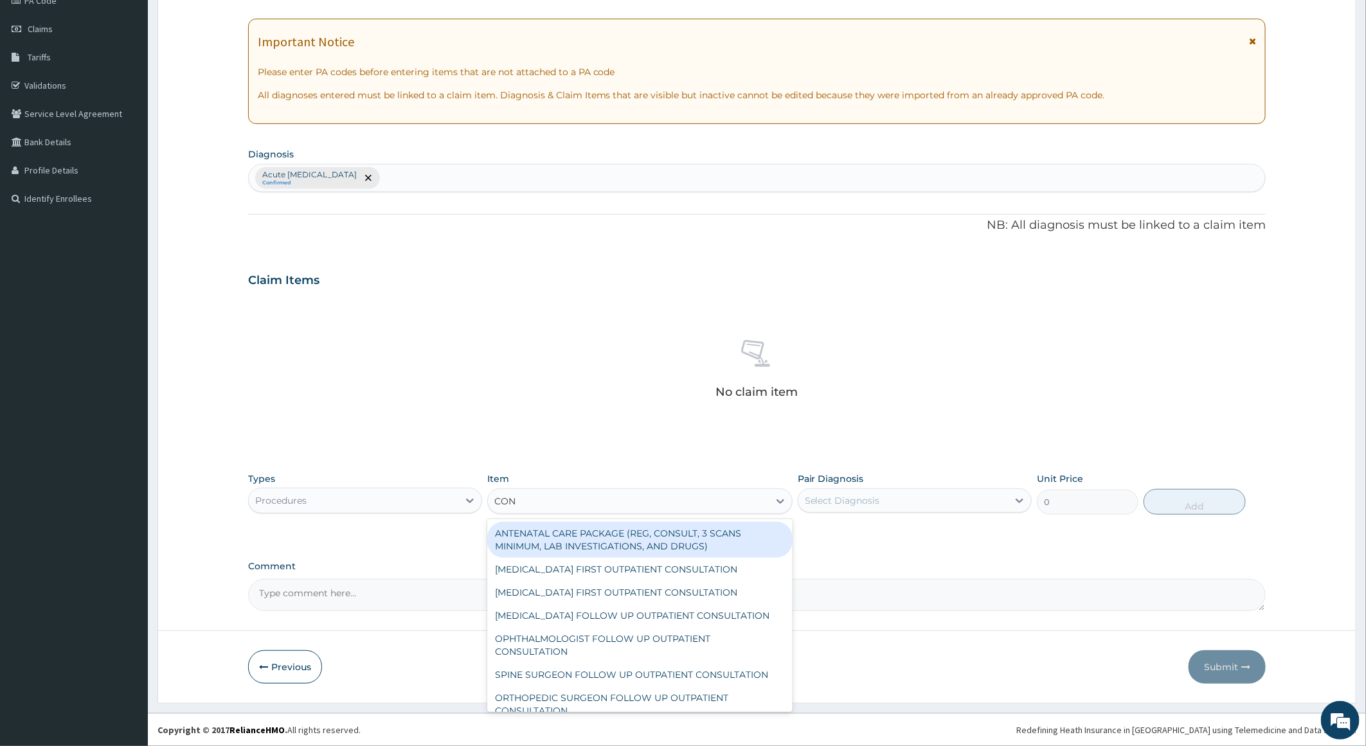
type input "CONS"
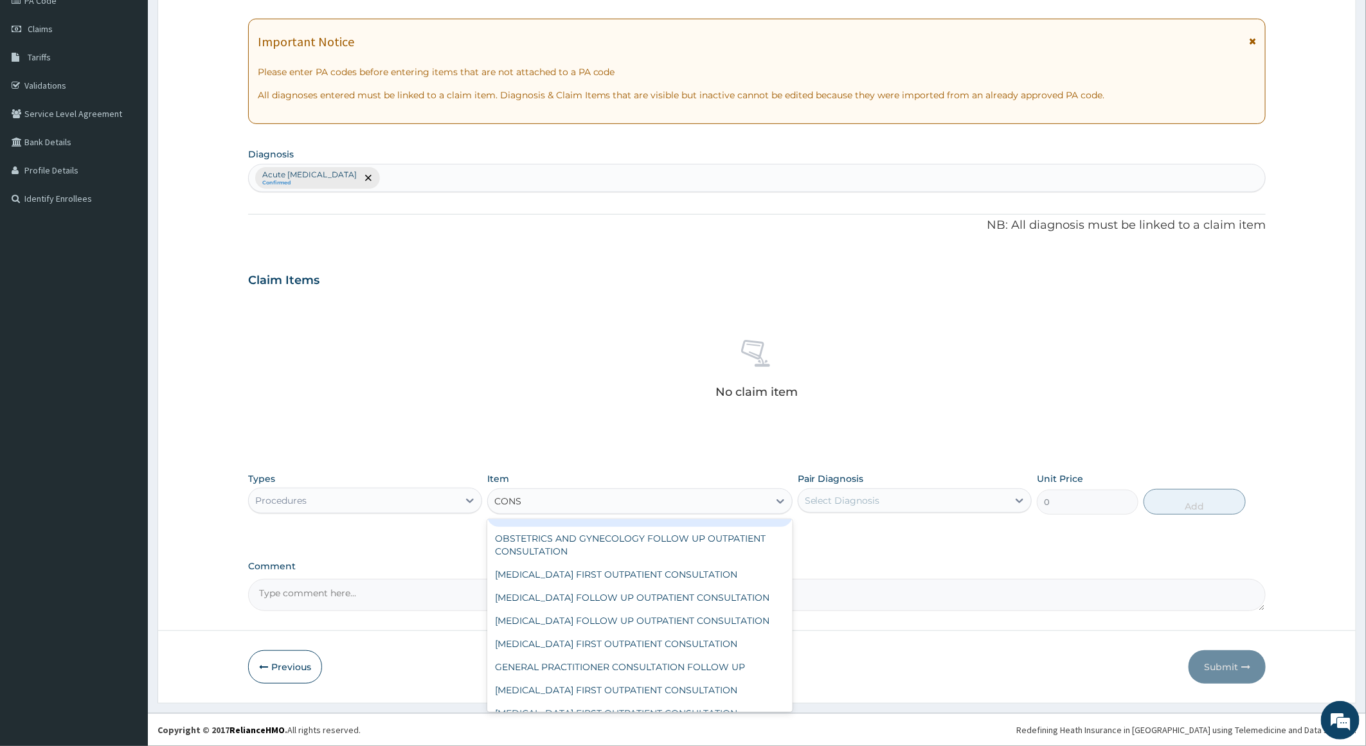
scroll to position [675, 0]
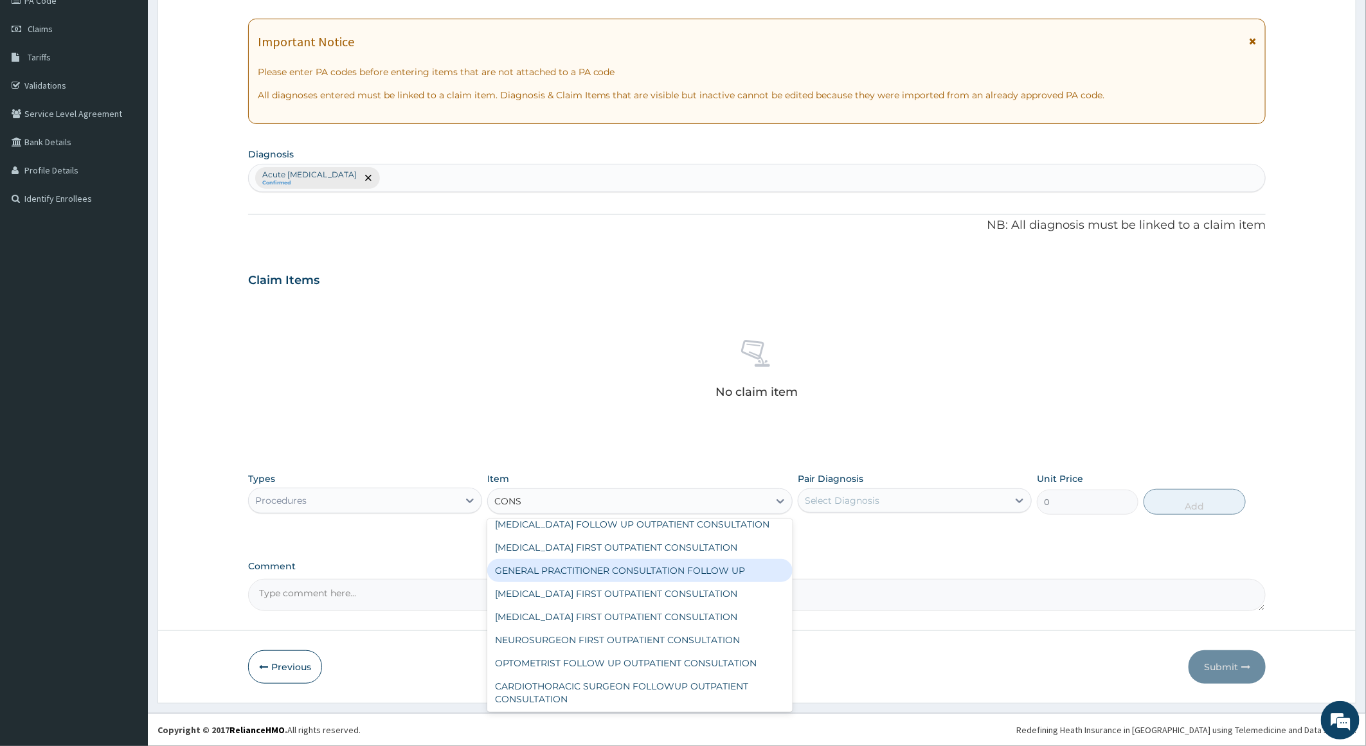
click at [695, 582] on div "GENERAL PRACTITIONER CONSULTATION FOLLOW UP" at bounding box center [639, 570] width 305 height 23
type input "2250"
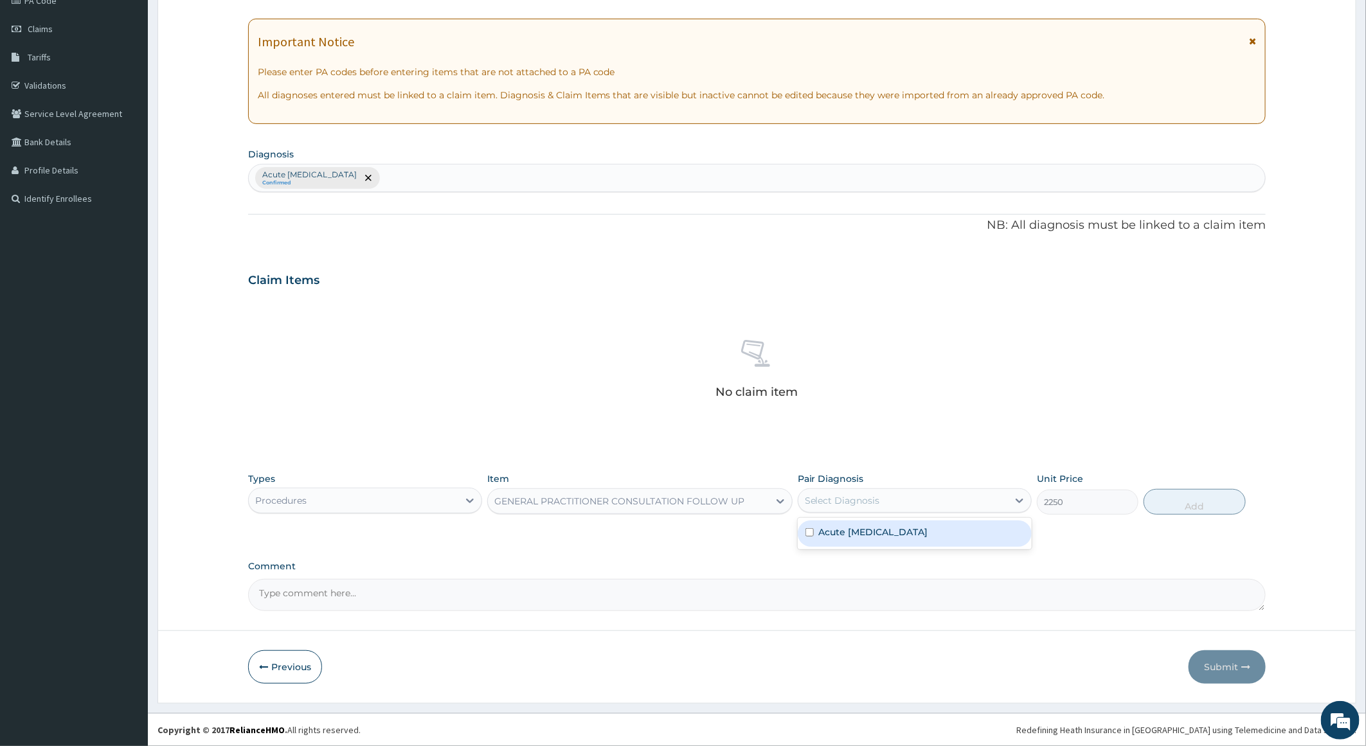
click at [841, 502] on div "Select Diagnosis" at bounding box center [842, 500] width 75 height 13
click at [843, 528] on label "Acute contact dermatitis" at bounding box center [873, 532] width 109 height 13
checkbox input "true"
click at [1203, 502] on button "Add" at bounding box center [1195, 502] width 102 height 26
type input "0"
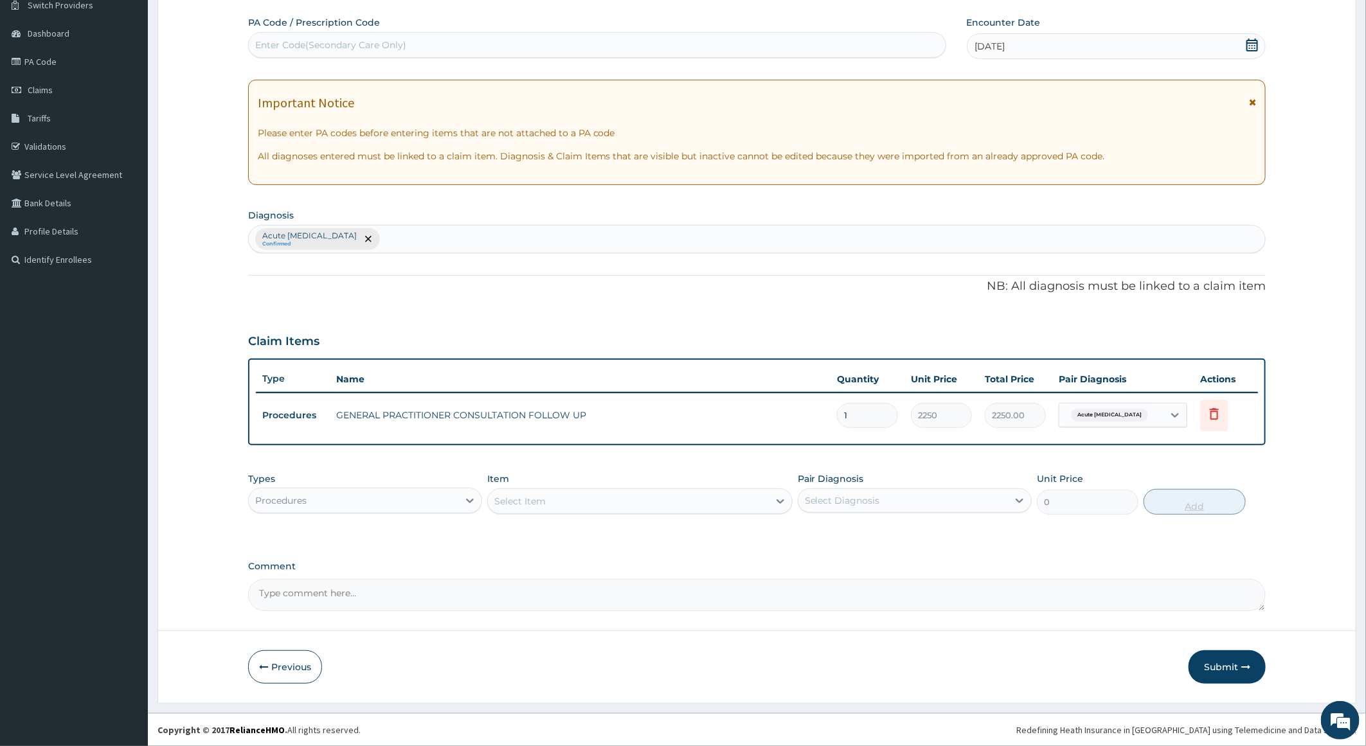
scroll to position [108, 0]
click at [332, 502] on div "Procedures" at bounding box center [354, 500] width 210 height 21
type input "LAB"
click at [353, 533] on div "Laboratory" at bounding box center [365, 532] width 234 height 23
click at [552, 505] on div "Select Item" at bounding box center [639, 502] width 305 height 26
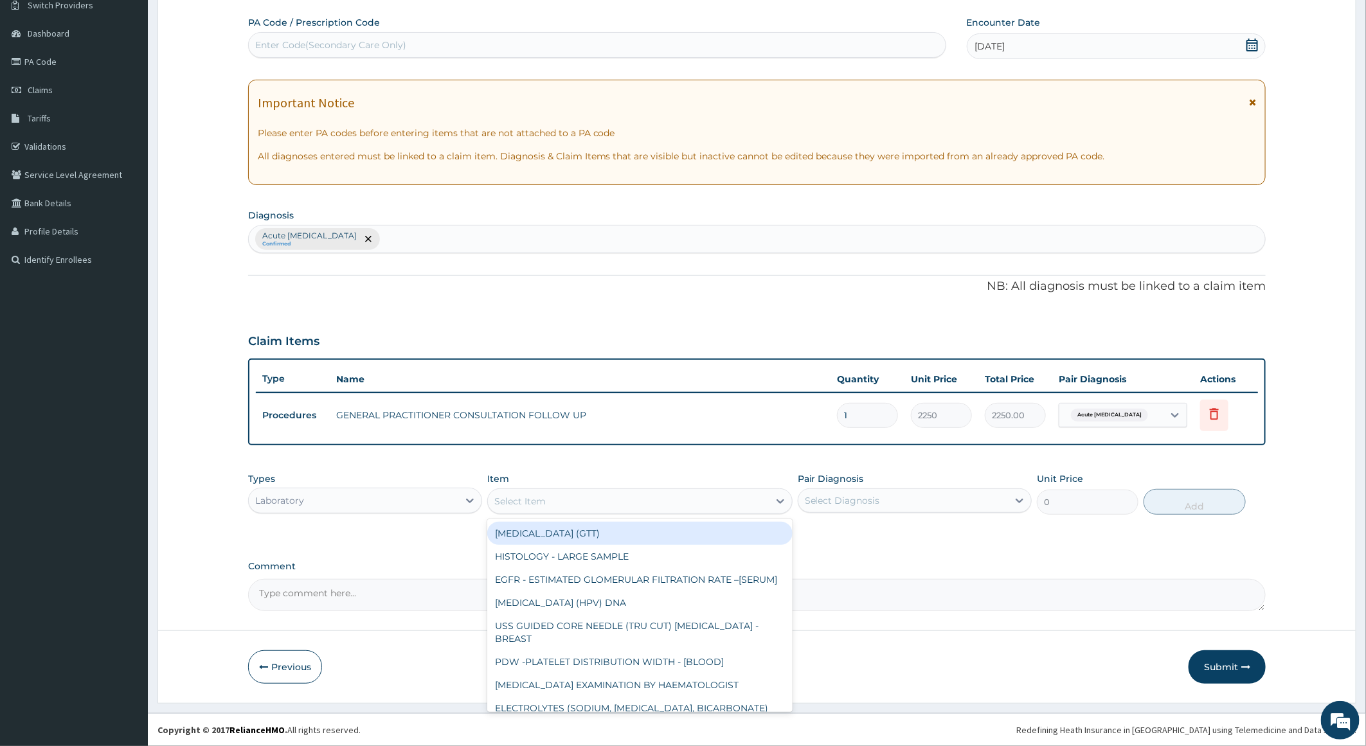
click at [627, 505] on div "Select Item" at bounding box center [628, 501] width 281 height 21
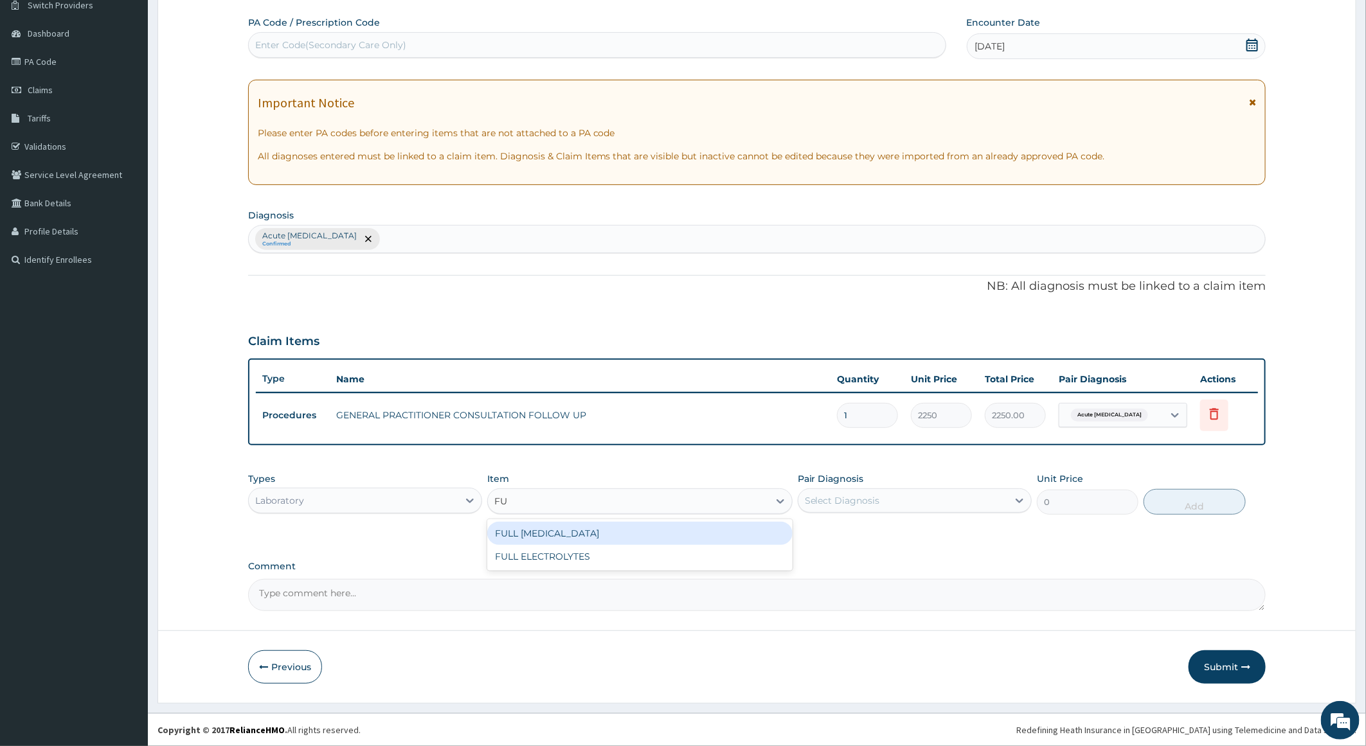
type input "F"
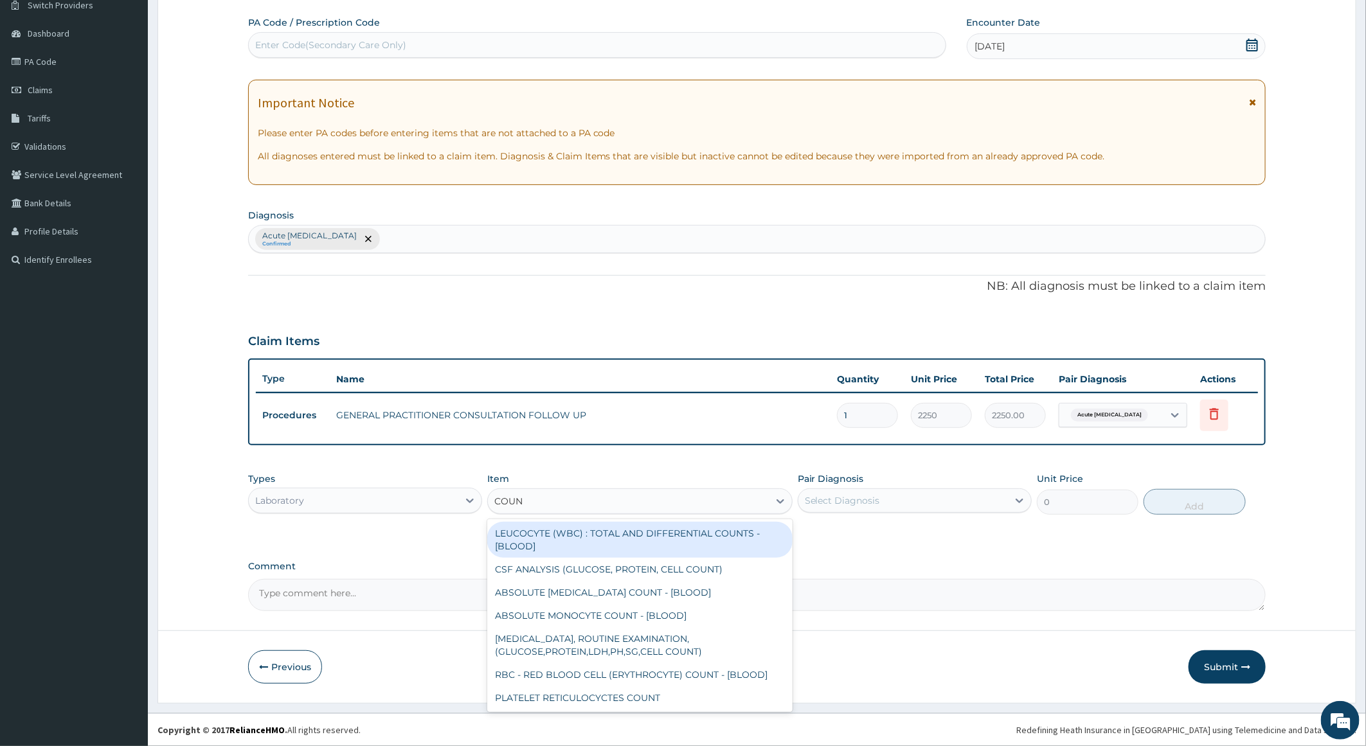
type input "COUNT"
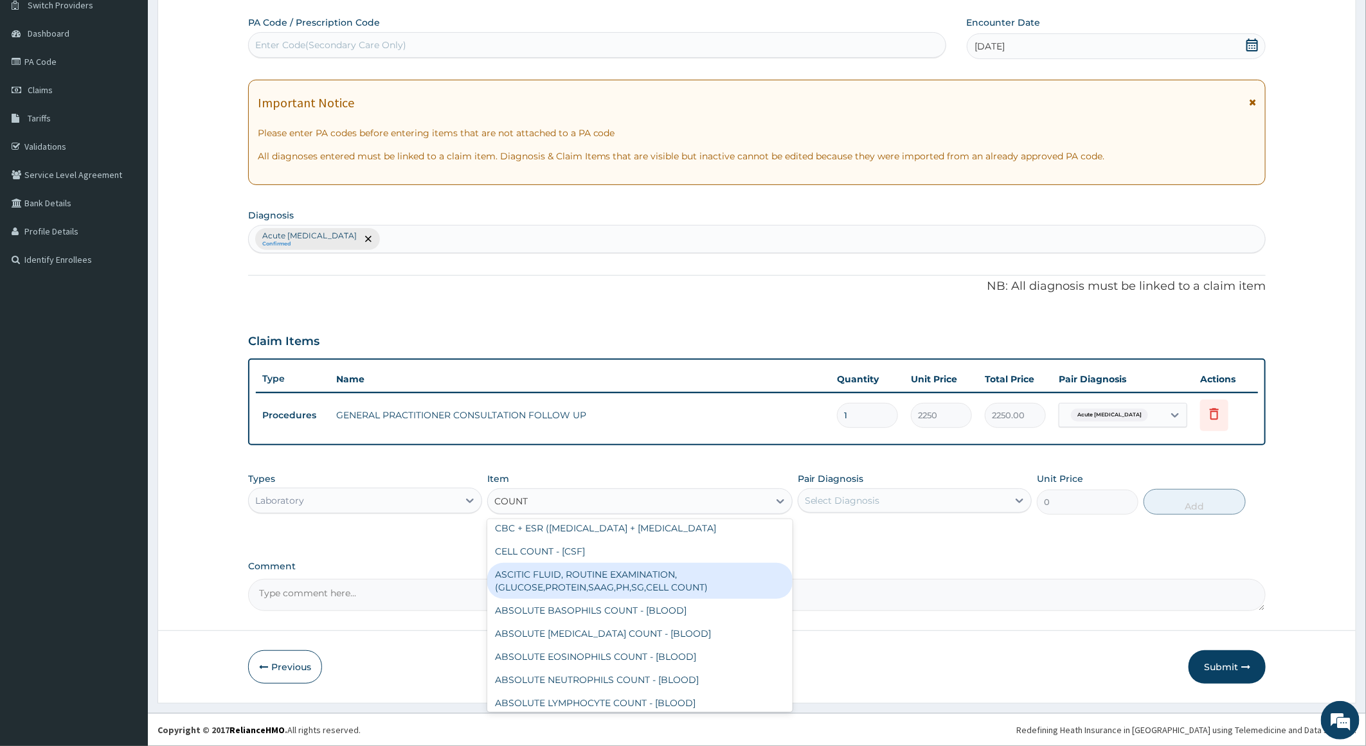
scroll to position [246, 0]
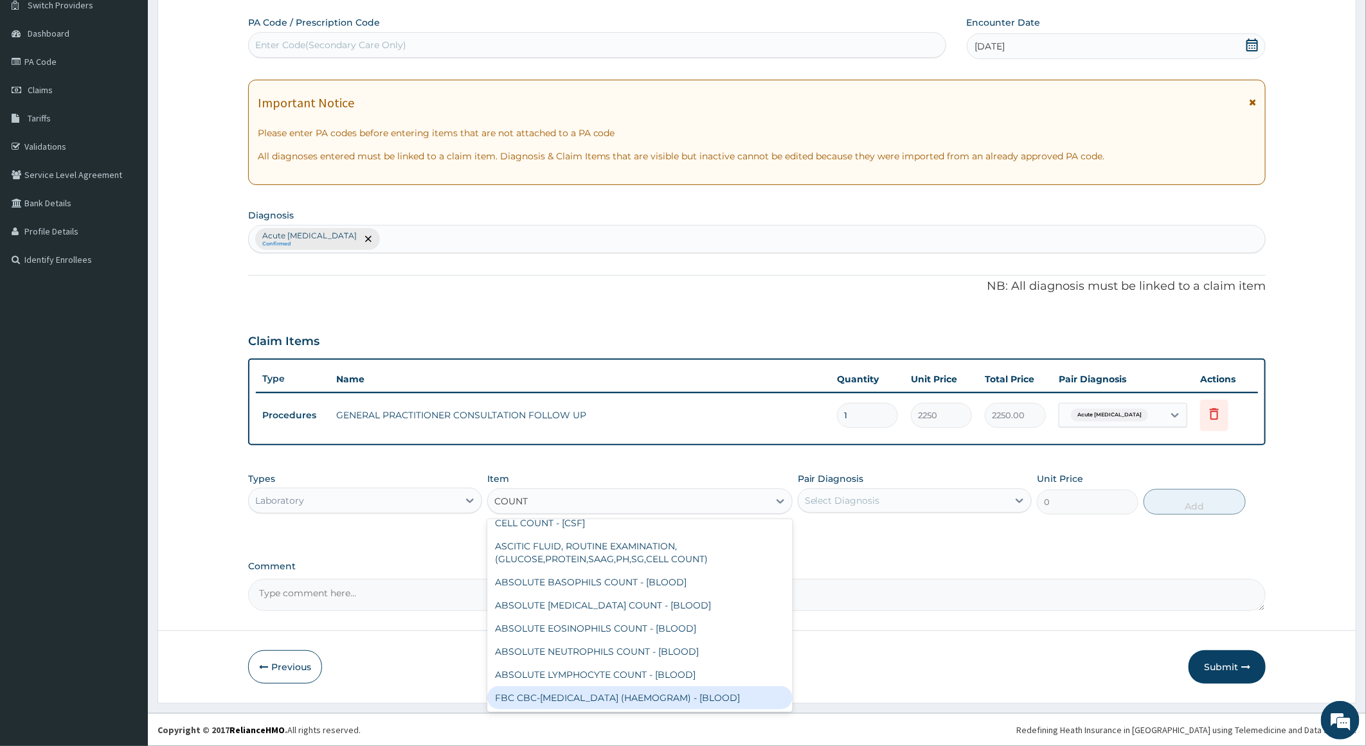
click at [731, 686] on div "FBC CBC-COMPLETE BLOOD COUNT (HAEMOGRAM) - [BLOOD]" at bounding box center [639, 697] width 305 height 23
type input "6000"
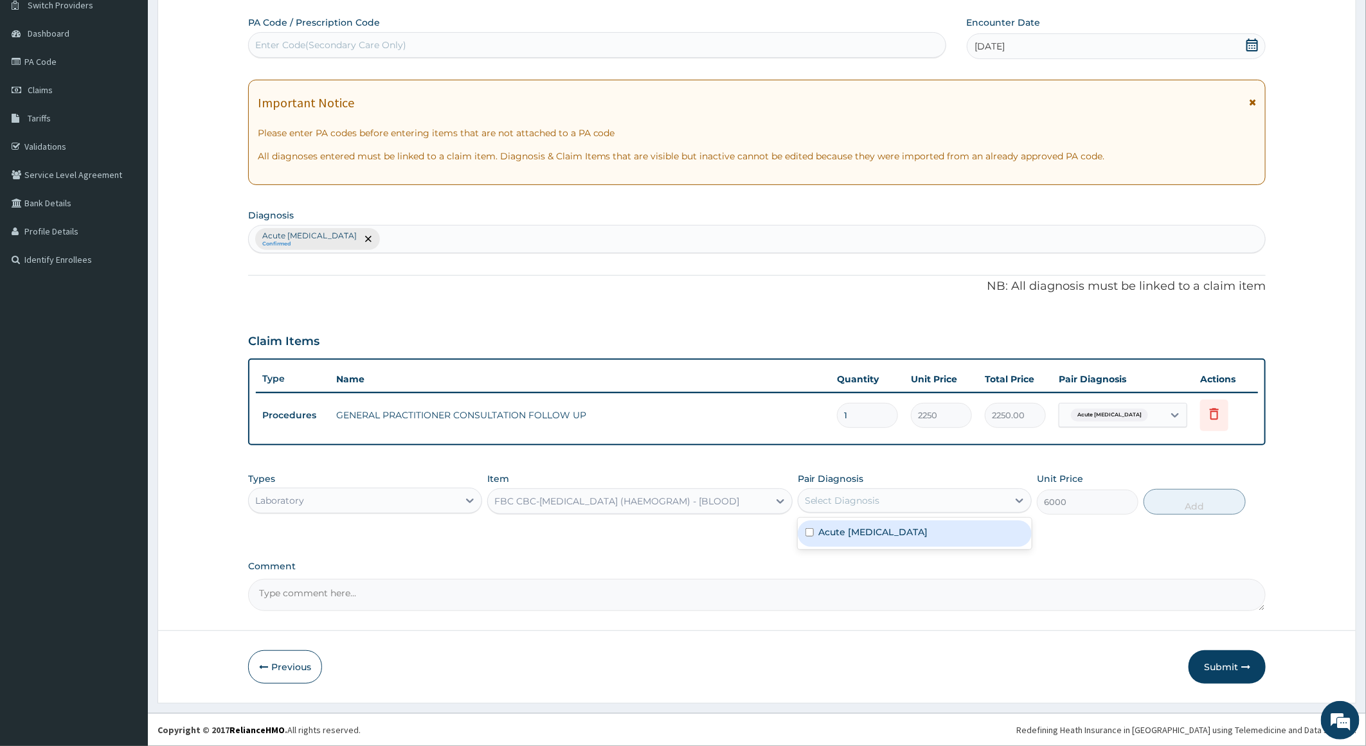
click at [862, 499] on div "Select Diagnosis" at bounding box center [842, 500] width 75 height 13
click at [868, 536] on label "Acute contact dermatitis" at bounding box center [873, 532] width 109 height 13
checkbox input "true"
click at [1201, 505] on button "Add" at bounding box center [1195, 502] width 102 height 26
type input "0"
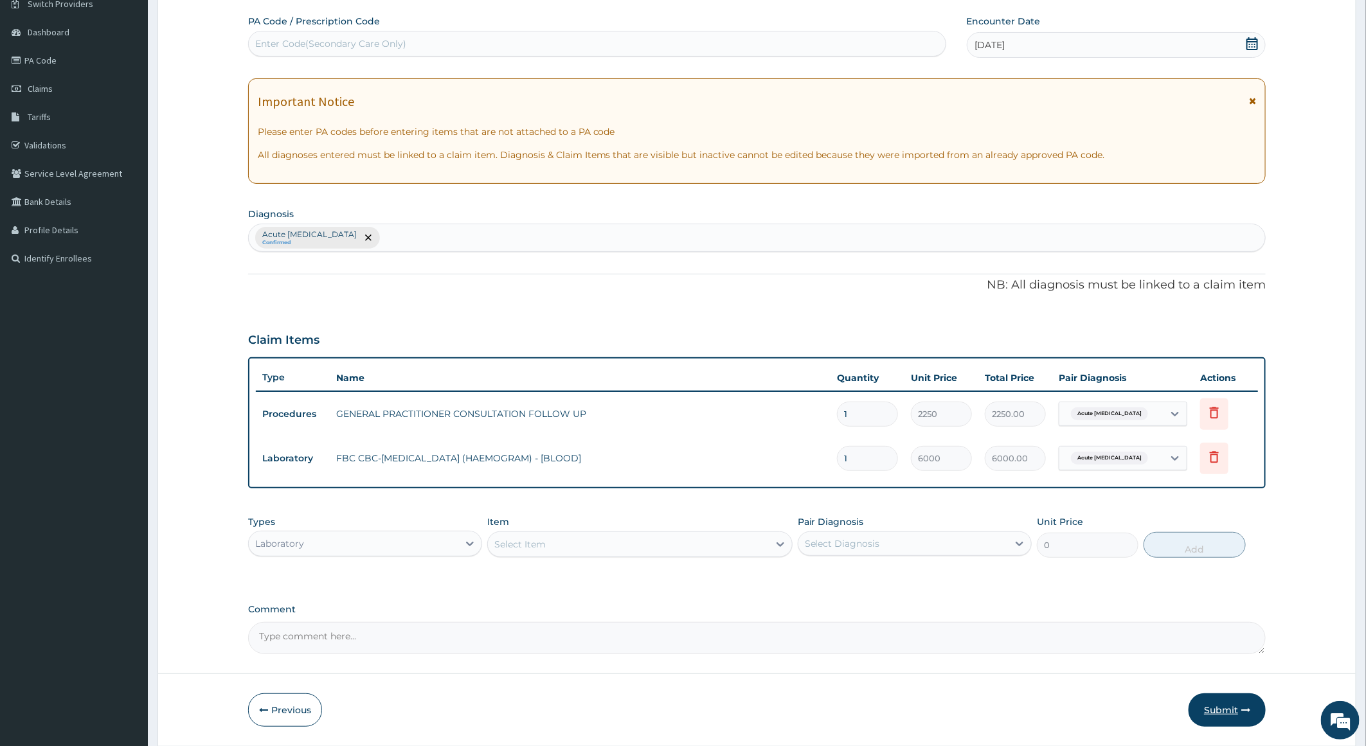
click at [1215, 713] on button "Submit" at bounding box center [1227, 710] width 77 height 33
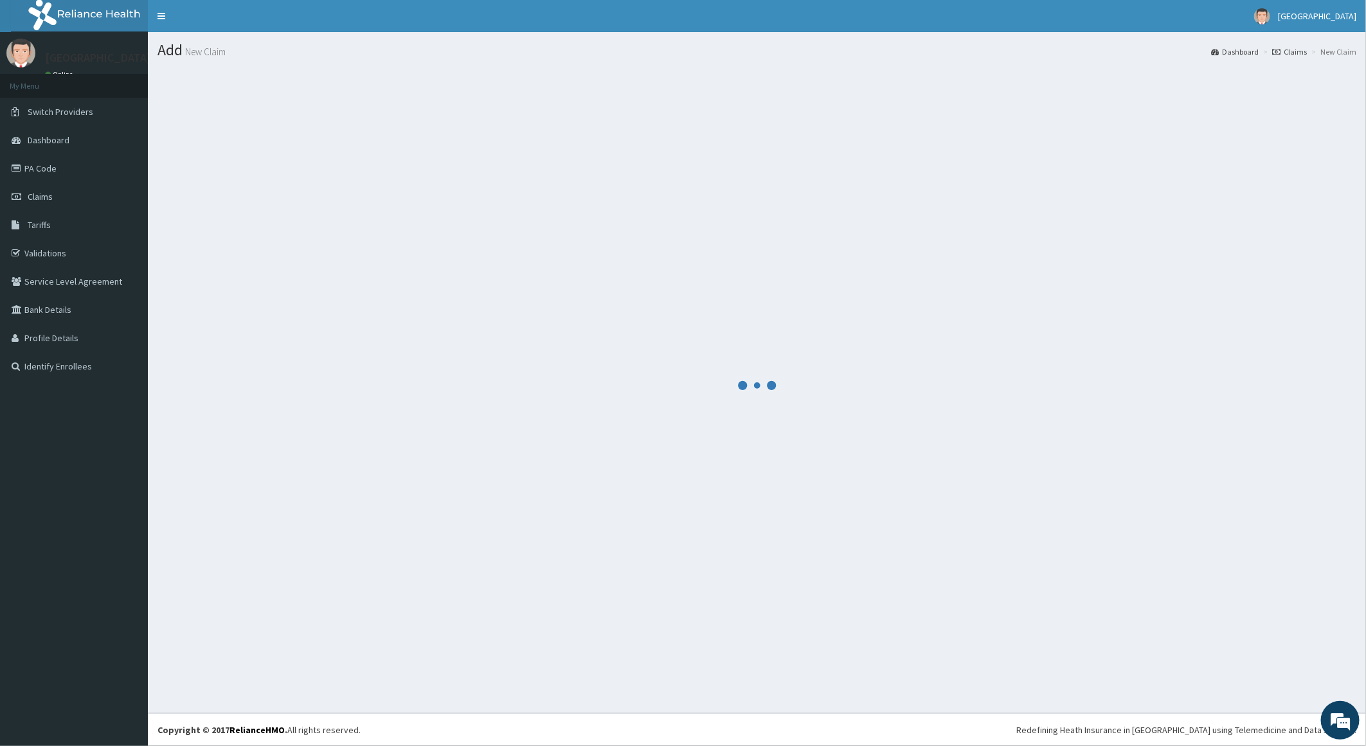
scroll to position [0, 0]
